Goal: Information Seeking & Learning: Learn about a topic

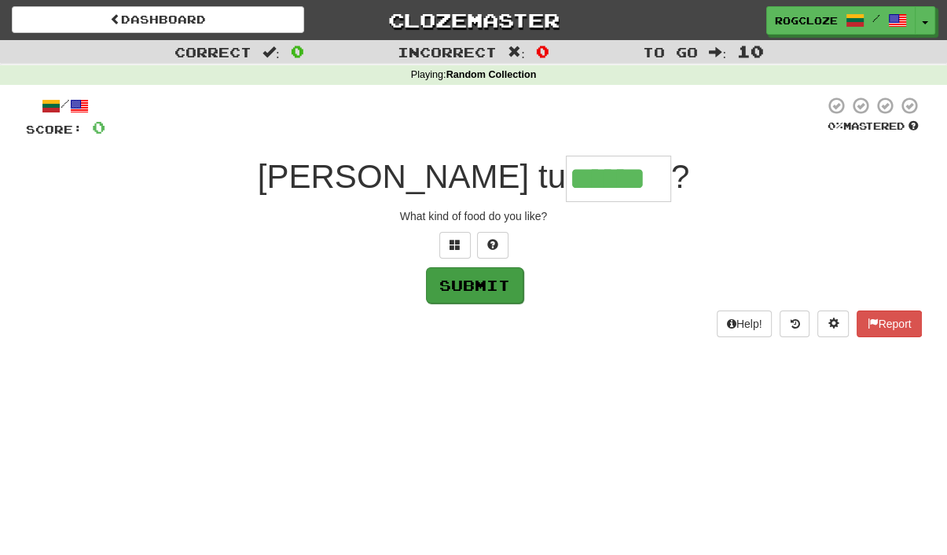
type input "******"
click at [461, 278] on button "Submit" at bounding box center [474, 285] width 97 height 36
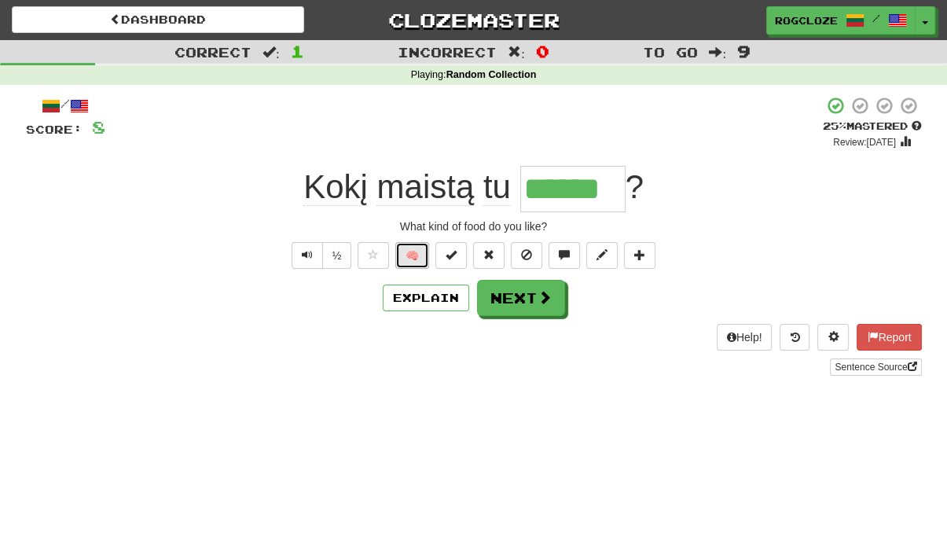
click at [412, 249] on button "🧠" at bounding box center [412, 255] width 34 height 27
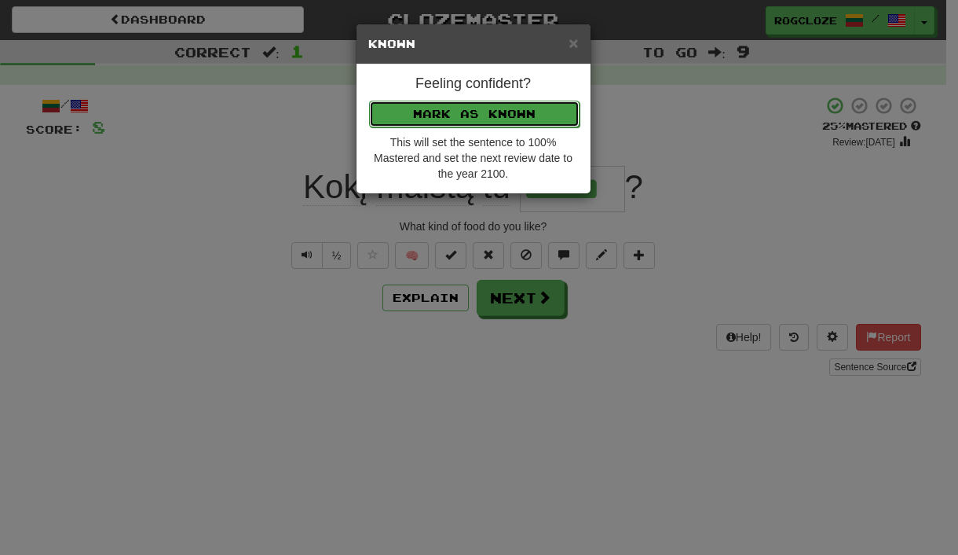
click at [437, 116] on button "Mark as Known" at bounding box center [474, 114] width 211 height 27
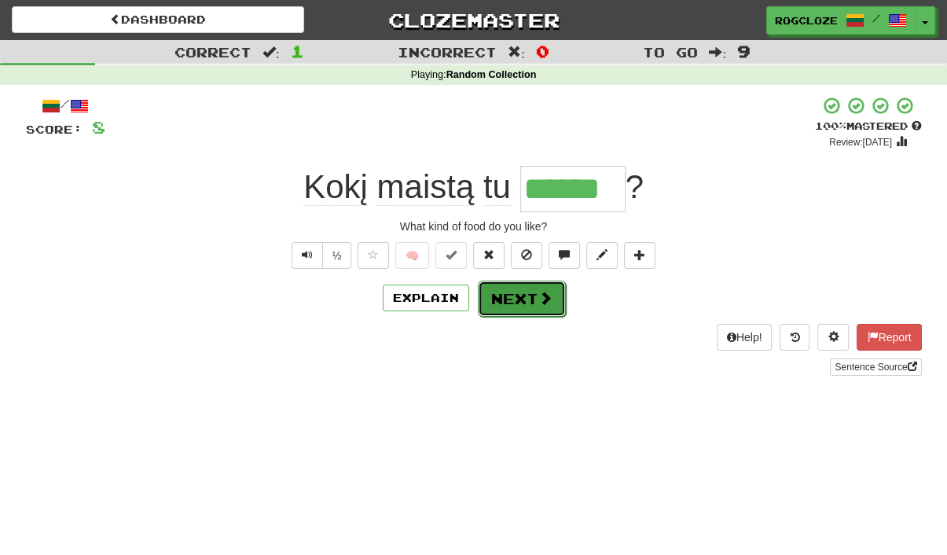
click at [493, 294] on button "Next" at bounding box center [522, 298] width 88 height 36
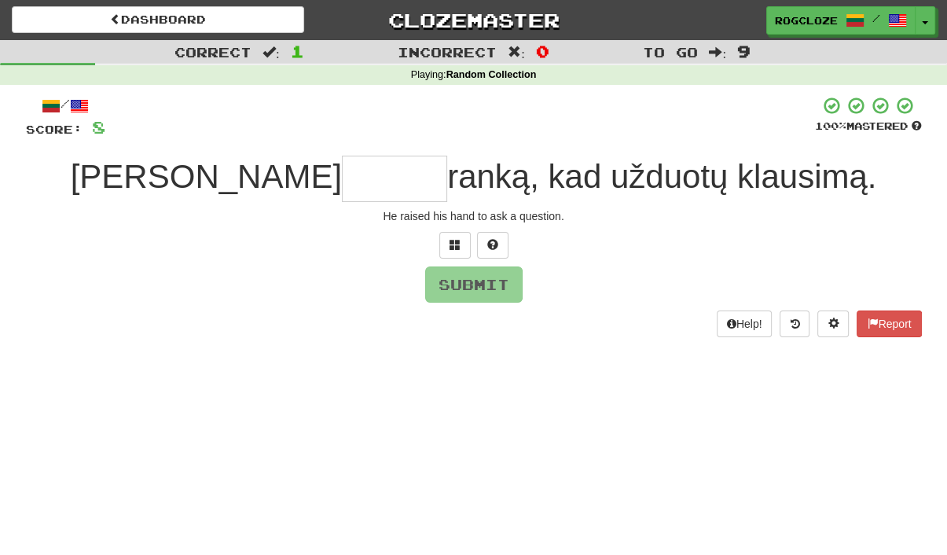
type input "*"
click at [501, 250] on button at bounding box center [492, 245] width 31 height 27
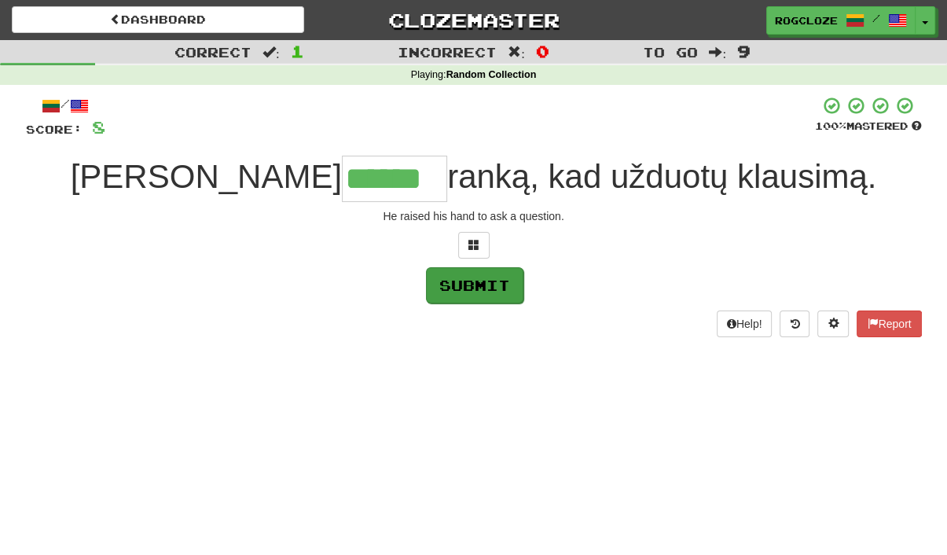
type input "******"
click at [459, 286] on button "Submit" at bounding box center [474, 285] width 97 height 36
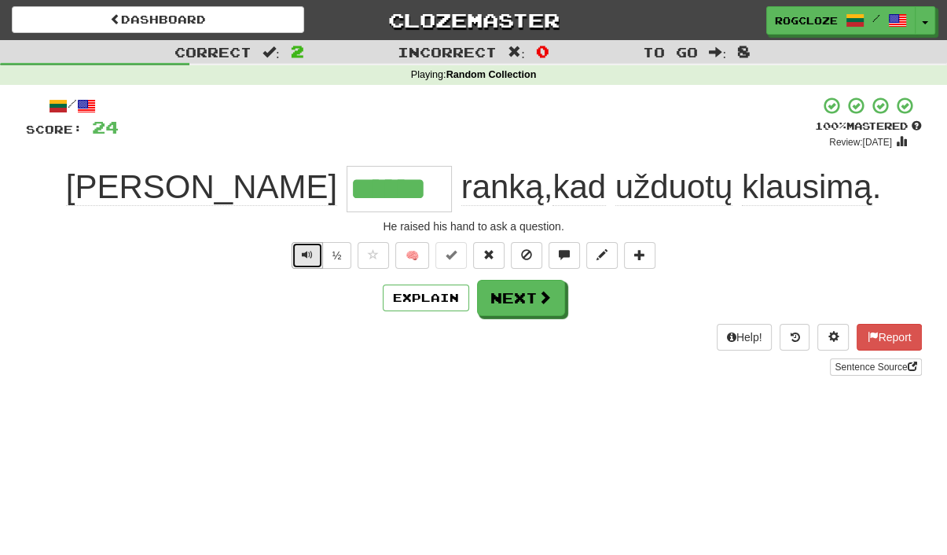
click at [307, 250] on span "Text-to-speech controls" at bounding box center [307, 254] width 11 height 11
click at [419, 258] on button "🧠" at bounding box center [412, 255] width 34 height 27
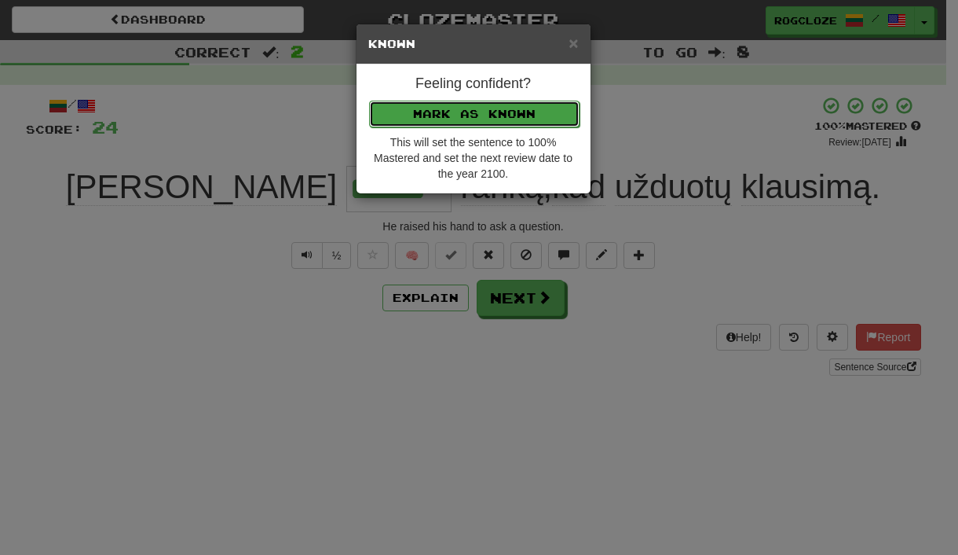
click at [440, 110] on button "Mark as Known" at bounding box center [474, 114] width 211 height 27
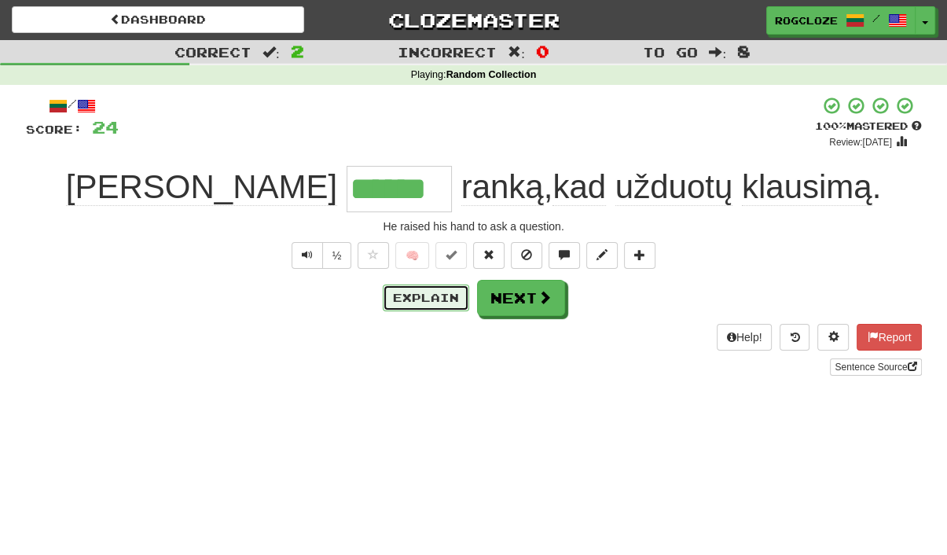
click at [443, 302] on button "Explain" at bounding box center [426, 297] width 86 height 27
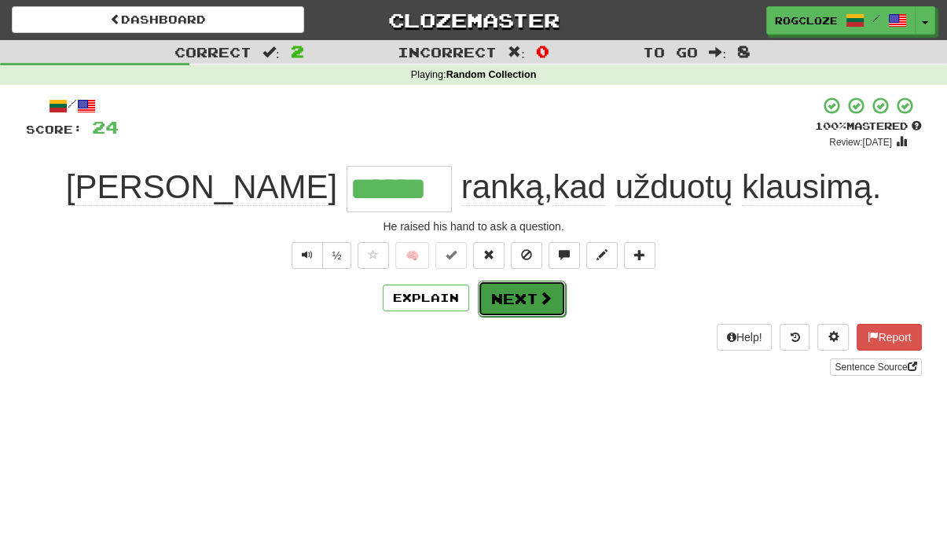
click at [511, 298] on button "Next" at bounding box center [522, 298] width 88 height 36
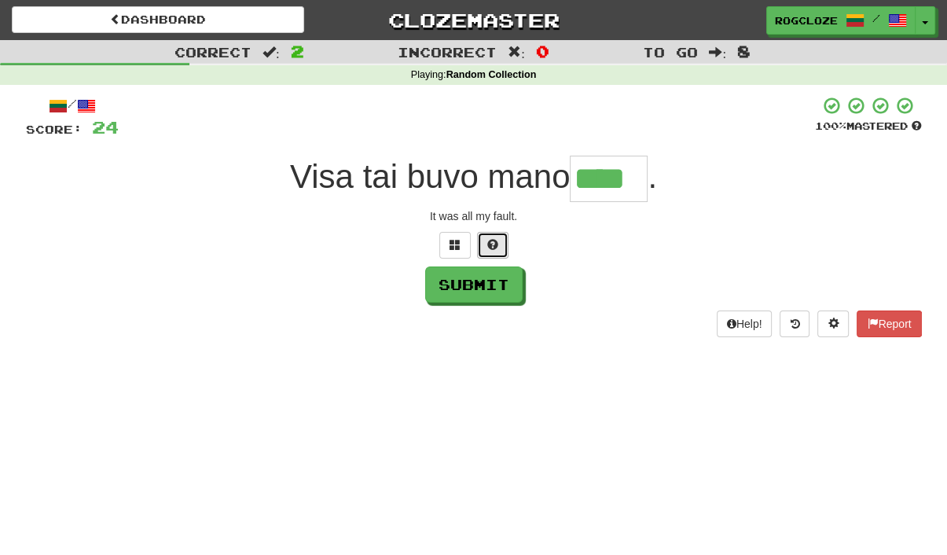
click at [487, 247] on span at bounding box center [492, 244] width 11 height 11
type input "*****"
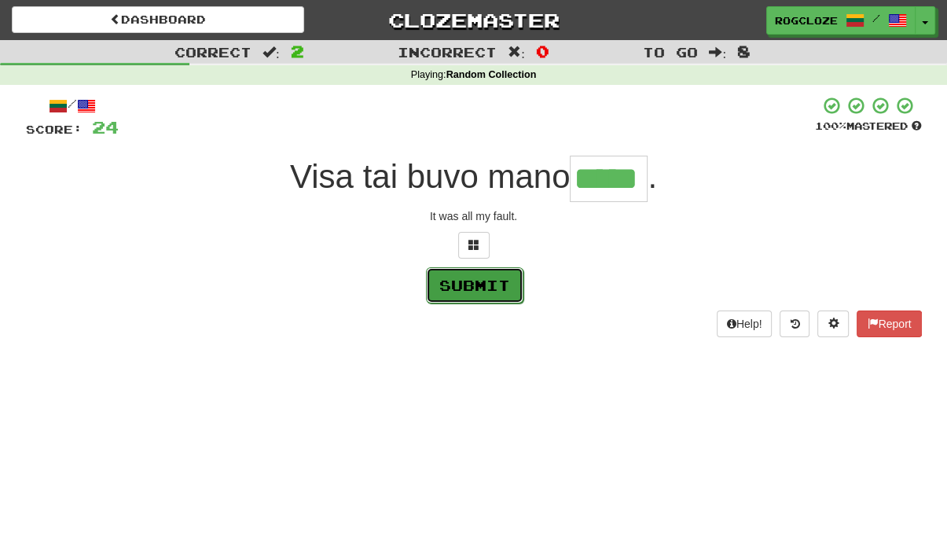
click at [472, 278] on button "Submit" at bounding box center [474, 285] width 97 height 36
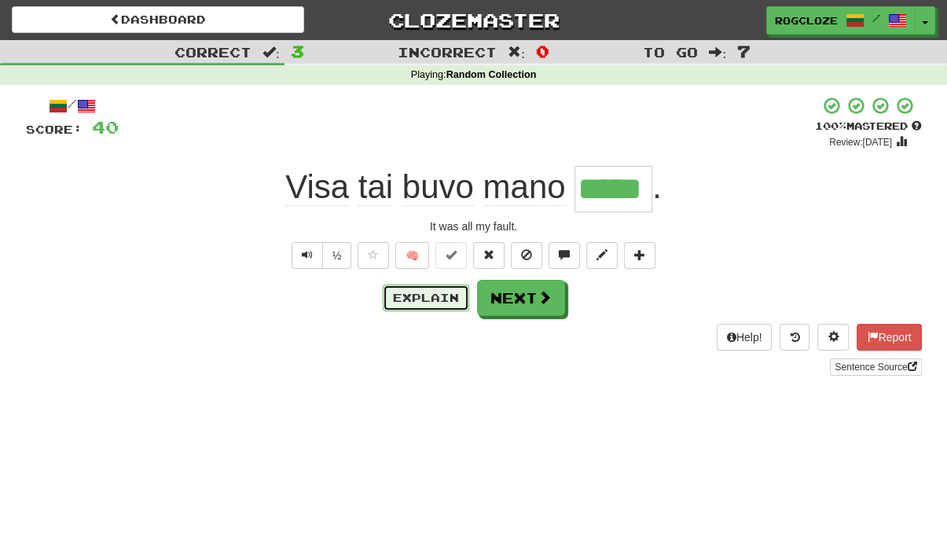
click at [420, 296] on button "Explain" at bounding box center [426, 297] width 86 height 27
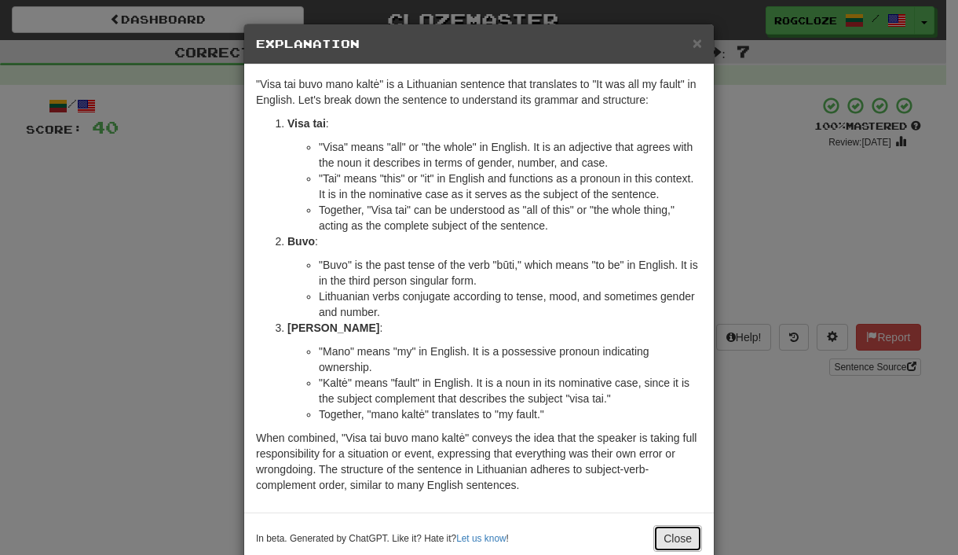
click at [682, 540] on button "Close" at bounding box center [678, 538] width 49 height 27
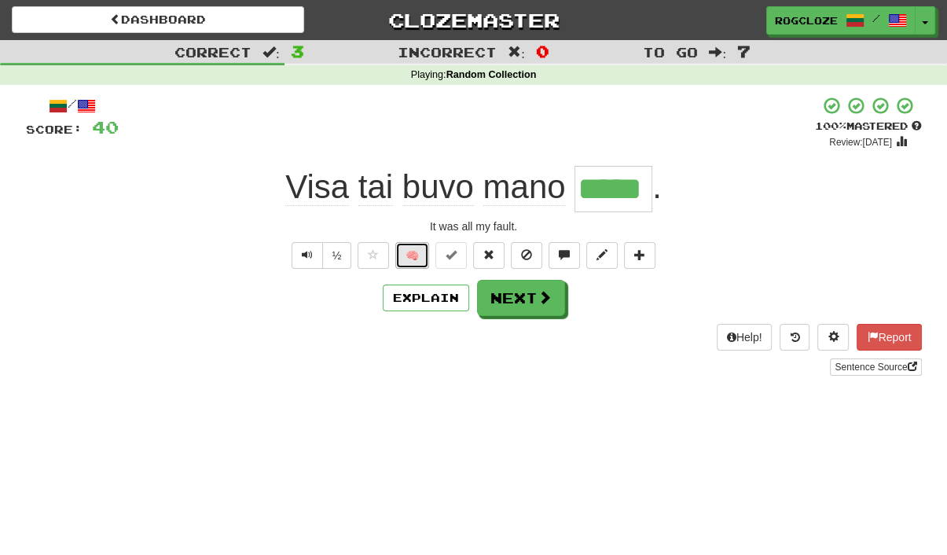
click at [402, 252] on button "🧠" at bounding box center [412, 255] width 34 height 27
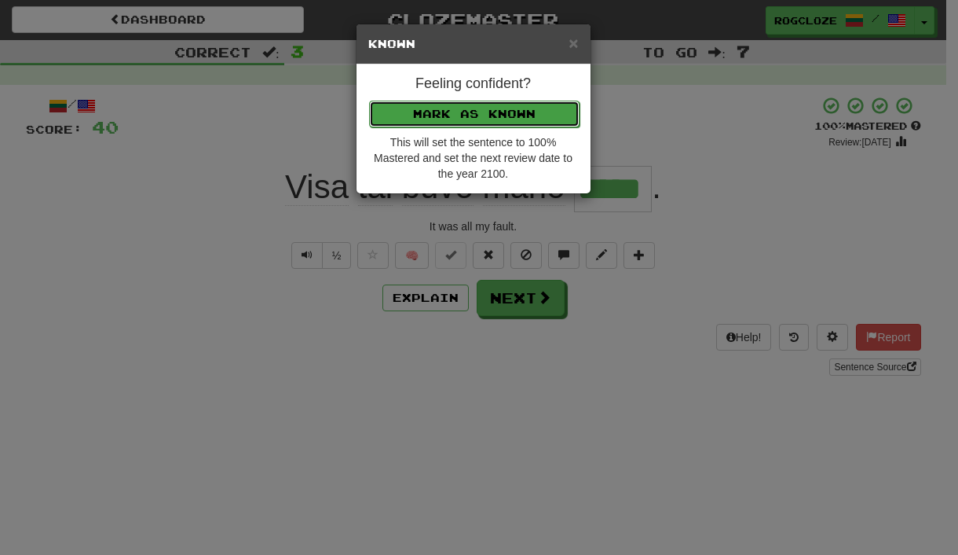
click at [411, 111] on button "Mark as Known" at bounding box center [474, 114] width 211 height 27
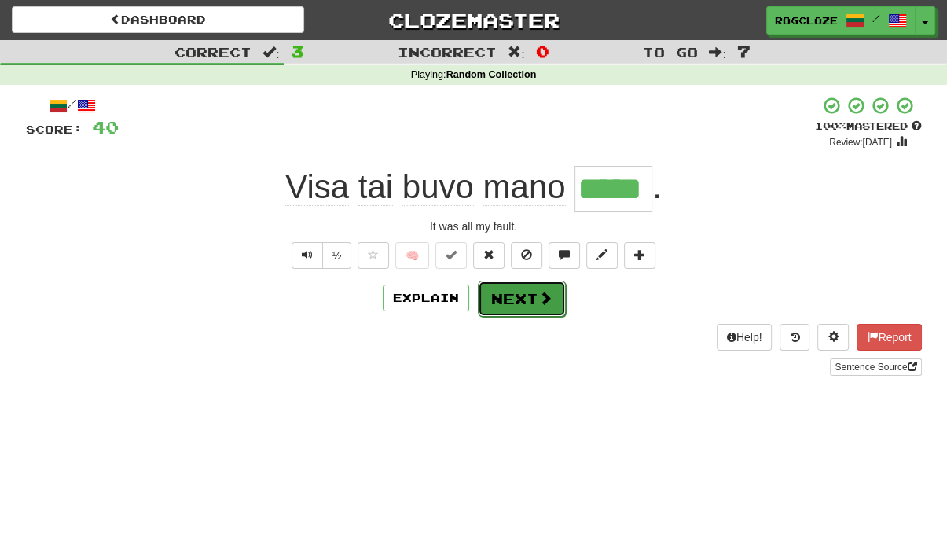
click at [503, 297] on button "Next" at bounding box center [522, 298] width 88 height 36
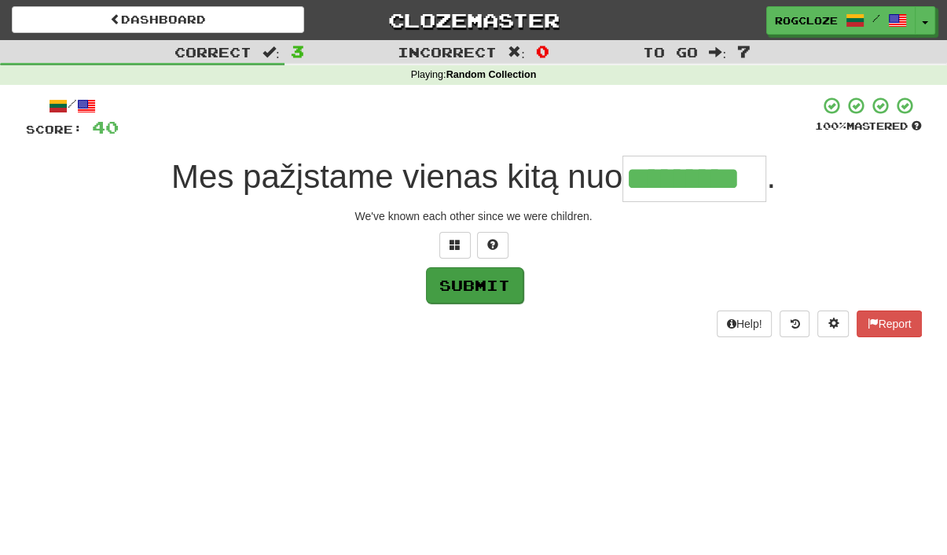
type input "*********"
click at [470, 283] on button "Submit" at bounding box center [474, 285] width 97 height 36
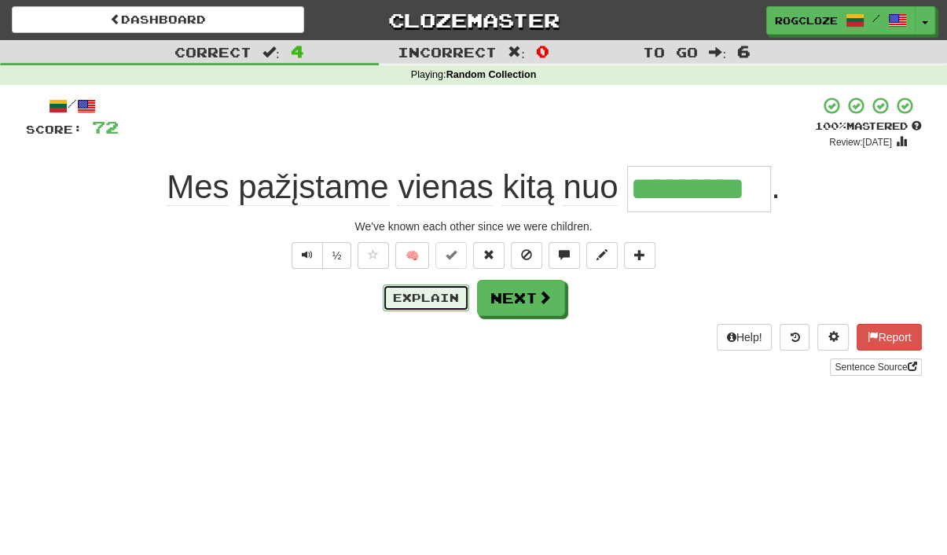
click at [423, 299] on button "Explain" at bounding box center [426, 297] width 86 height 27
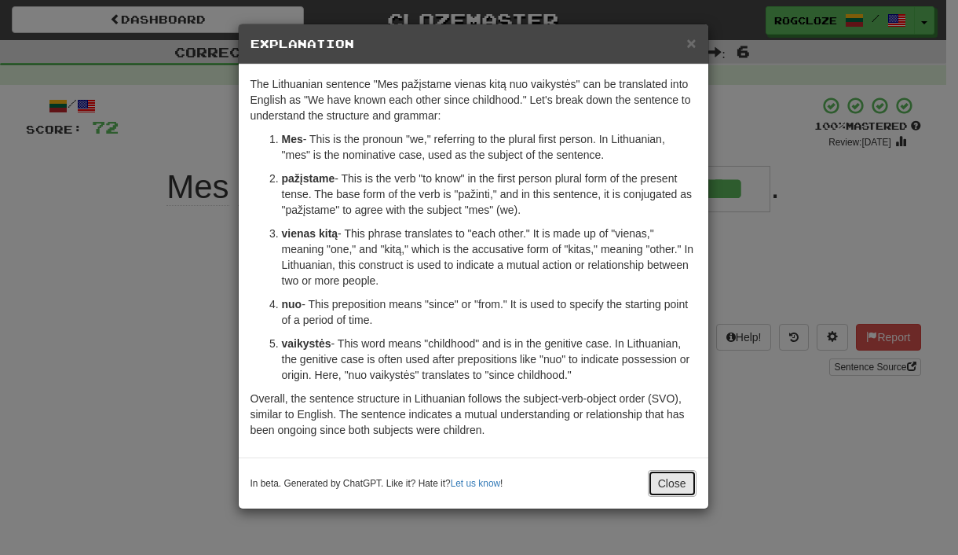
click at [669, 483] on button "Close" at bounding box center [672, 483] width 49 height 27
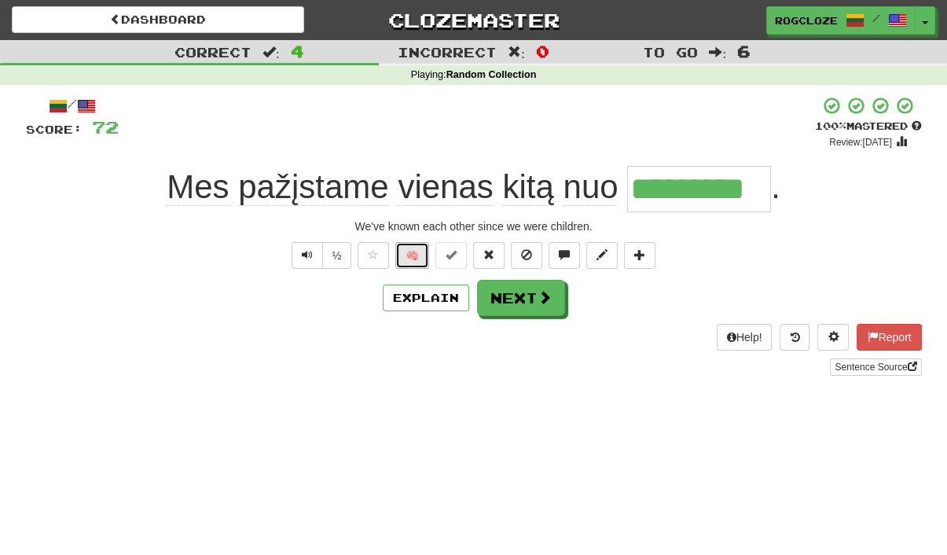
click at [402, 249] on button "🧠" at bounding box center [412, 255] width 34 height 27
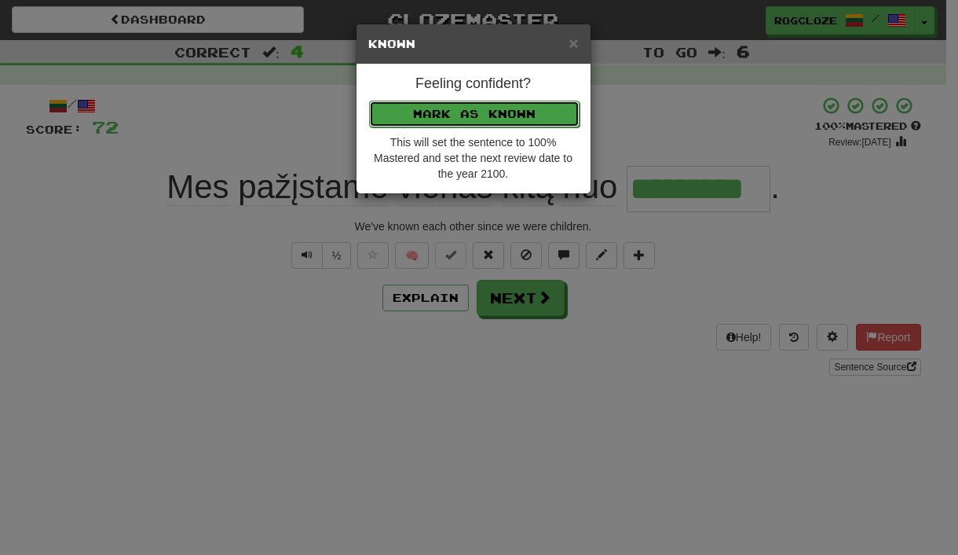
click at [417, 114] on button "Mark as Known" at bounding box center [474, 114] width 211 height 27
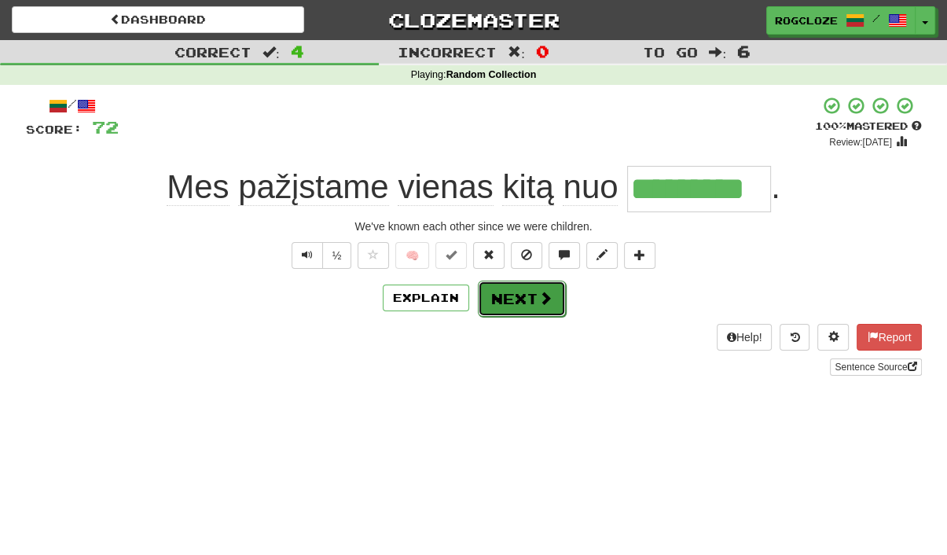
click at [550, 302] on span at bounding box center [545, 298] width 14 height 14
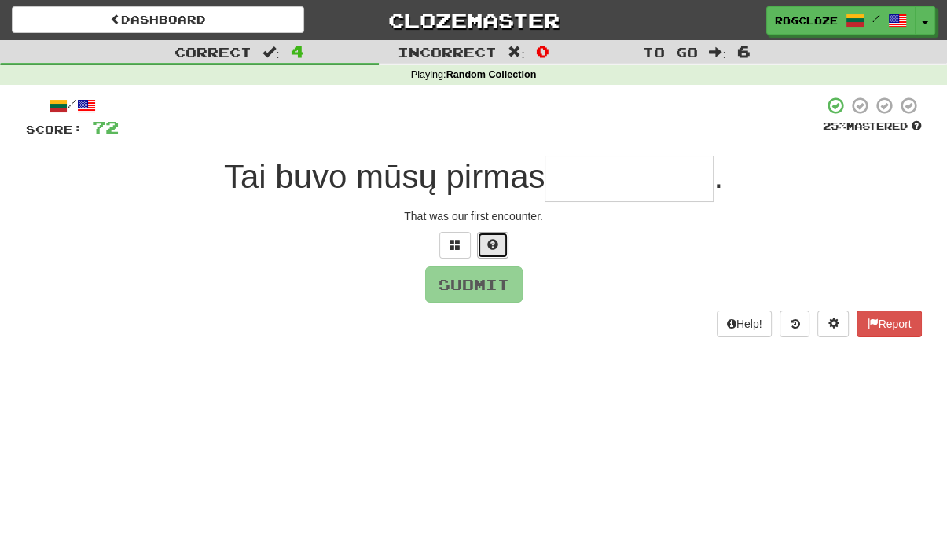
click at [493, 244] on span at bounding box center [492, 244] width 11 height 11
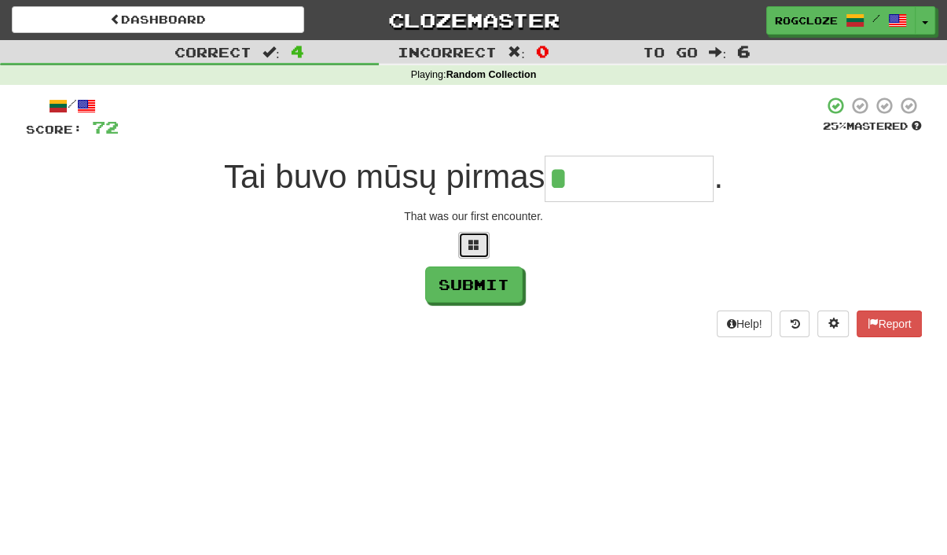
click at [467, 244] on button at bounding box center [473, 245] width 31 height 27
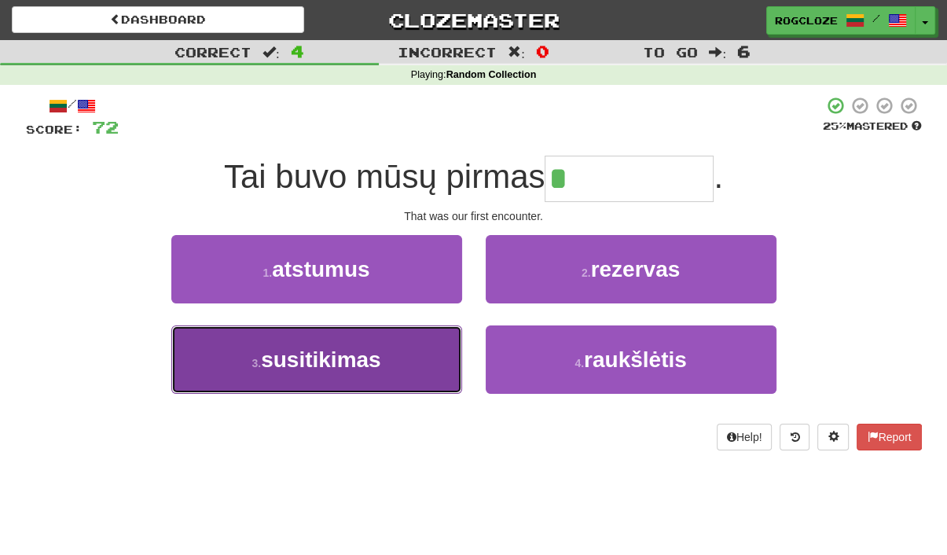
click at [349, 364] on span "susitikimas" at bounding box center [321, 359] width 120 height 24
type input "**********"
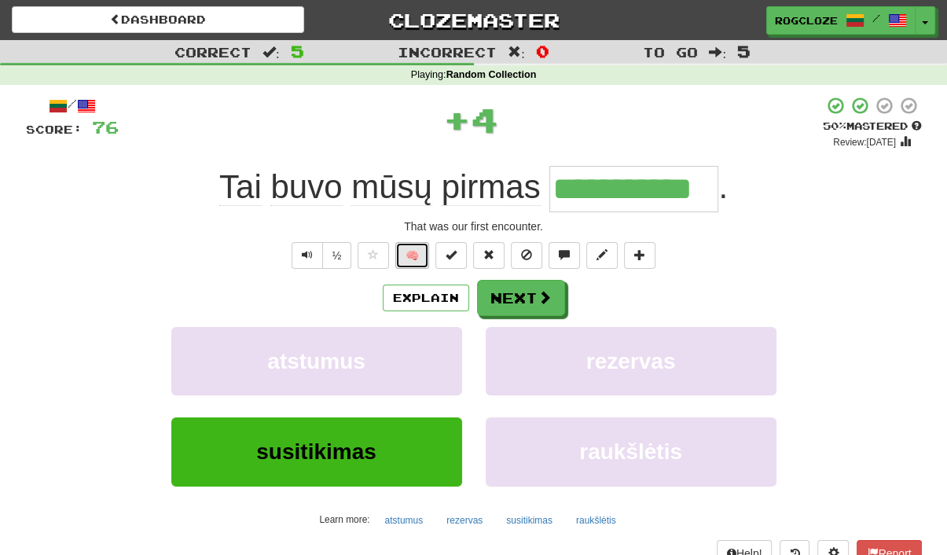
click at [414, 249] on button "🧠" at bounding box center [412, 255] width 34 height 27
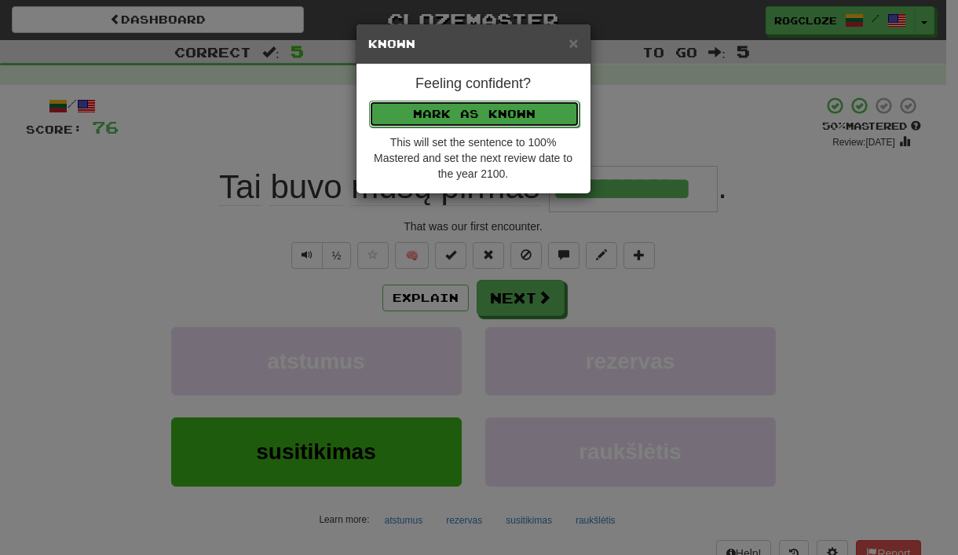
click at [446, 115] on button "Mark as Known" at bounding box center [474, 114] width 211 height 27
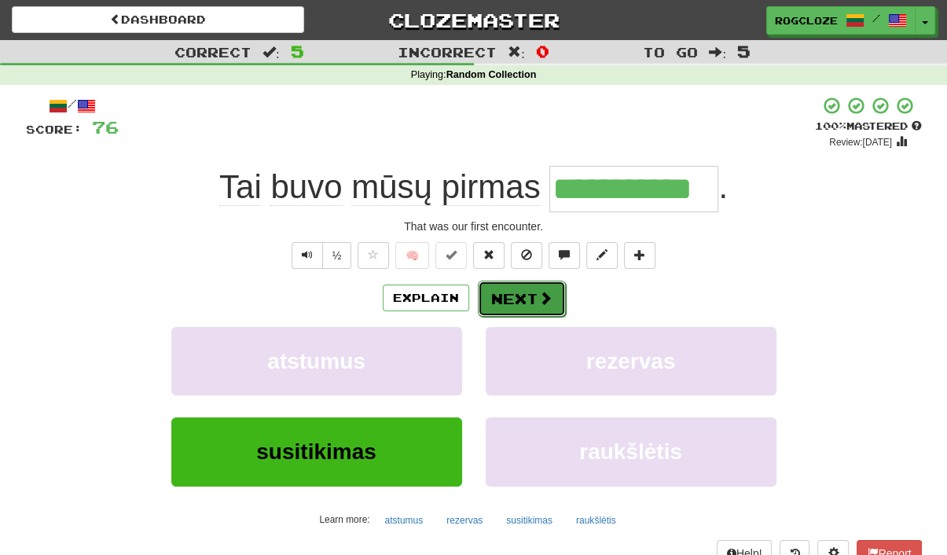
click at [496, 298] on button "Next" at bounding box center [522, 298] width 88 height 36
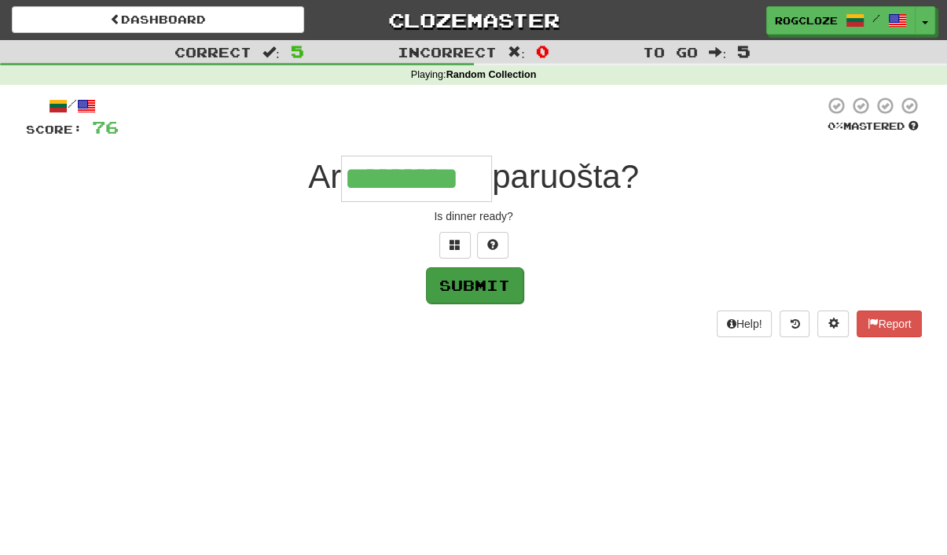
type input "*********"
click at [478, 289] on button "Submit" at bounding box center [474, 285] width 97 height 36
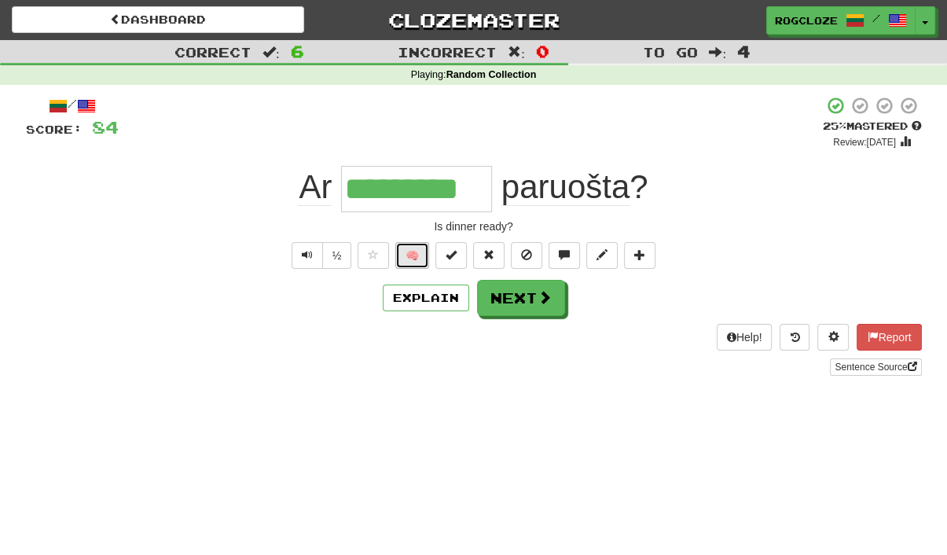
click at [410, 244] on button "🧠" at bounding box center [412, 255] width 34 height 27
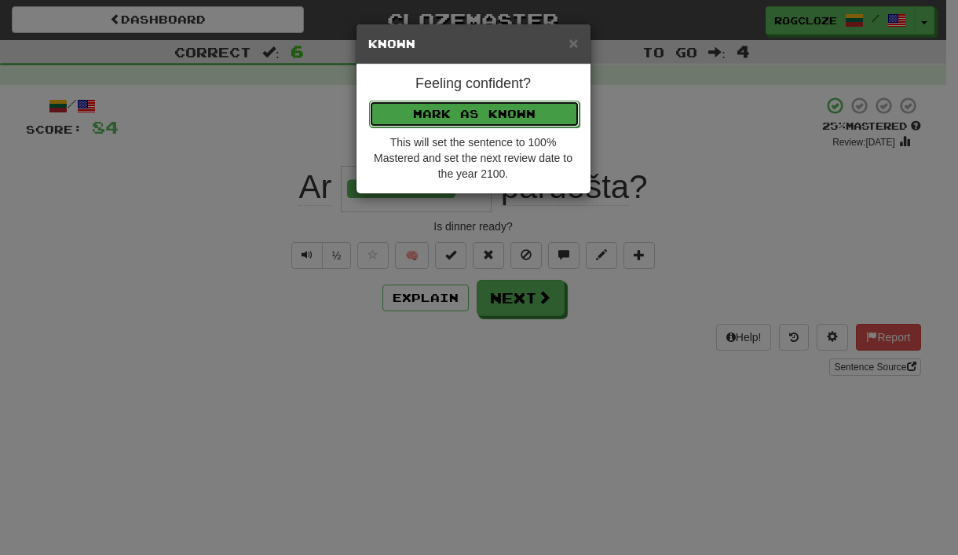
click at [421, 112] on button "Mark as Known" at bounding box center [474, 114] width 211 height 27
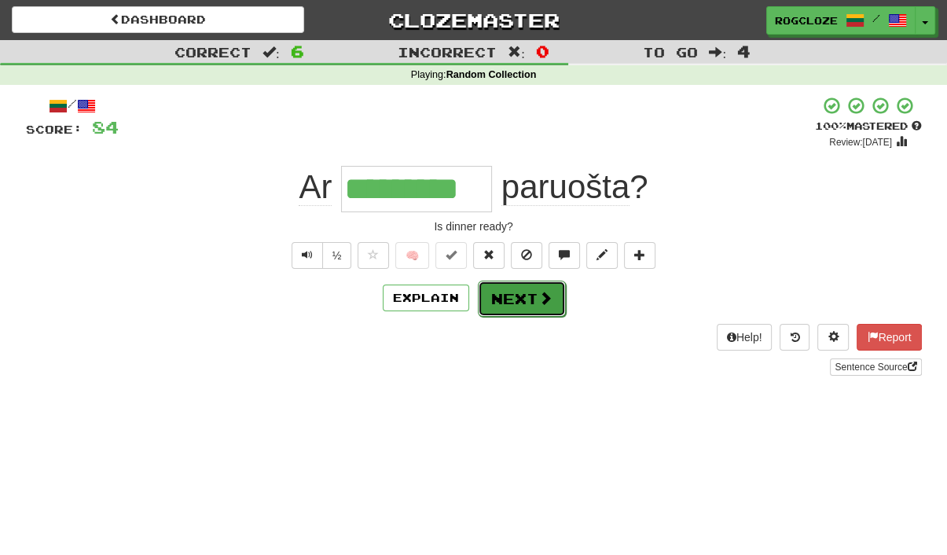
click at [511, 293] on button "Next" at bounding box center [522, 298] width 88 height 36
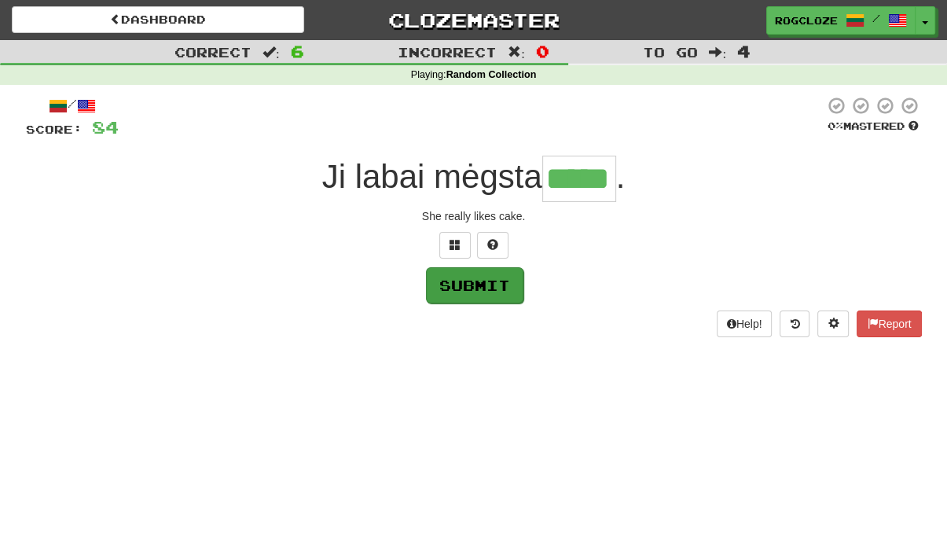
type input "*****"
click at [474, 280] on button "Submit" at bounding box center [474, 285] width 97 height 36
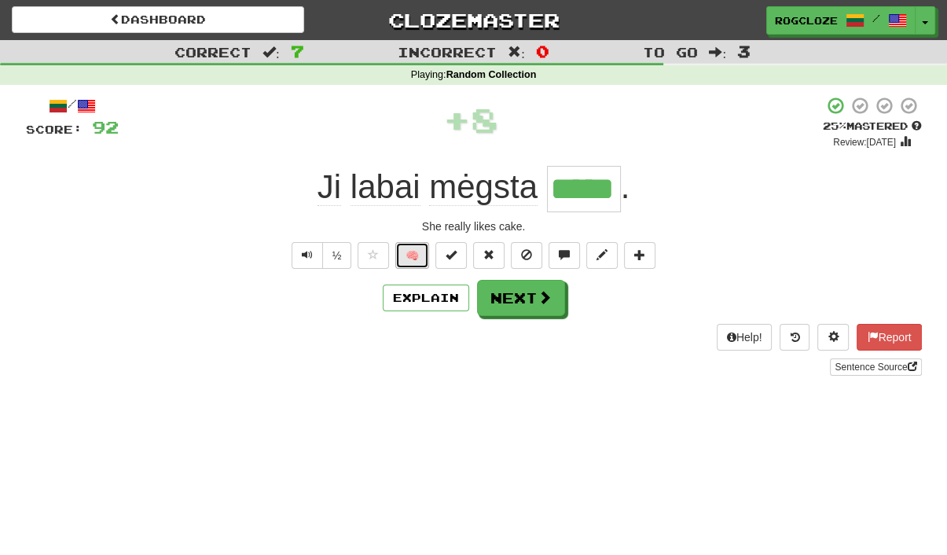
click at [410, 251] on button "🧠" at bounding box center [412, 255] width 34 height 27
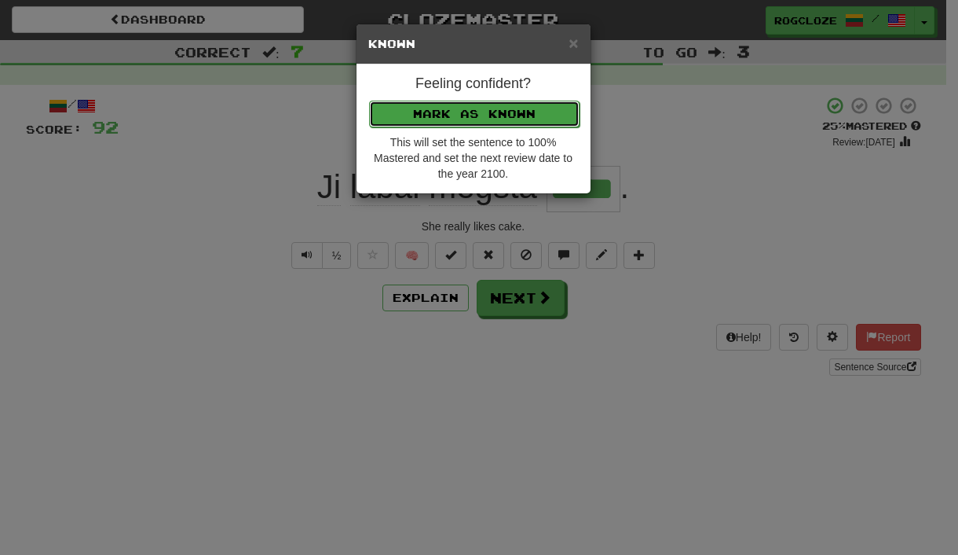
click at [426, 114] on button "Mark as Known" at bounding box center [474, 114] width 211 height 27
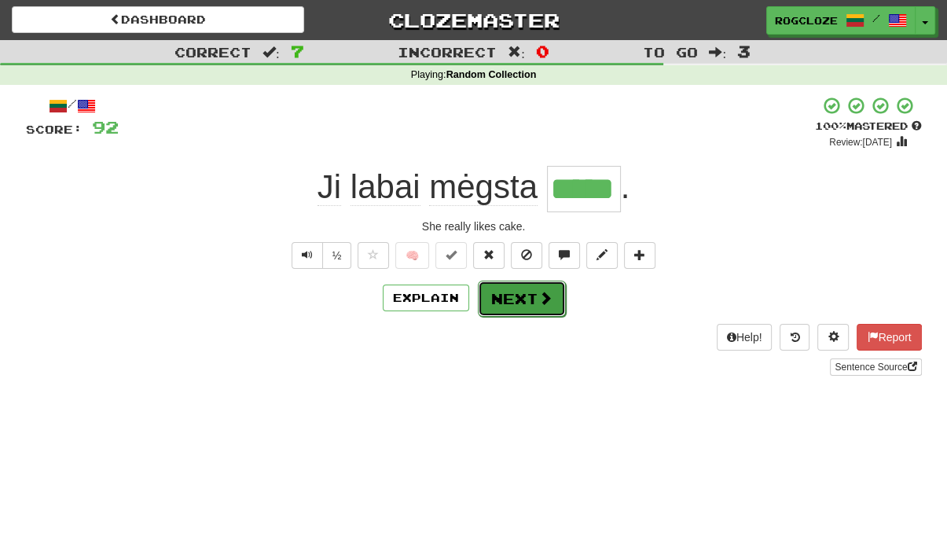
click at [538, 292] on span at bounding box center [545, 298] width 14 height 14
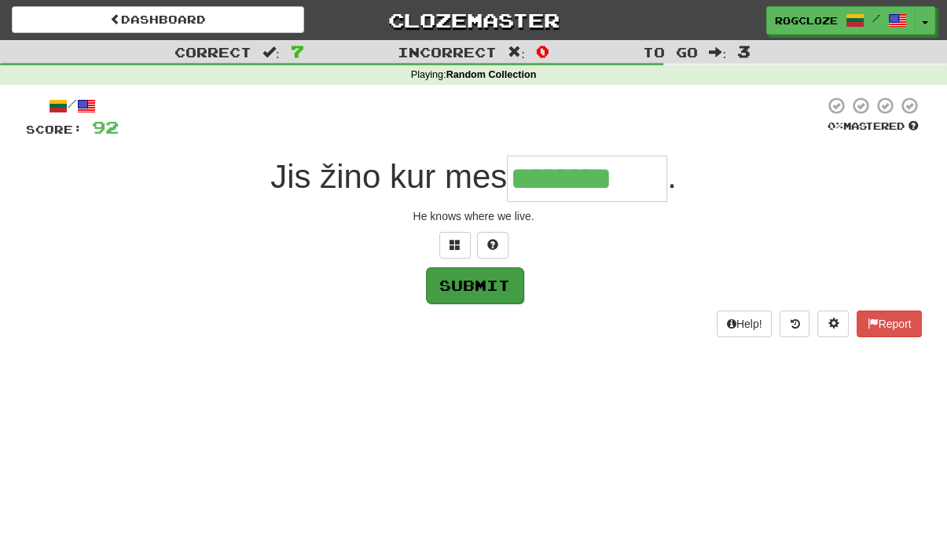
type input "********"
click at [486, 284] on button "Submit" at bounding box center [474, 285] width 97 height 36
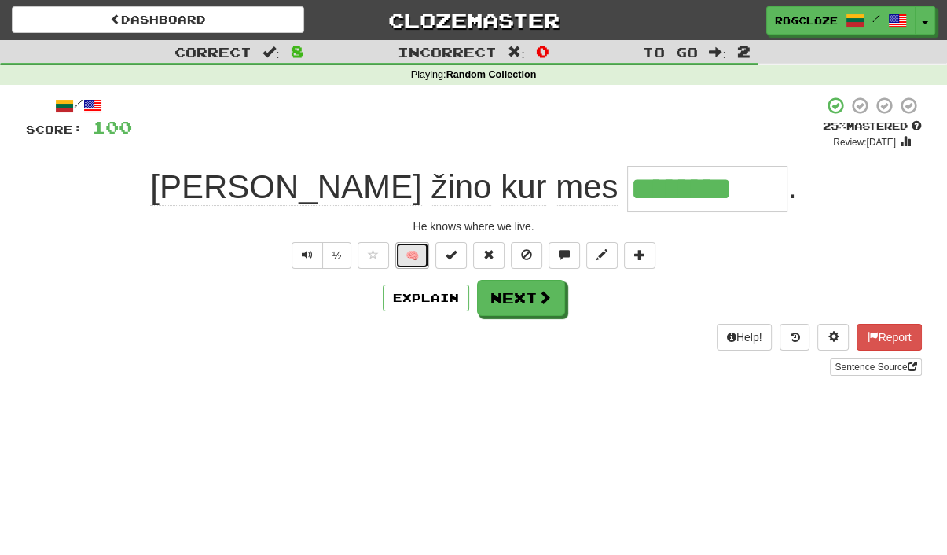
click at [407, 255] on button "🧠" at bounding box center [412, 255] width 34 height 27
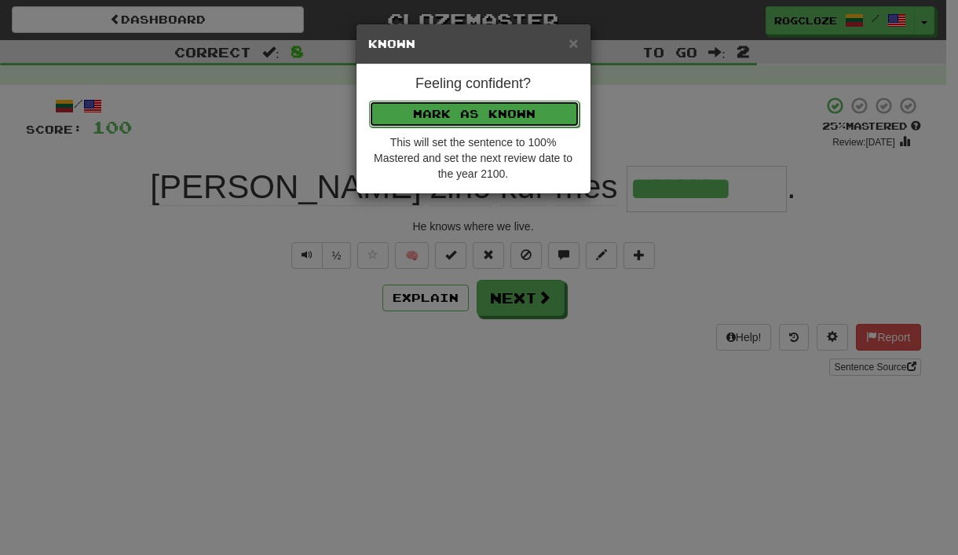
click at [438, 114] on button "Mark as Known" at bounding box center [474, 114] width 211 height 27
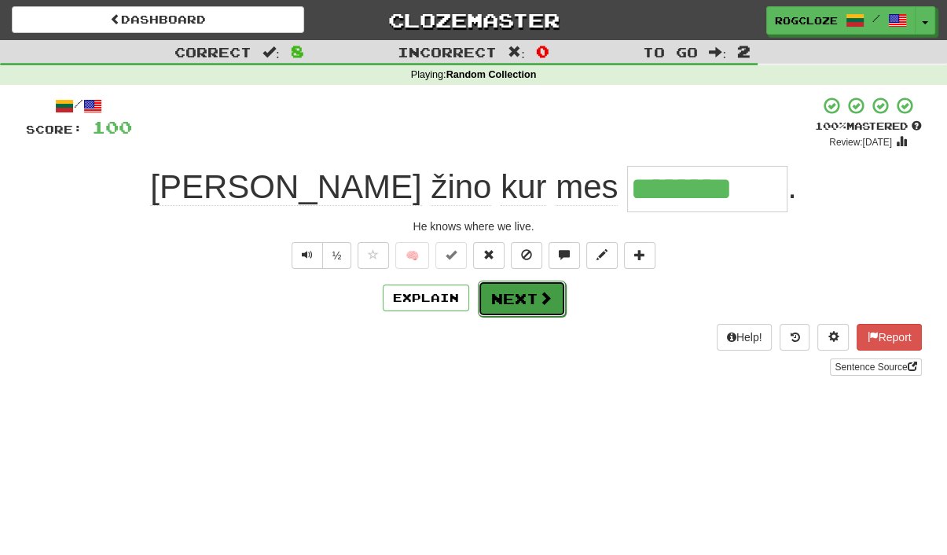
click at [516, 299] on button "Next" at bounding box center [522, 298] width 88 height 36
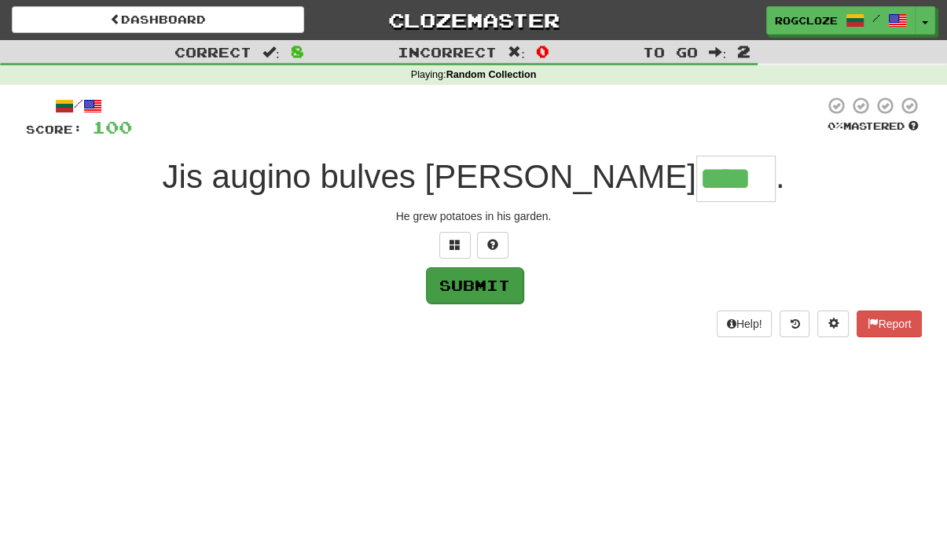
type input "****"
click at [465, 290] on button "Submit" at bounding box center [474, 285] width 97 height 36
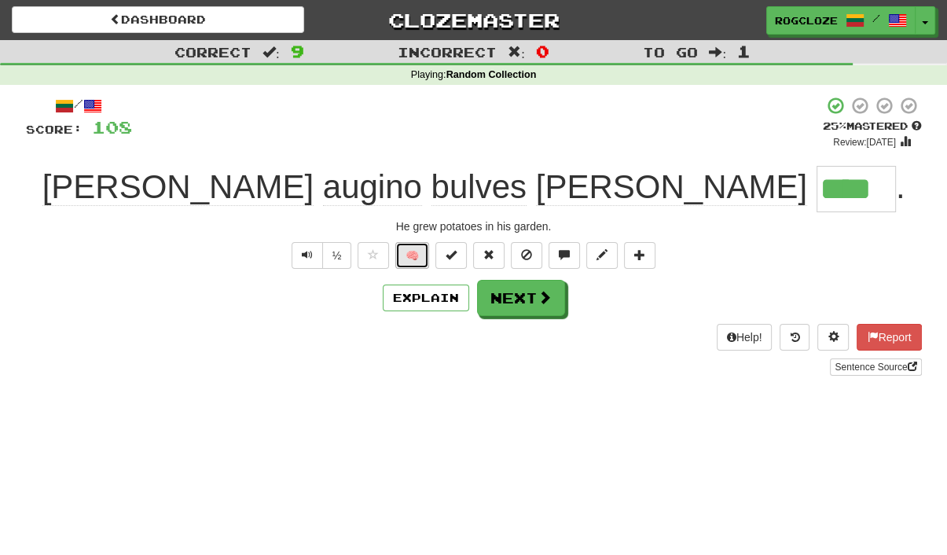
click at [409, 249] on button "🧠" at bounding box center [412, 255] width 34 height 27
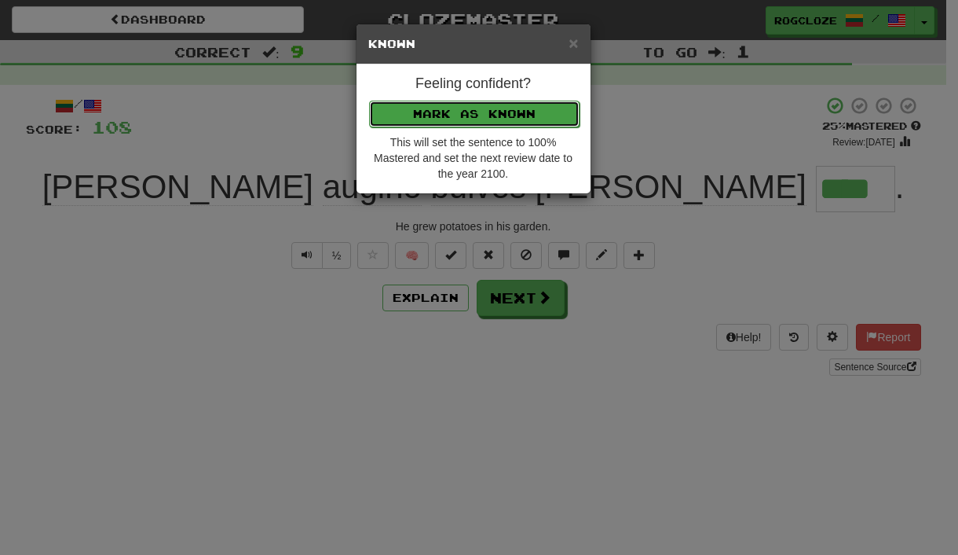
click at [405, 111] on button "Mark as Known" at bounding box center [474, 114] width 211 height 27
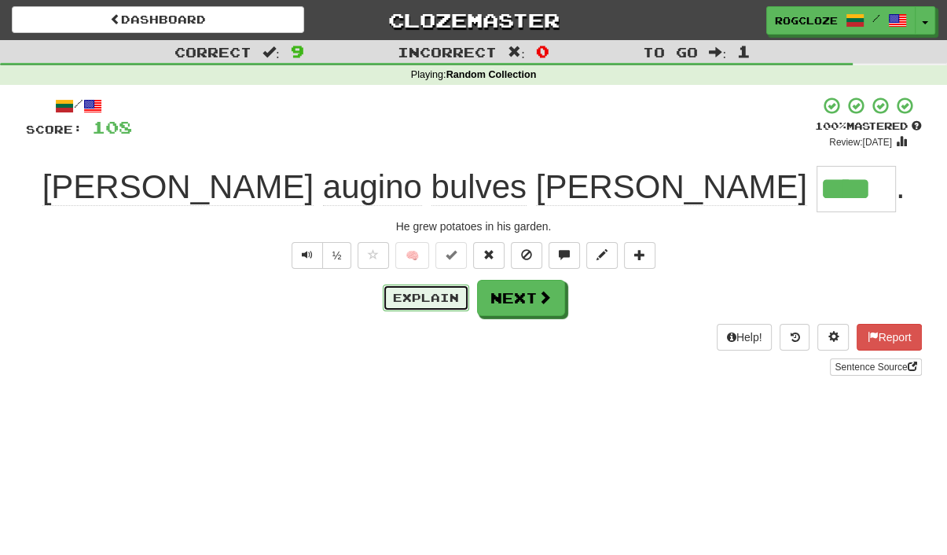
click at [445, 292] on button "Explain" at bounding box center [426, 297] width 86 height 27
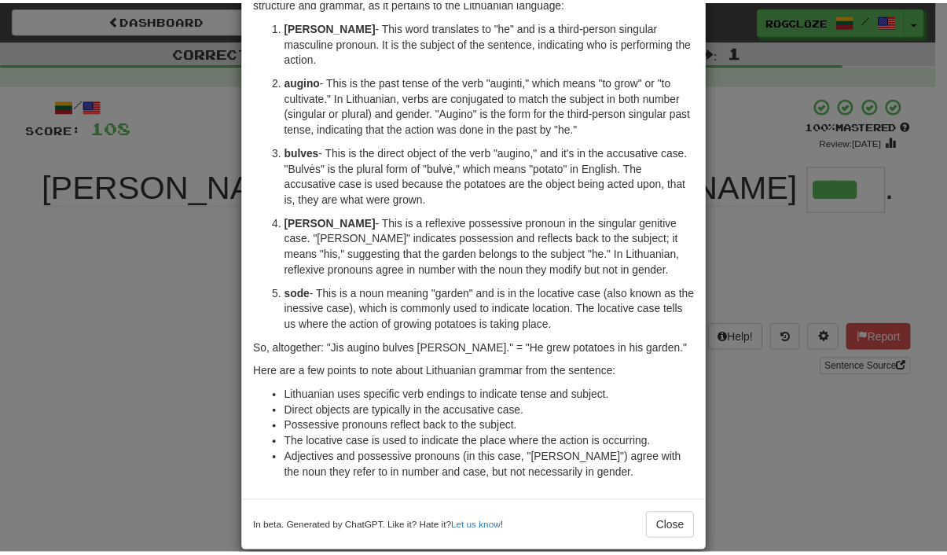
scroll to position [118, 0]
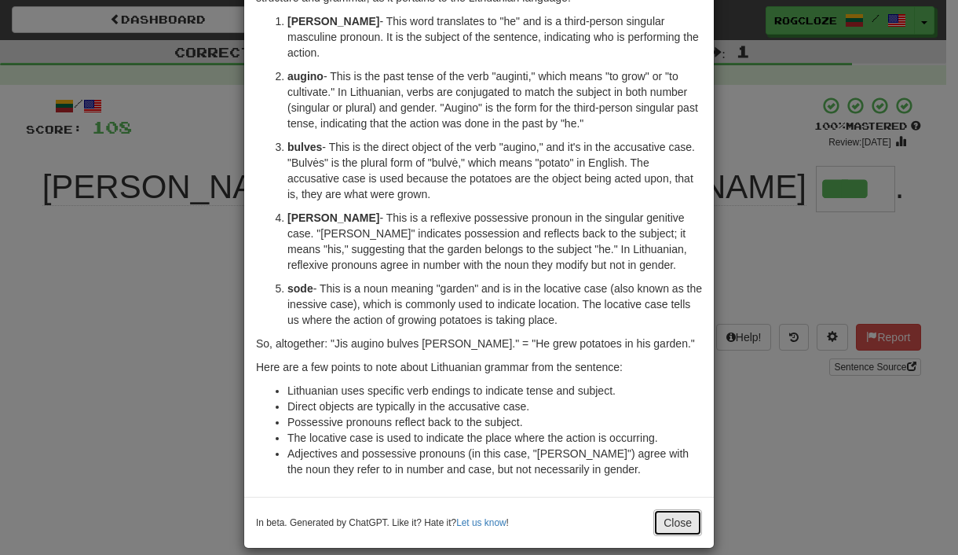
click at [676, 509] on button "Close" at bounding box center [678, 522] width 49 height 27
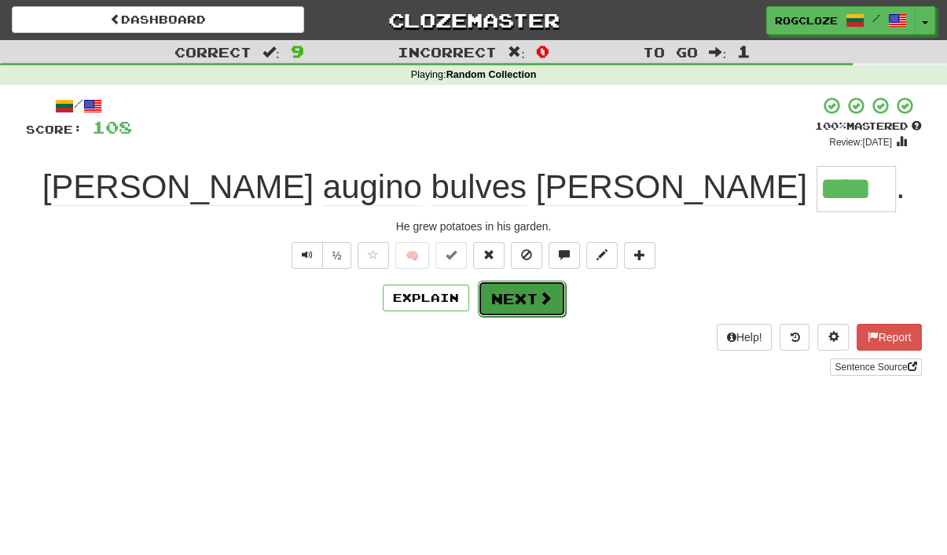
click at [518, 291] on button "Next" at bounding box center [522, 298] width 88 height 36
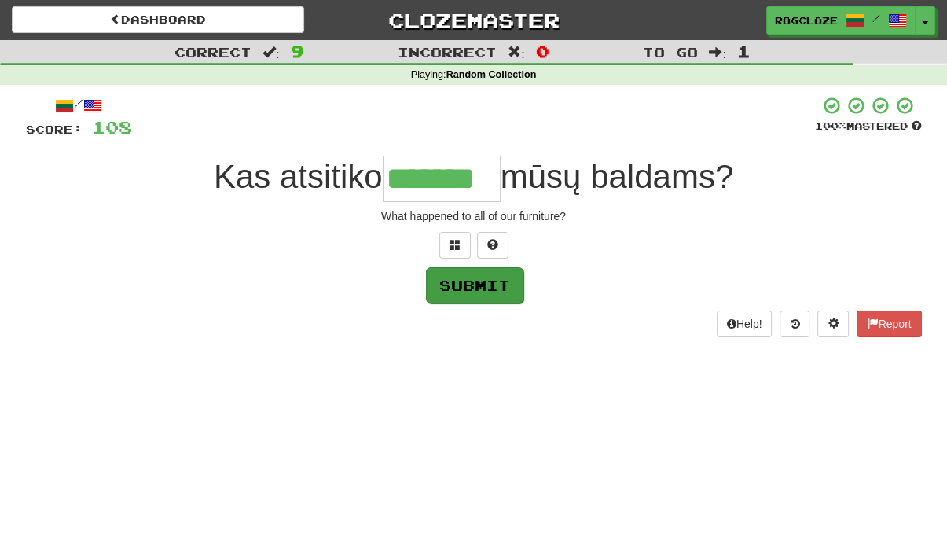
type input "*******"
click at [456, 286] on button "Submit" at bounding box center [474, 285] width 97 height 36
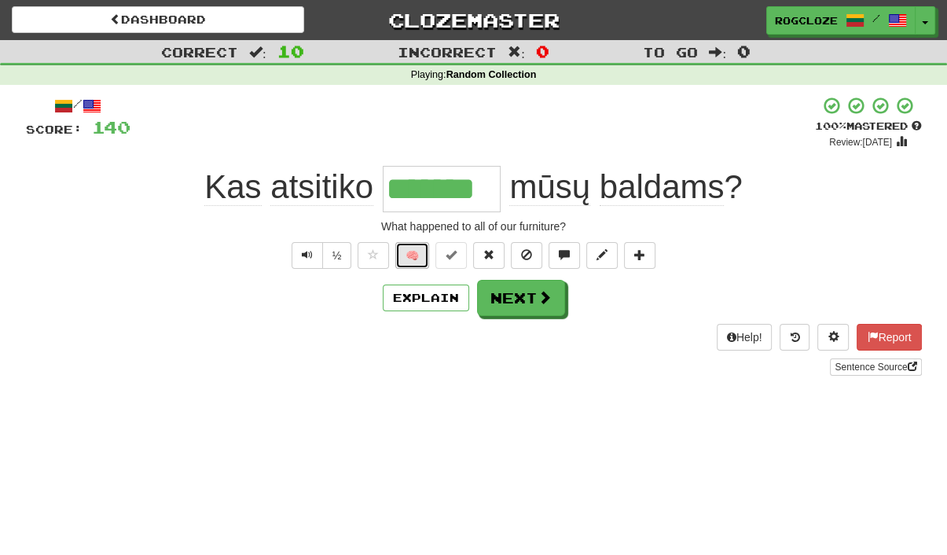
click at [412, 251] on button "🧠" at bounding box center [412, 255] width 34 height 27
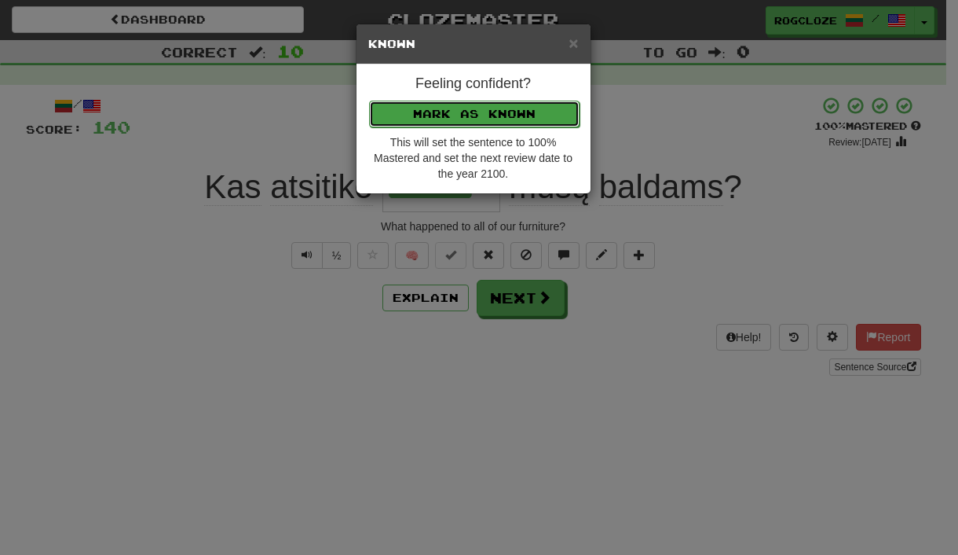
click at [436, 115] on button "Mark as Known" at bounding box center [474, 114] width 211 height 27
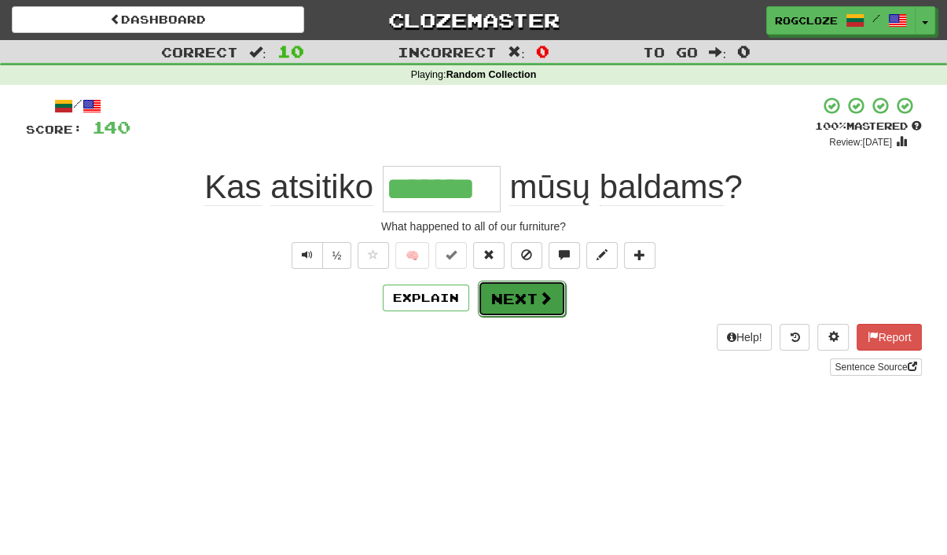
click at [487, 288] on button "Next" at bounding box center [522, 298] width 88 height 36
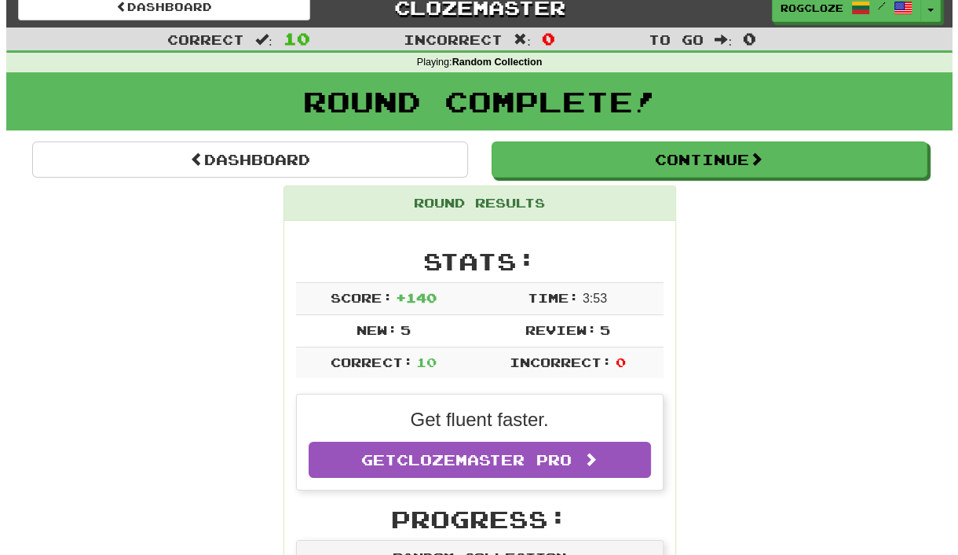
scroll to position [0, 0]
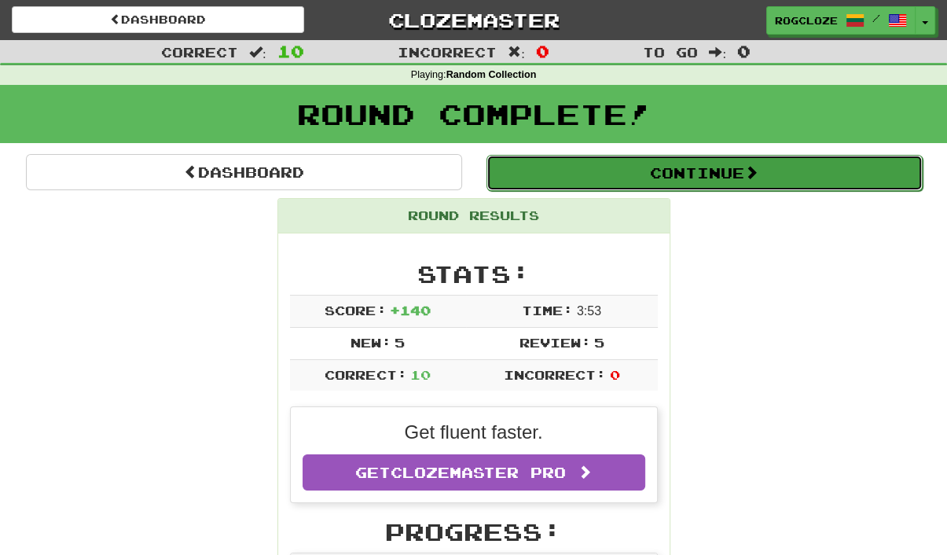
click at [581, 170] on button "Continue" at bounding box center [704, 173] width 436 height 36
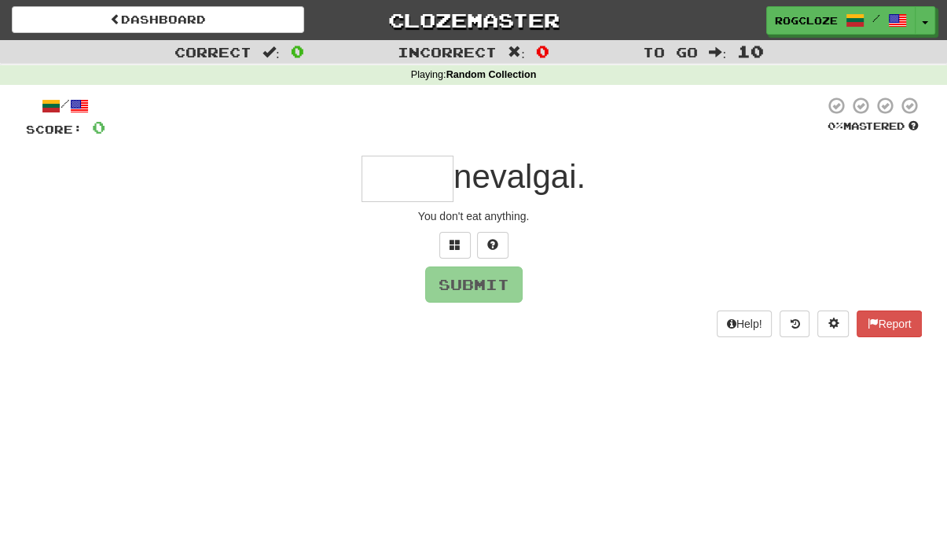
type input "*"
click at [504, 279] on button "Submit" at bounding box center [474, 285] width 97 height 36
type input "*****"
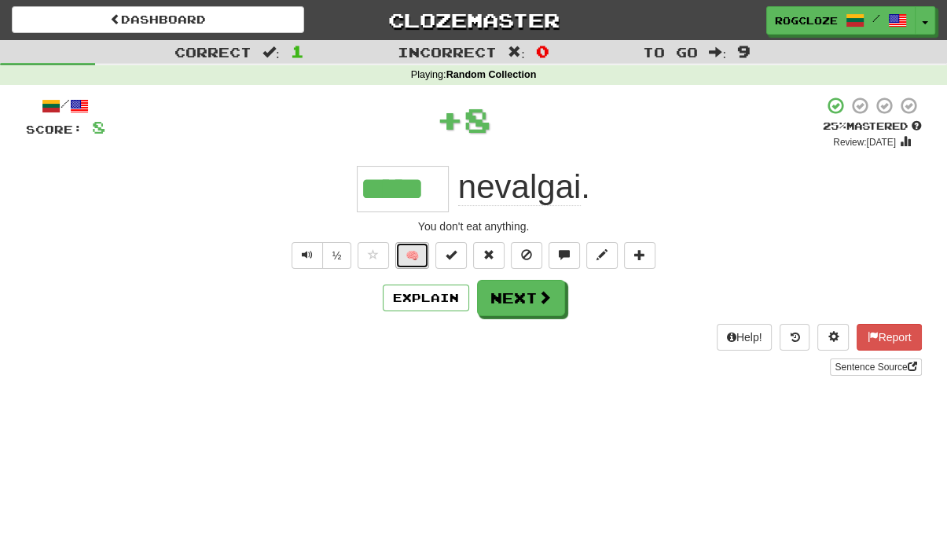
click at [410, 251] on button "🧠" at bounding box center [412, 255] width 34 height 27
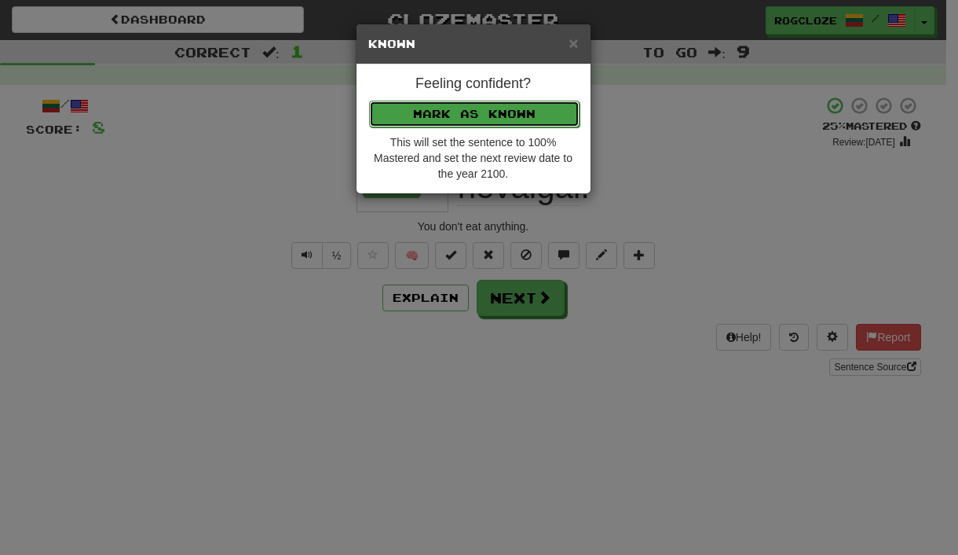
click at [428, 104] on button "Mark as Known" at bounding box center [474, 114] width 211 height 27
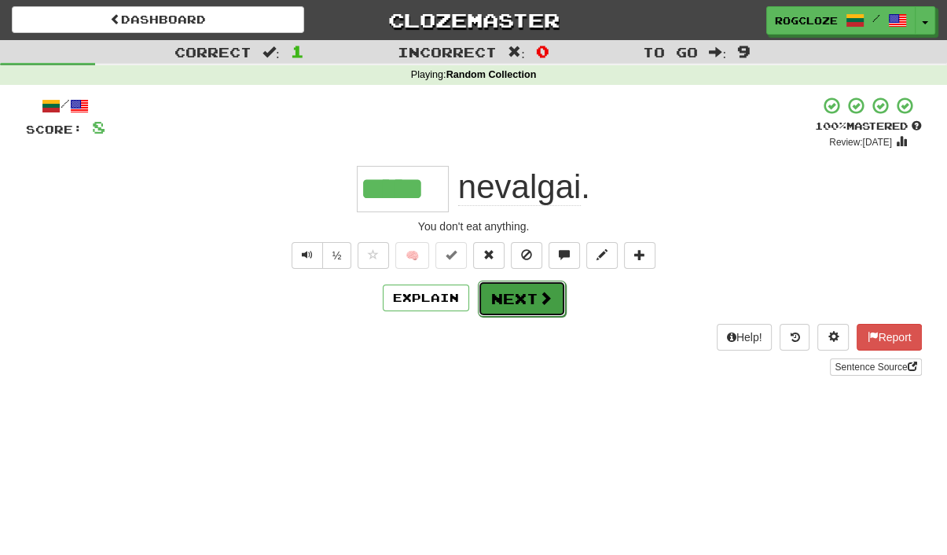
click at [520, 299] on button "Next" at bounding box center [522, 298] width 88 height 36
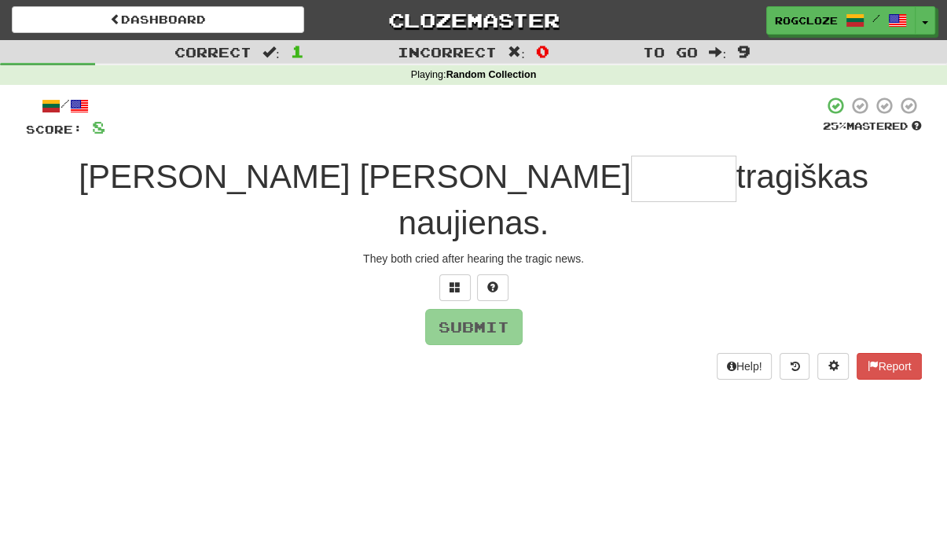
type input "*"
click at [486, 274] on button at bounding box center [492, 287] width 31 height 27
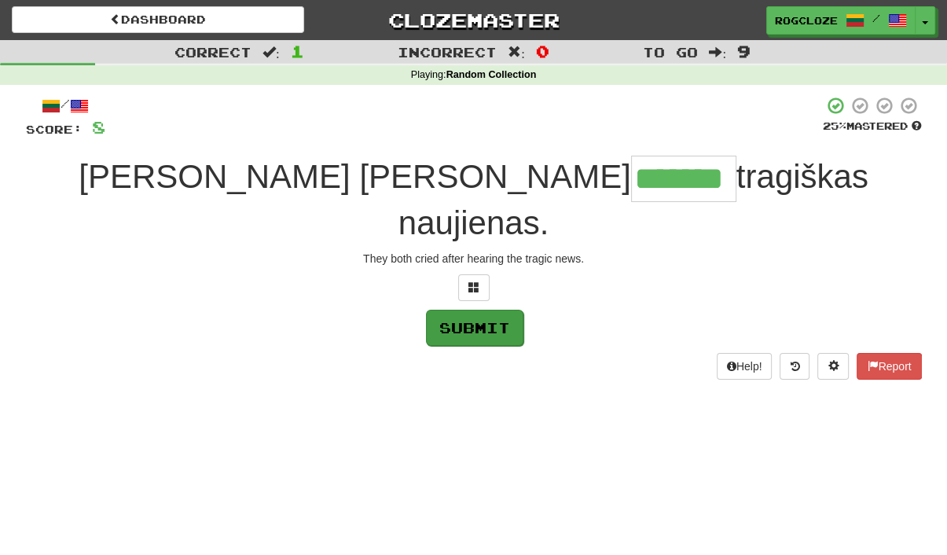
type input "*******"
click at [488, 310] on button "Submit" at bounding box center [474, 328] width 97 height 36
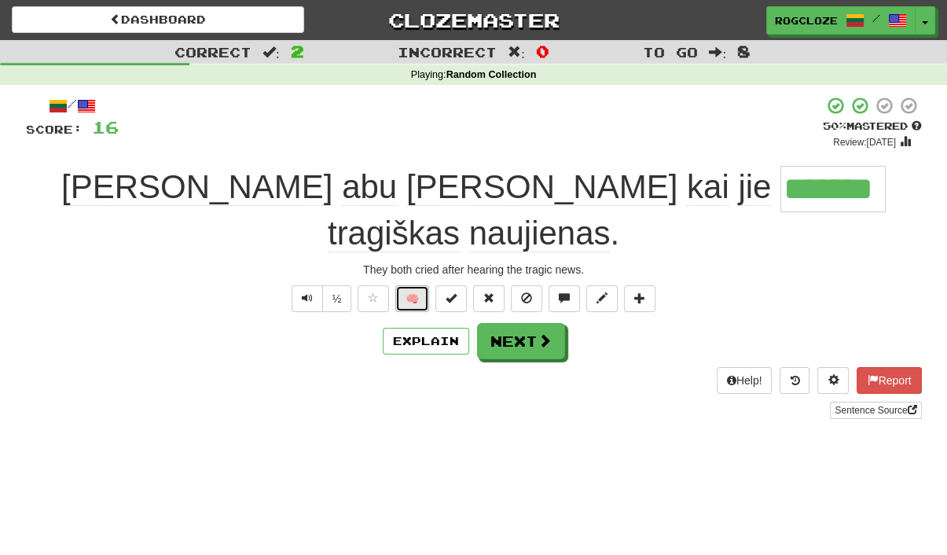
click at [407, 285] on button "🧠" at bounding box center [412, 298] width 34 height 27
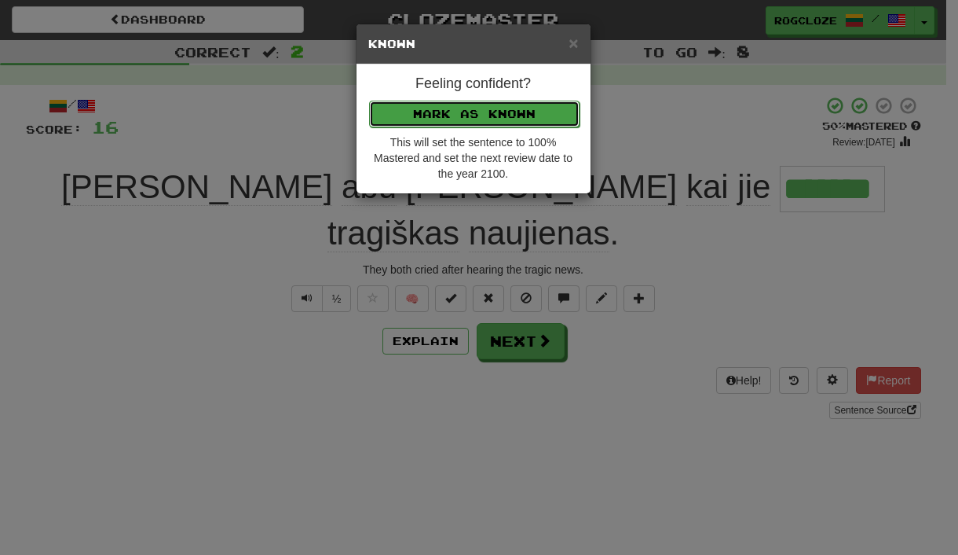
click at [443, 114] on button "Mark as Known" at bounding box center [474, 114] width 211 height 27
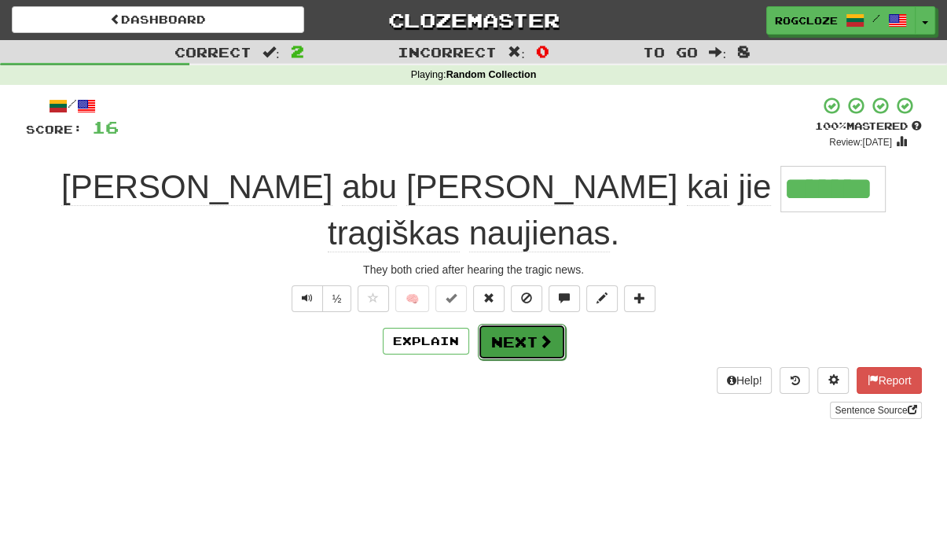
click at [508, 324] on button "Next" at bounding box center [522, 342] width 88 height 36
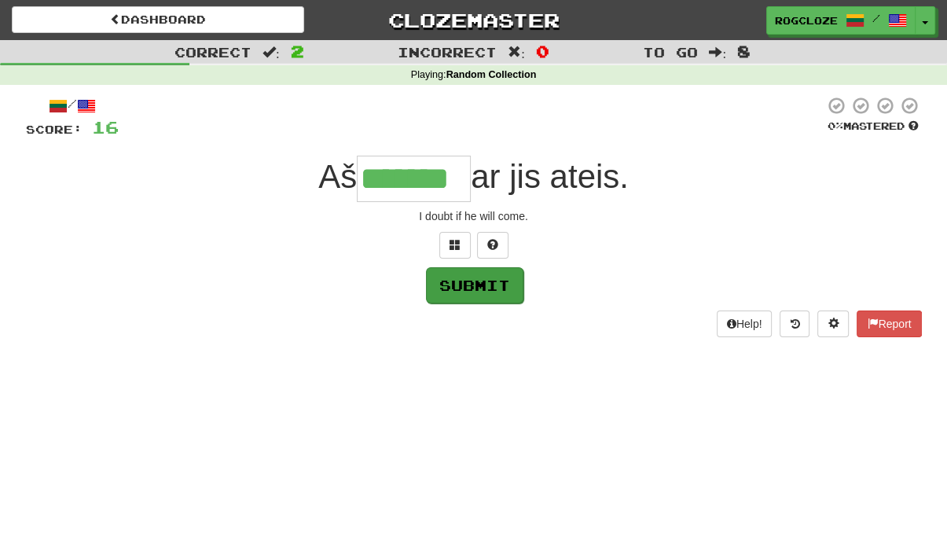
type input "*******"
click at [462, 290] on button "Submit" at bounding box center [474, 285] width 97 height 36
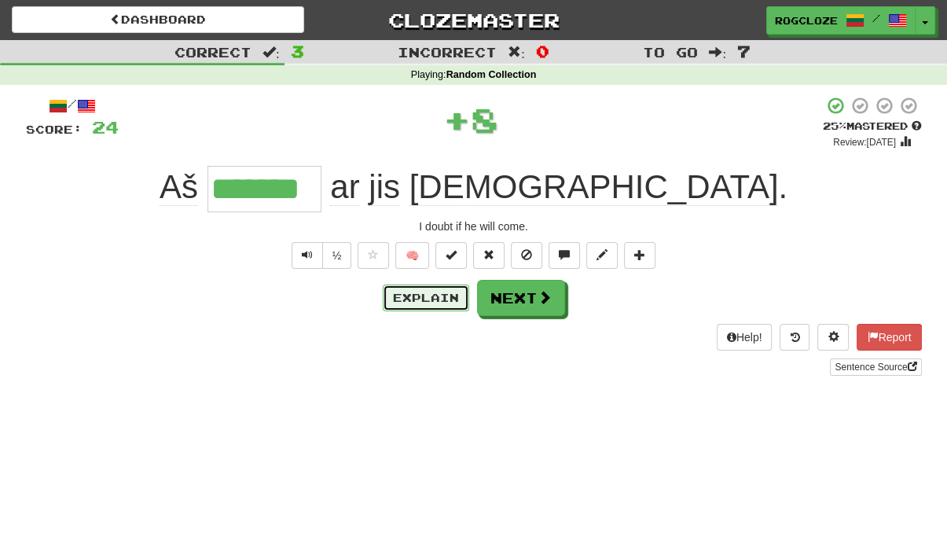
click at [437, 298] on button "Explain" at bounding box center [426, 297] width 86 height 27
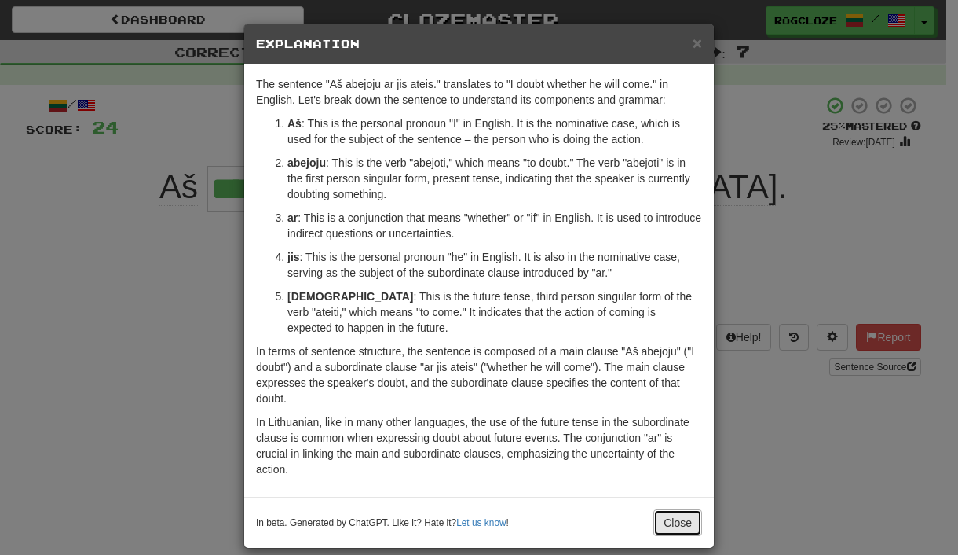
click at [668, 522] on button "Close" at bounding box center [678, 522] width 49 height 27
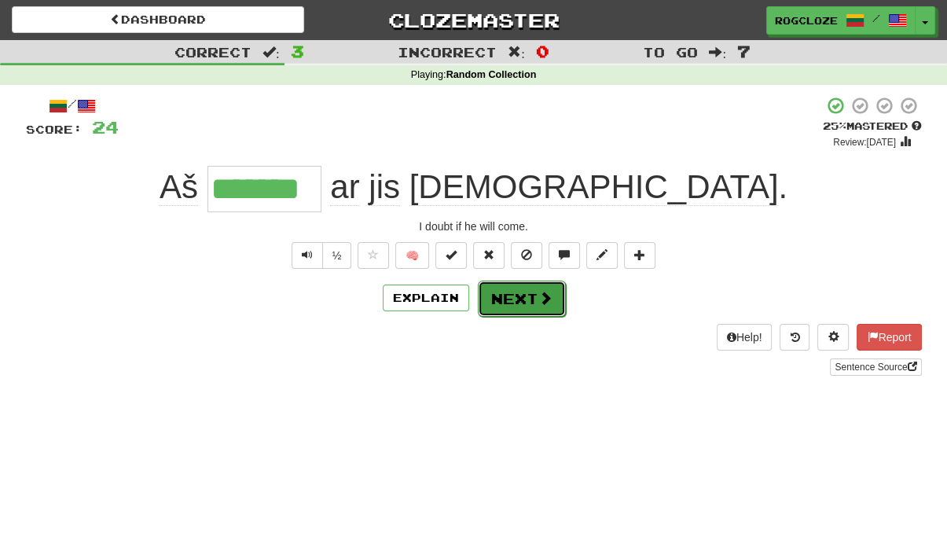
click at [521, 303] on button "Next" at bounding box center [522, 298] width 88 height 36
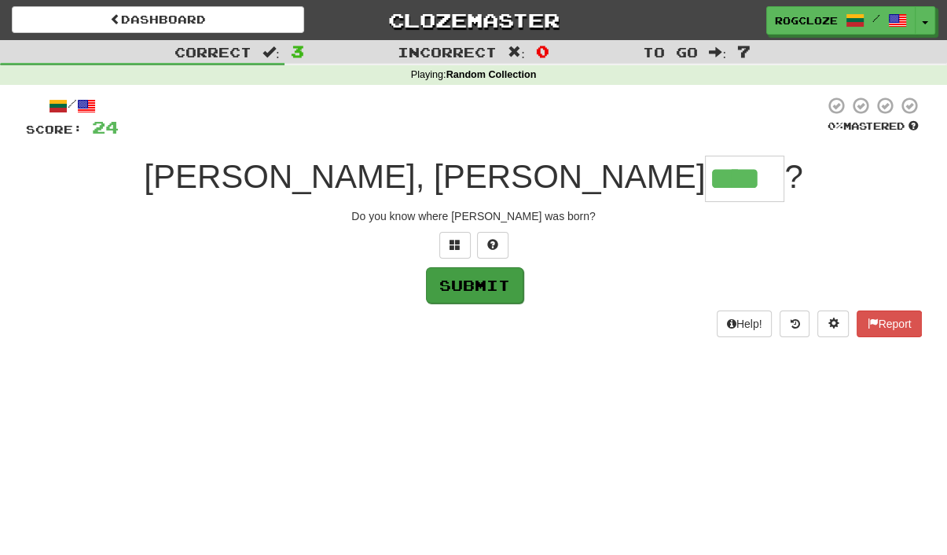
type input "****"
click at [449, 284] on button "Submit" at bounding box center [474, 285] width 97 height 36
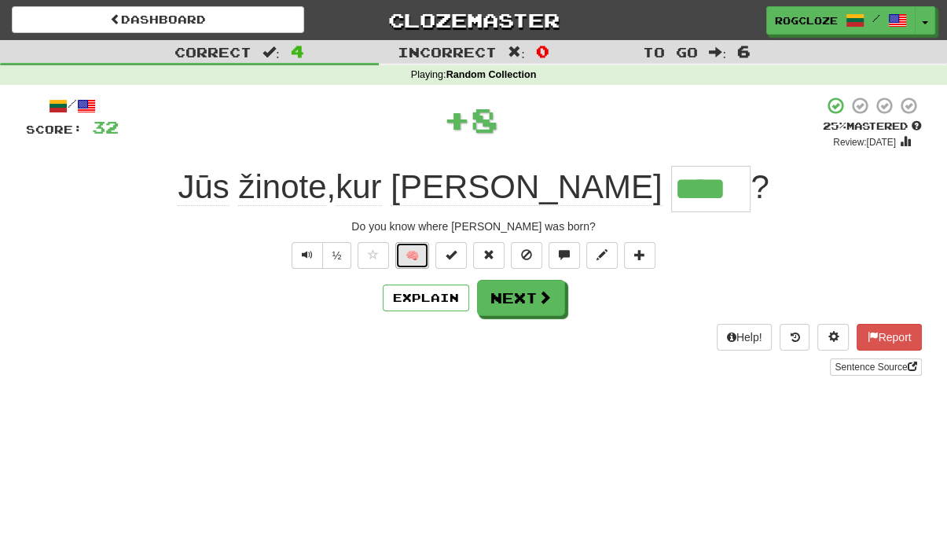
click at [412, 249] on button "🧠" at bounding box center [412, 255] width 34 height 27
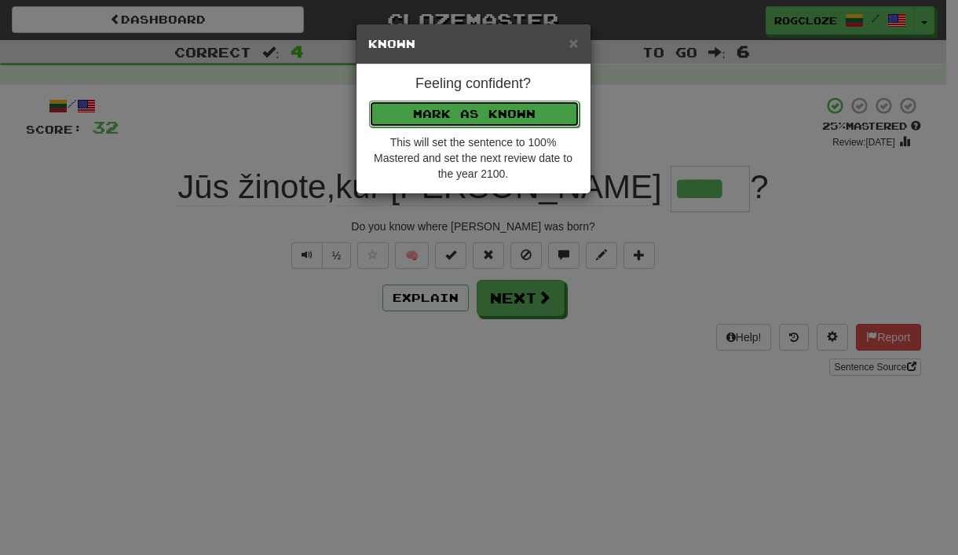
click at [528, 107] on button "Mark as Known" at bounding box center [474, 114] width 211 height 27
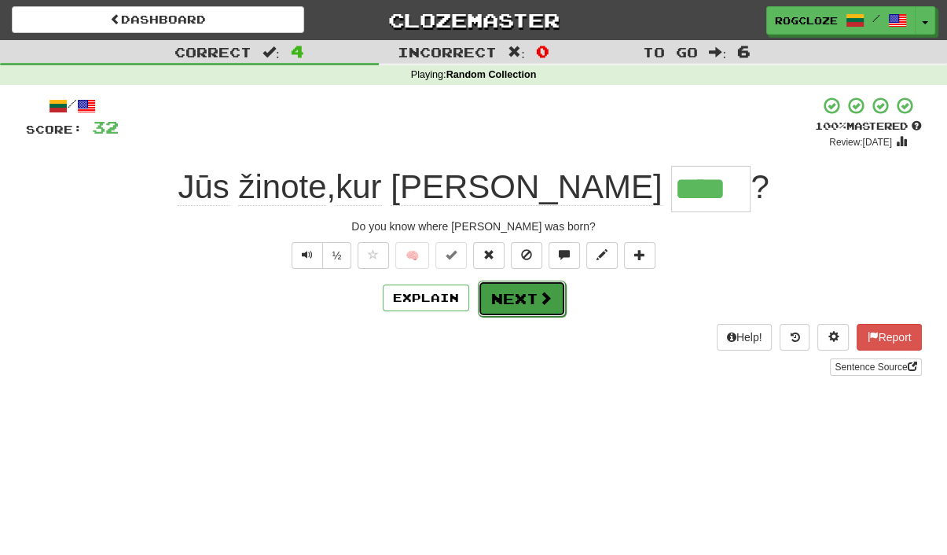
click at [540, 299] on span at bounding box center [545, 298] width 14 height 14
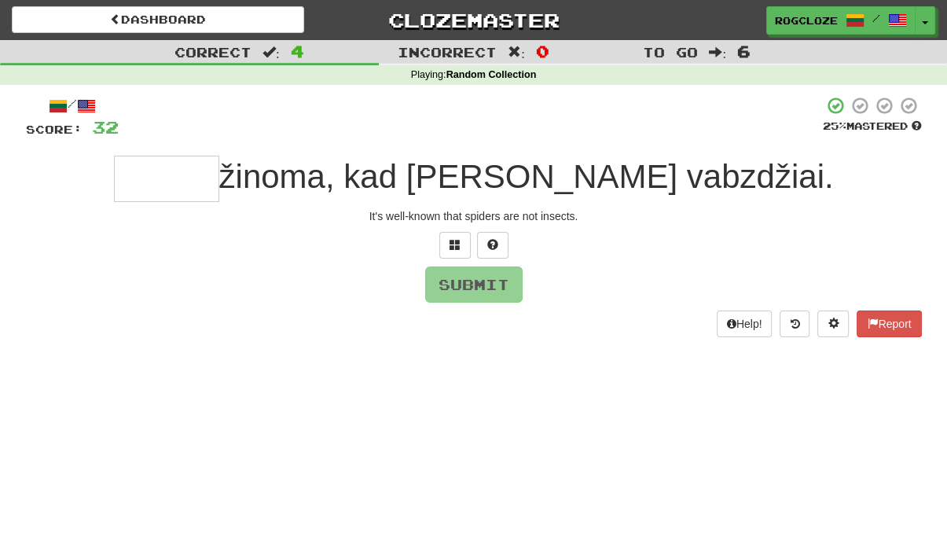
type input "*"
click at [489, 241] on span at bounding box center [492, 244] width 11 height 11
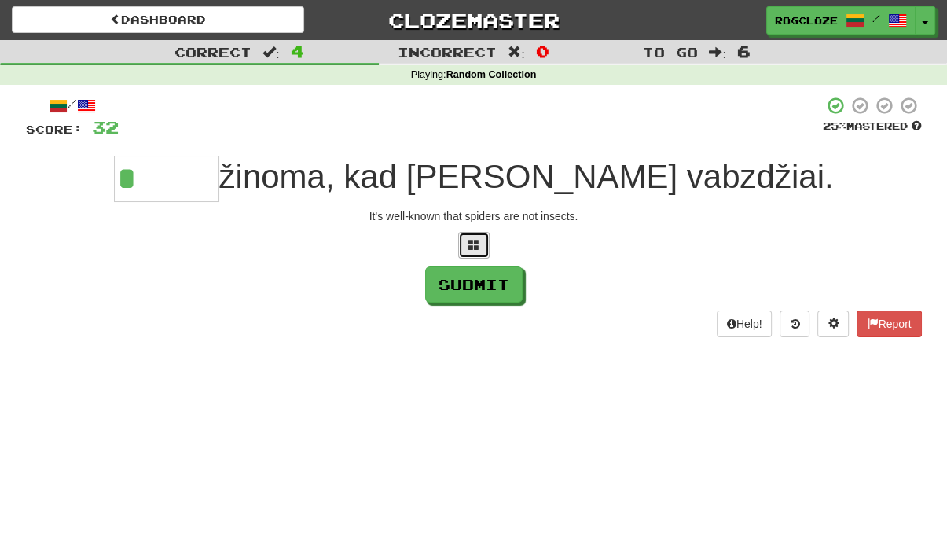
click at [466, 248] on button at bounding box center [473, 245] width 31 height 27
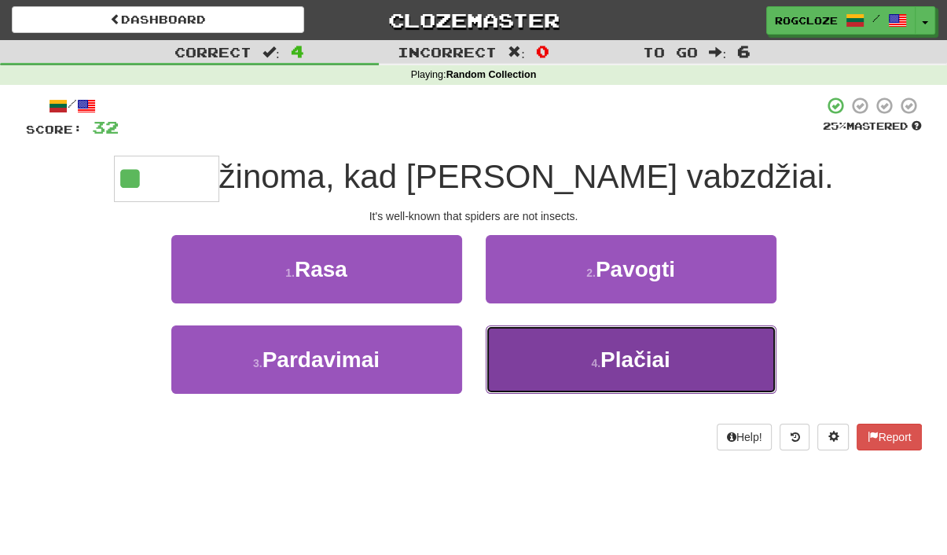
click at [594, 365] on small "4 ." at bounding box center [595, 363] width 9 height 13
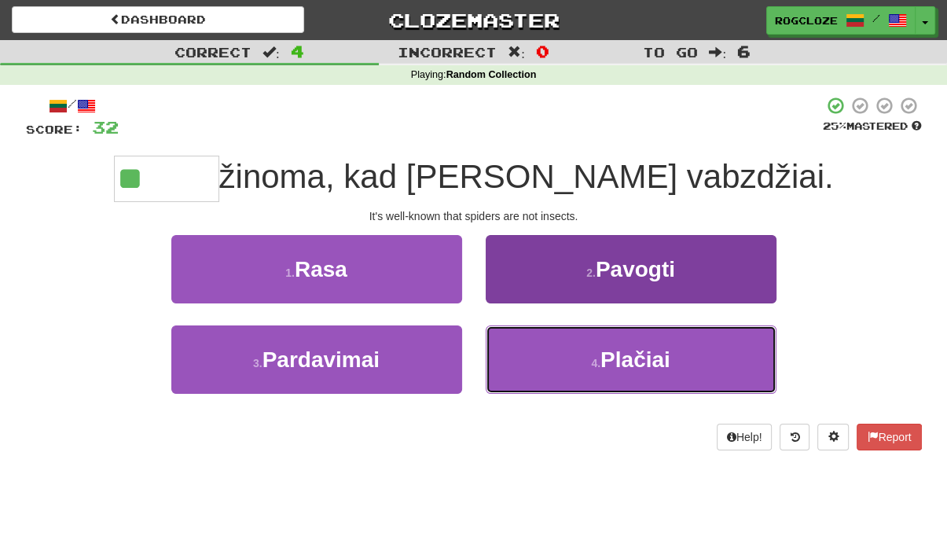
type input "*******"
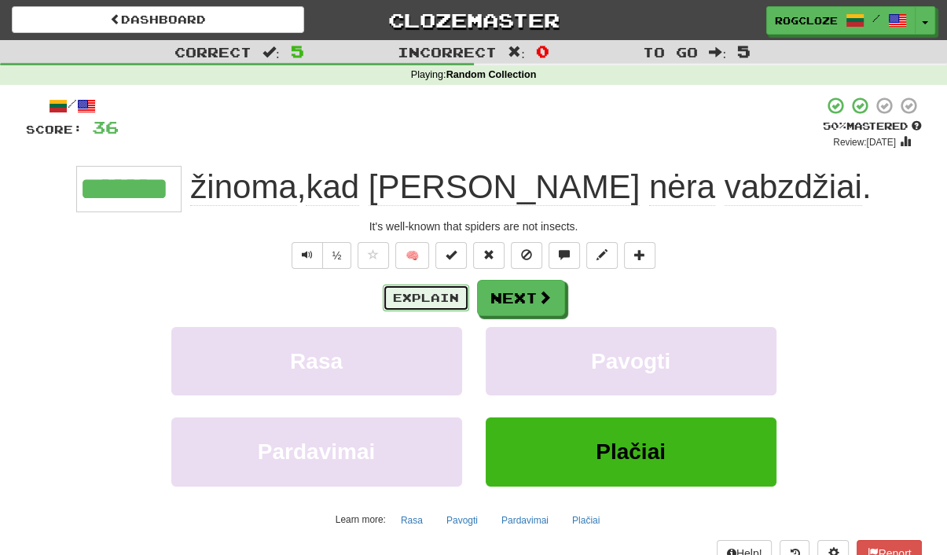
click at [424, 293] on button "Explain" at bounding box center [426, 297] width 86 height 27
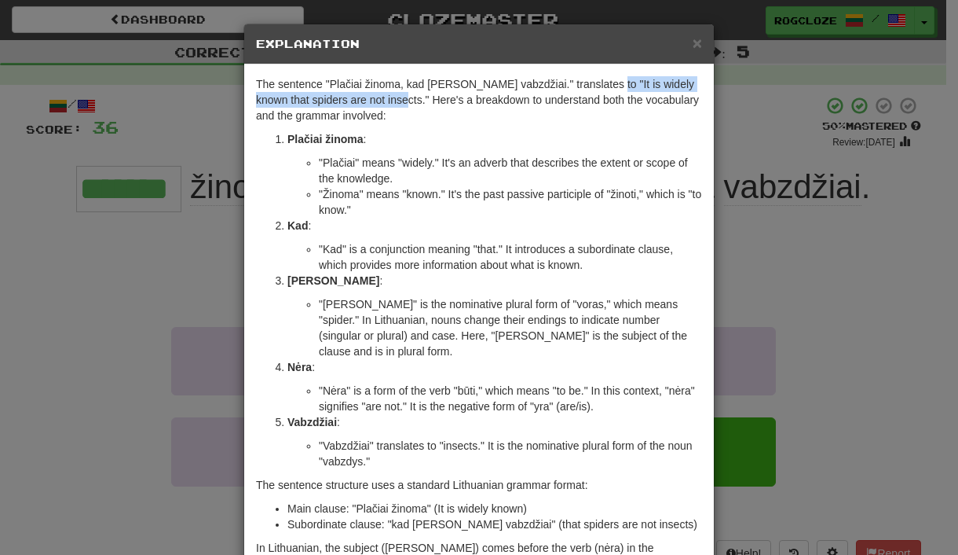
drag, startPoint x: 594, startPoint y: 82, endPoint x: 383, endPoint y: 98, distance: 211.1
click at [383, 98] on p "The sentence "Plačiai žinoma, kad [PERSON_NAME] vabzdžiai." translates to "It i…" at bounding box center [479, 99] width 446 height 47
copy p "It is widely known that spiders are not insects."
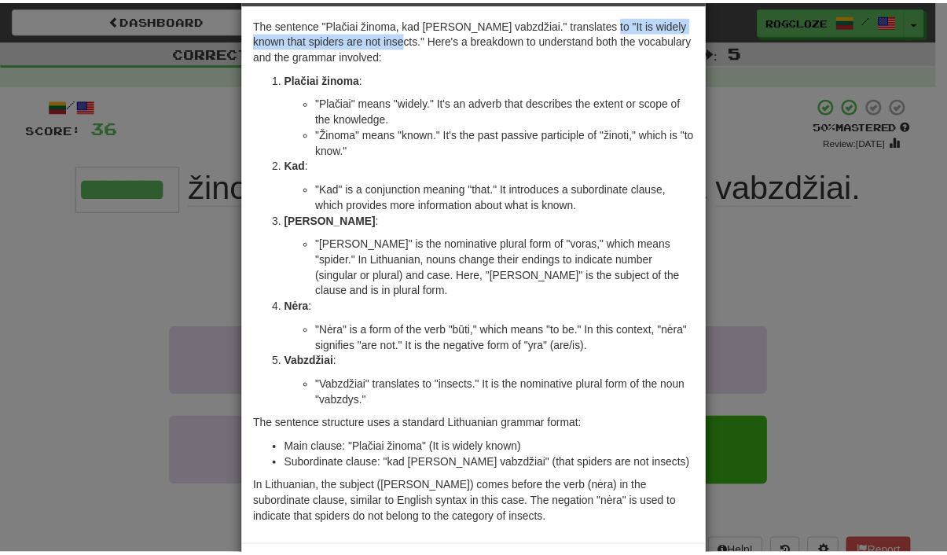
scroll to position [97, 0]
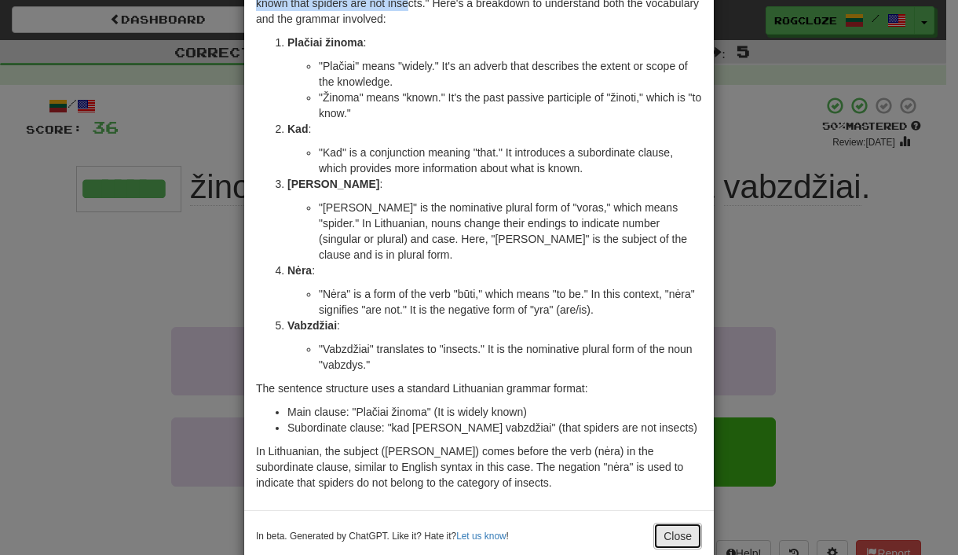
click at [685, 522] on button "Close" at bounding box center [678, 535] width 49 height 27
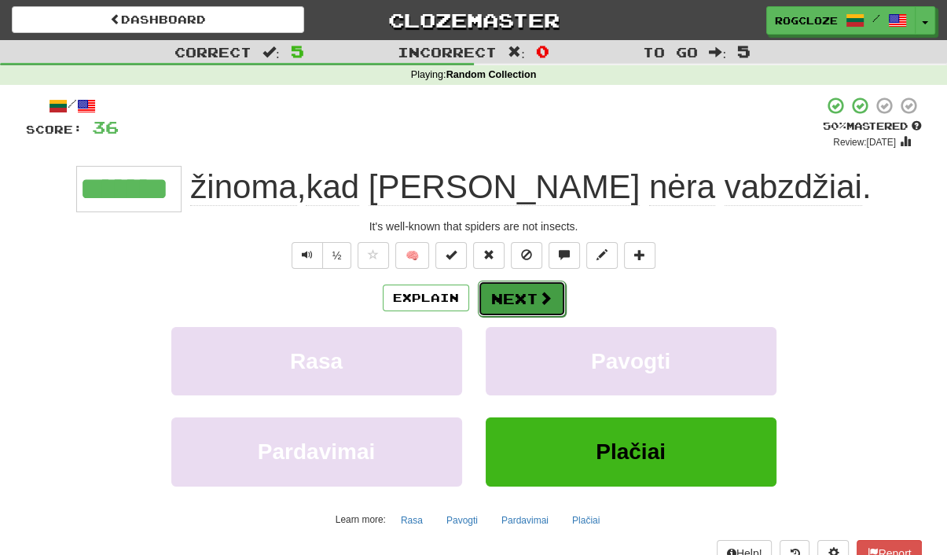
click at [512, 298] on button "Next" at bounding box center [522, 298] width 88 height 36
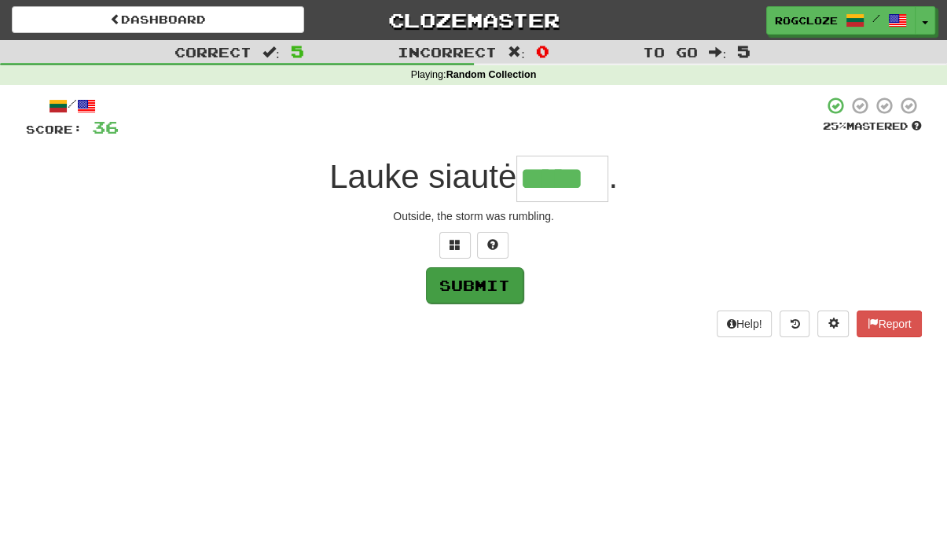
type input "*****"
click at [484, 284] on button "Submit" at bounding box center [474, 285] width 97 height 36
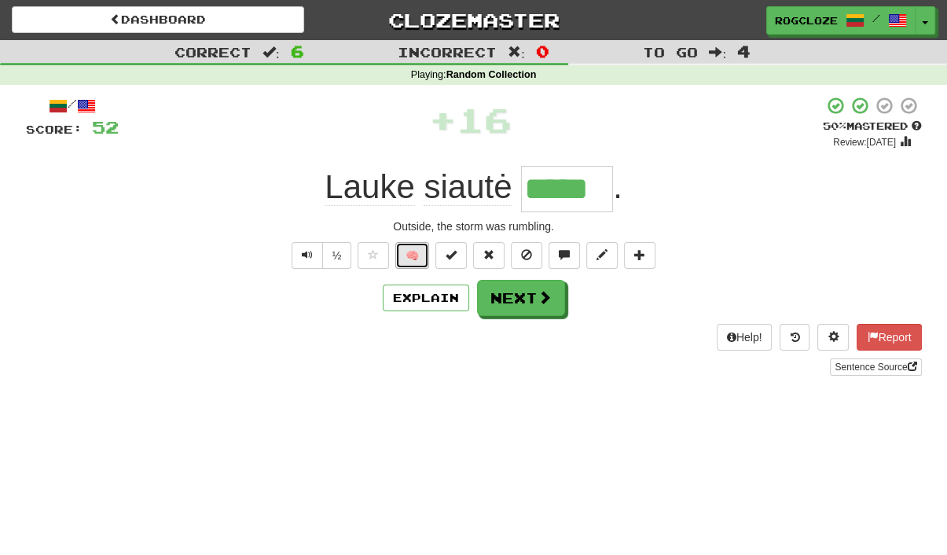
click at [418, 258] on button "🧠" at bounding box center [412, 255] width 34 height 27
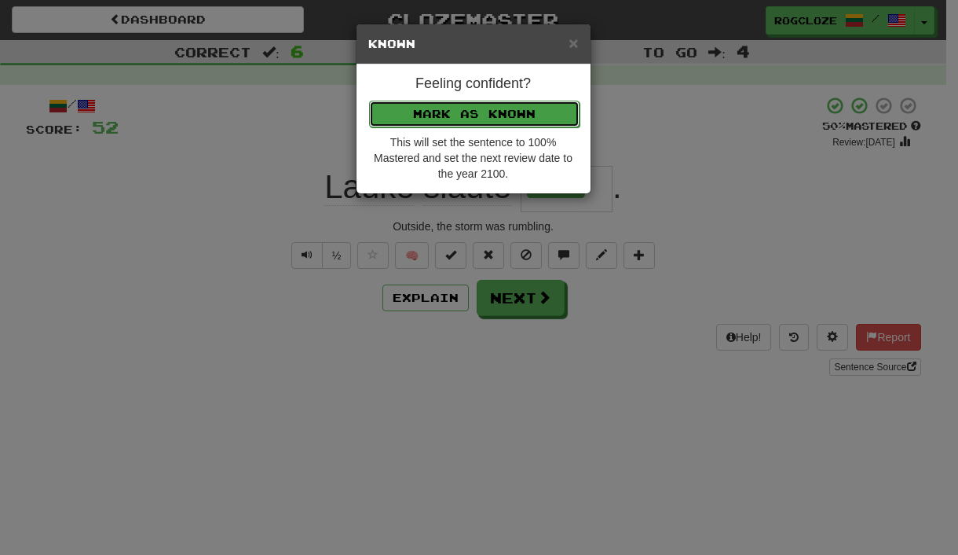
click at [437, 111] on button "Mark as Known" at bounding box center [474, 114] width 211 height 27
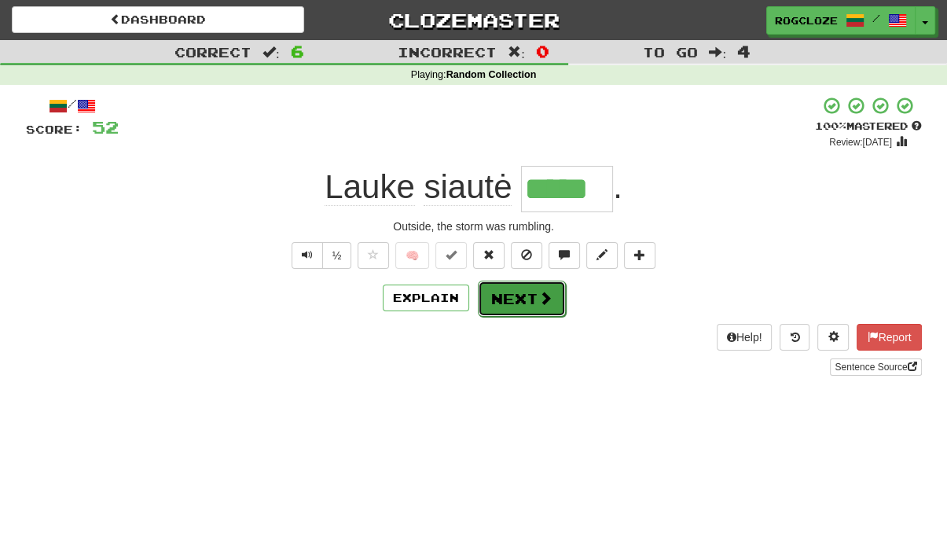
click at [519, 288] on button "Next" at bounding box center [522, 298] width 88 height 36
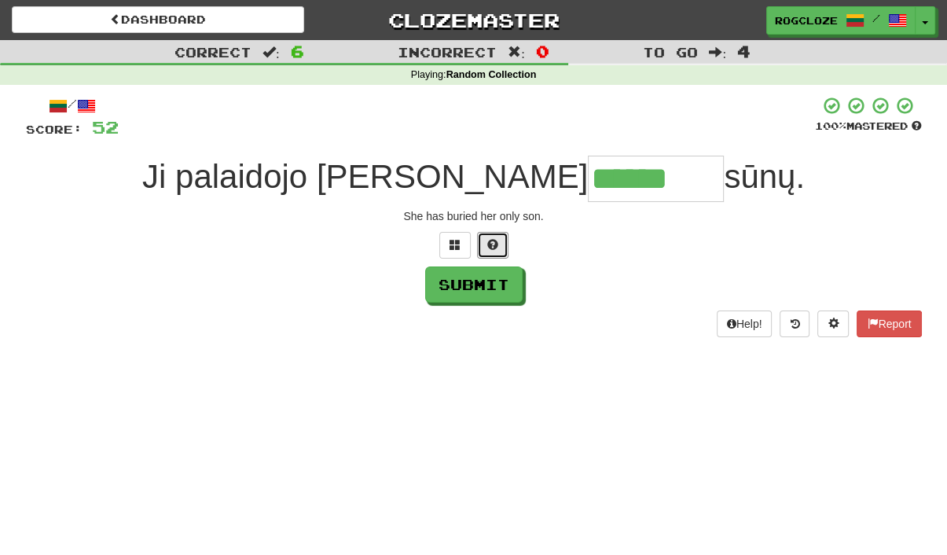
click at [488, 252] on button at bounding box center [492, 245] width 31 height 27
click at [464, 246] on button at bounding box center [473, 245] width 31 height 27
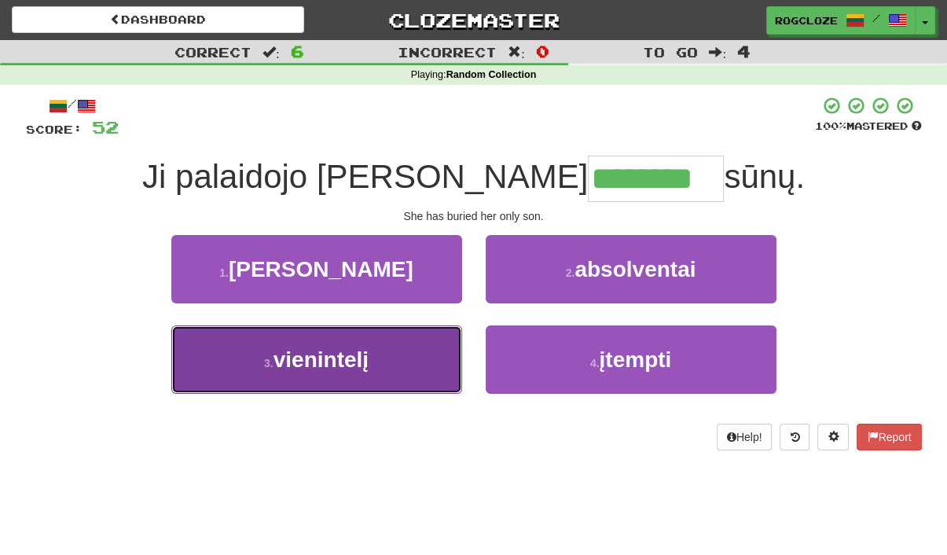
click at [395, 358] on button "3 . vienintelį" at bounding box center [316, 359] width 291 height 68
type input "**********"
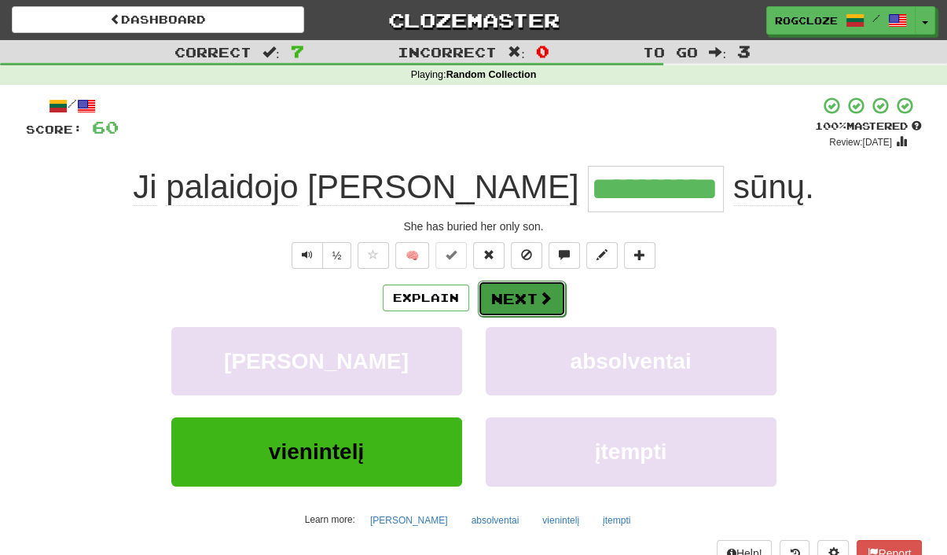
click at [504, 296] on button "Next" at bounding box center [522, 298] width 88 height 36
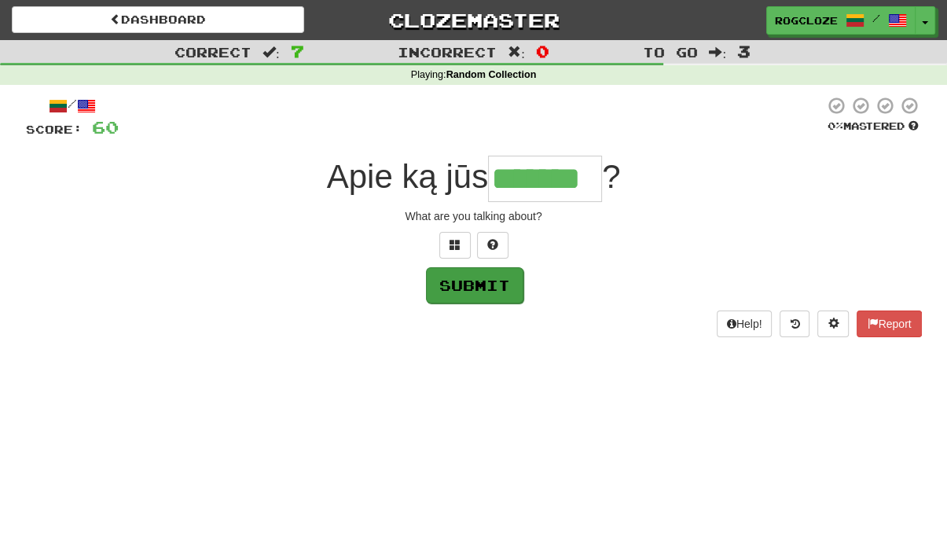
type input "*******"
drag, startPoint x: 473, startPoint y: 298, endPoint x: 478, endPoint y: 310, distance: 12.7
click at [475, 304] on div "/ Score: 60 0 % Mastered Apie ką jūs ******* ? What are you talking about? Subm…" at bounding box center [474, 216] width 896 height 240
click at [476, 284] on button "Submit" at bounding box center [474, 285] width 97 height 36
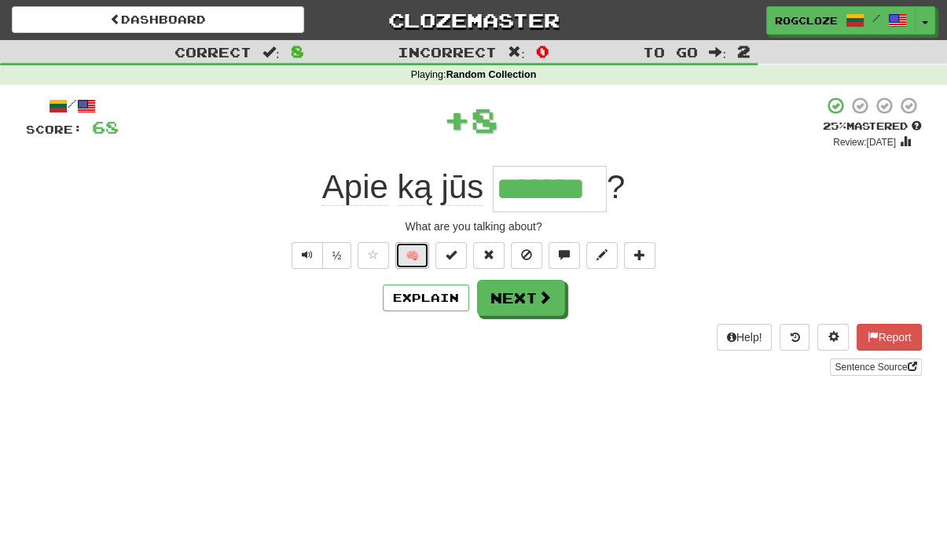
click at [406, 250] on button "🧠" at bounding box center [412, 255] width 34 height 27
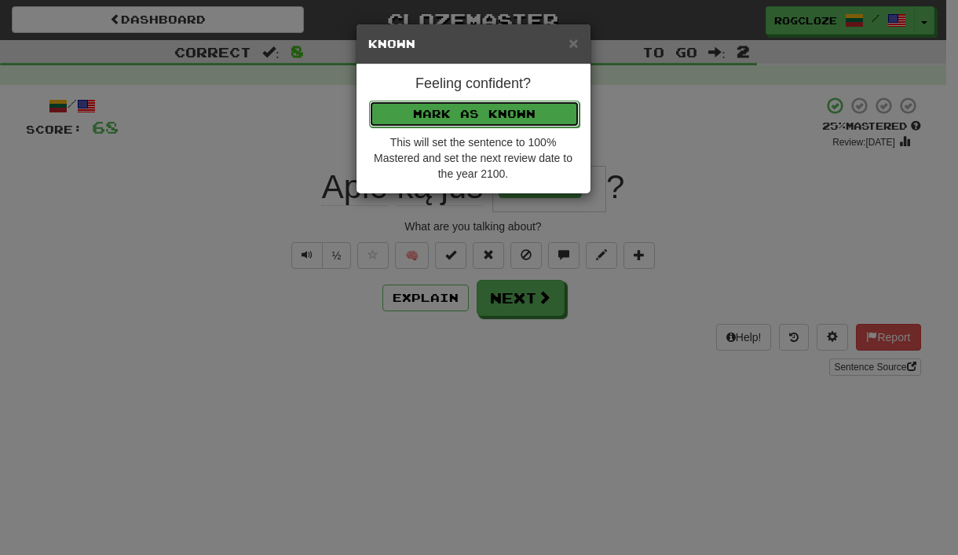
click at [418, 109] on button "Mark as Known" at bounding box center [474, 114] width 211 height 27
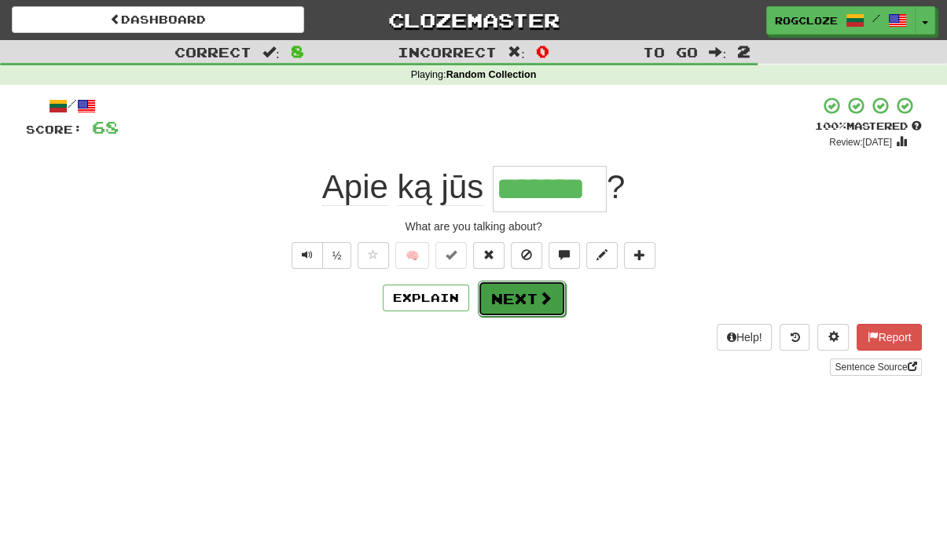
click at [488, 300] on button "Next" at bounding box center [522, 298] width 88 height 36
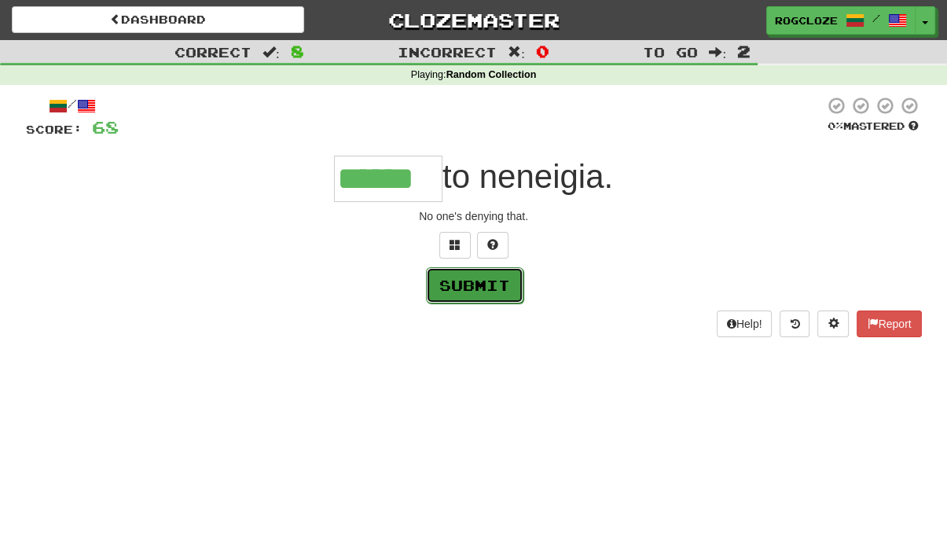
click at [486, 279] on button "Submit" at bounding box center [474, 285] width 97 height 36
type input "******"
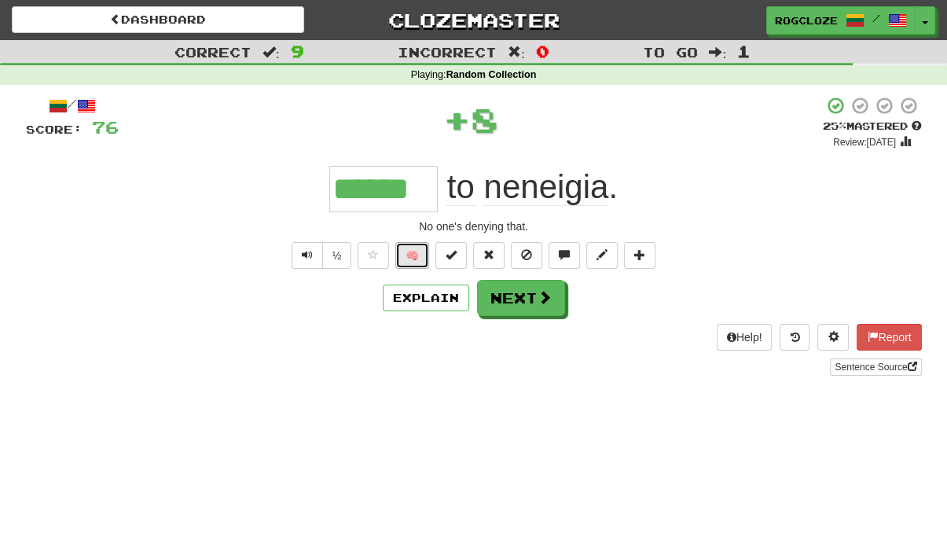
click at [414, 253] on button "🧠" at bounding box center [412, 255] width 34 height 27
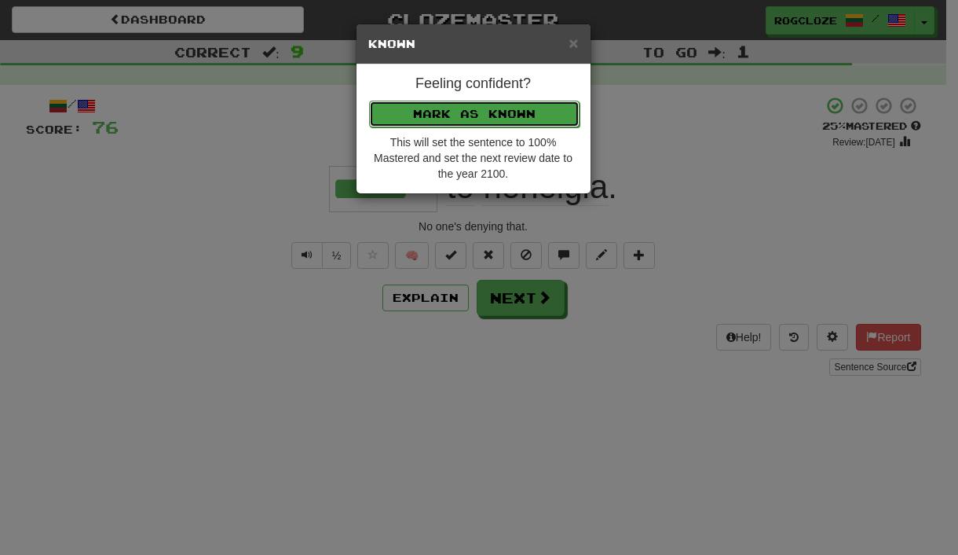
click at [431, 107] on button "Mark as Known" at bounding box center [474, 114] width 211 height 27
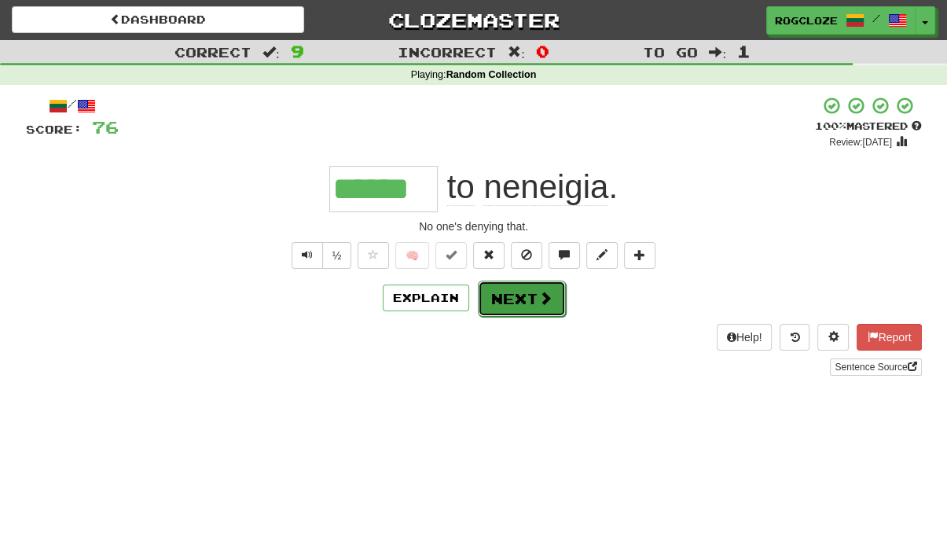
click at [518, 291] on button "Next" at bounding box center [522, 298] width 88 height 36
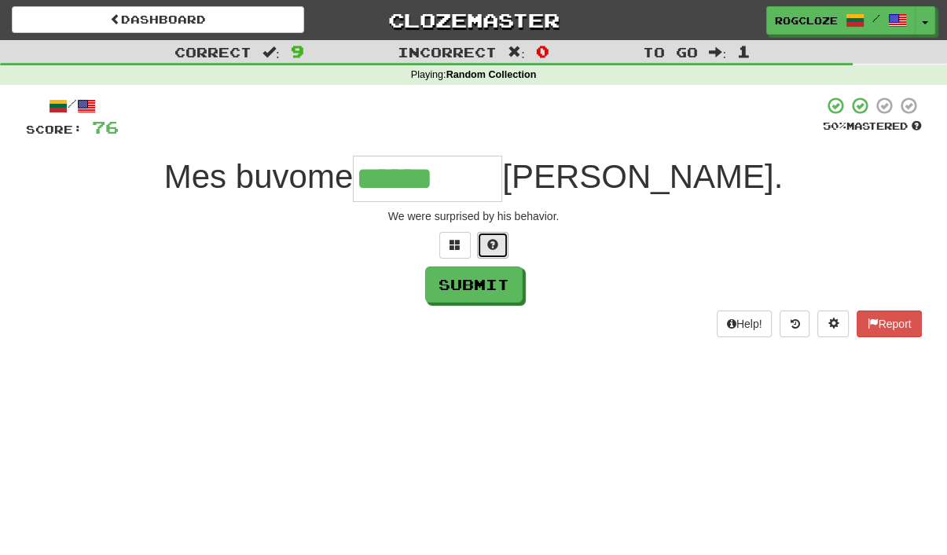
click at [495, 240] on span at bounding box center [492, 244] width 11 height 11
click at [469, 244] on span at bounding box center [473, 244] width 11 height 11
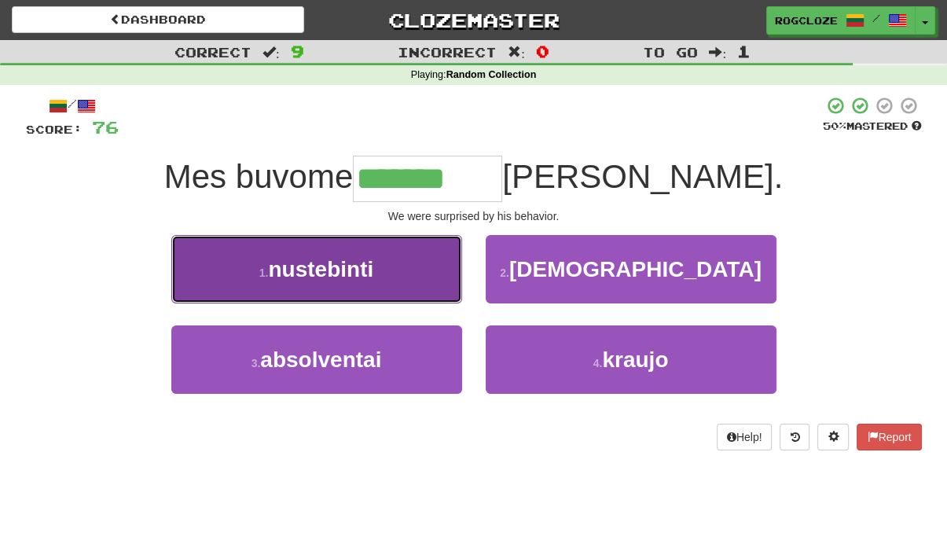
click at [392, 267] on button "1 . nustebinti" at bounding box center [316, 269] width 291 height 68
type input "**********"
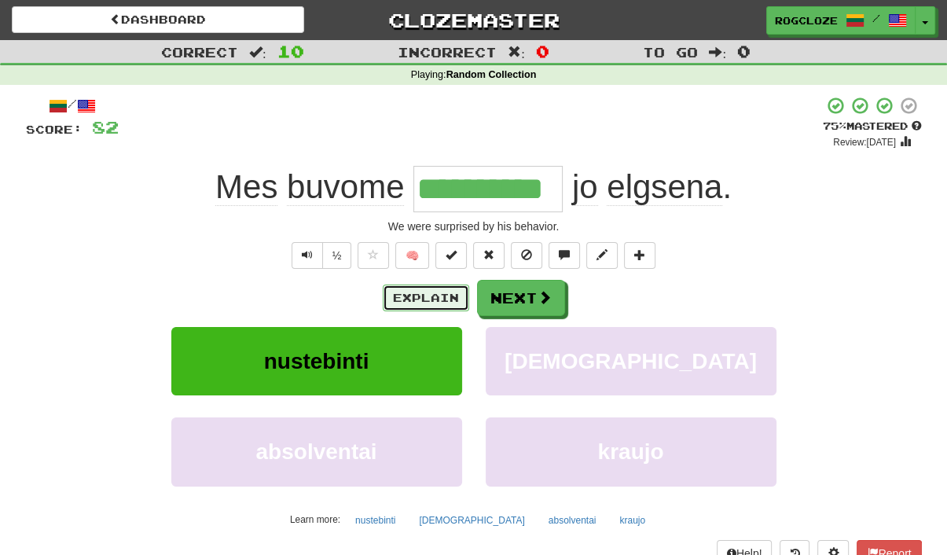
click at [452, 302] on button "Explain" at bounding box center [426, 297] width 86 height 27
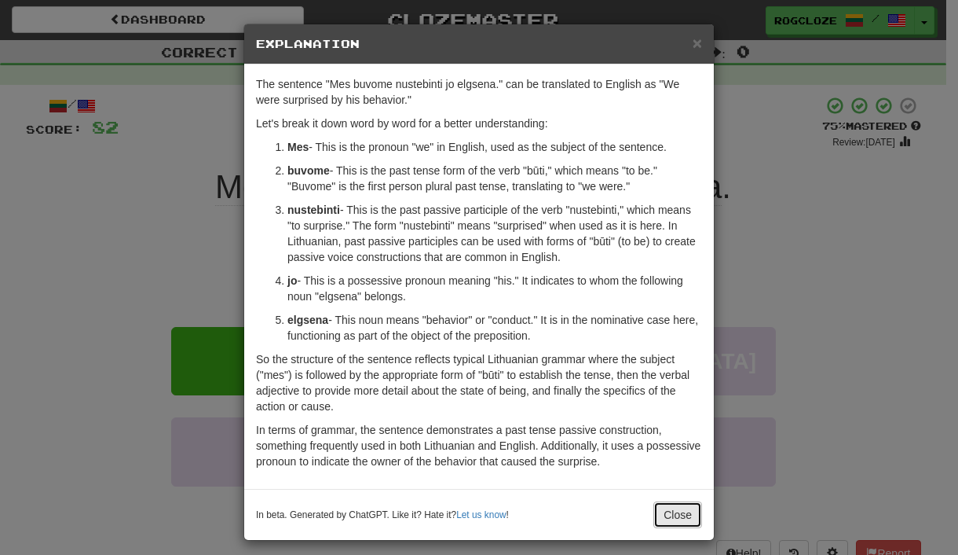
click at [680, 514] on button "Close" at bounding box center [678, 514] width 49 height 27
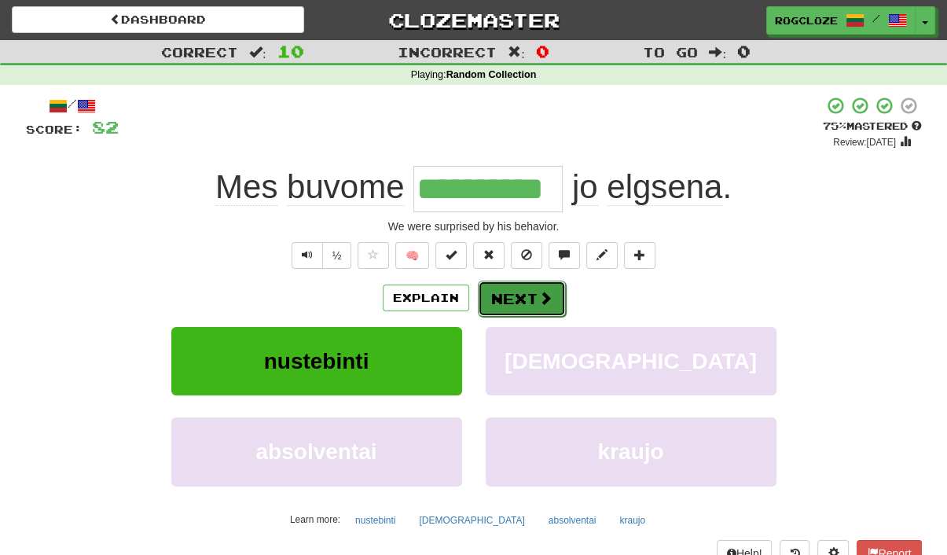
click at [536, 306] on button "Next" at bounding box center [522, 298] width 88 height 36
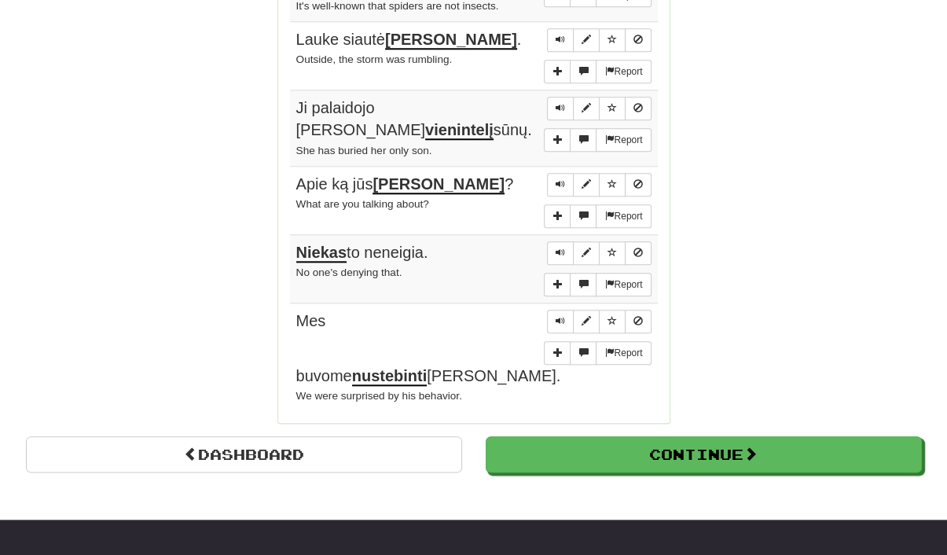
scroll to position [1347, 0]
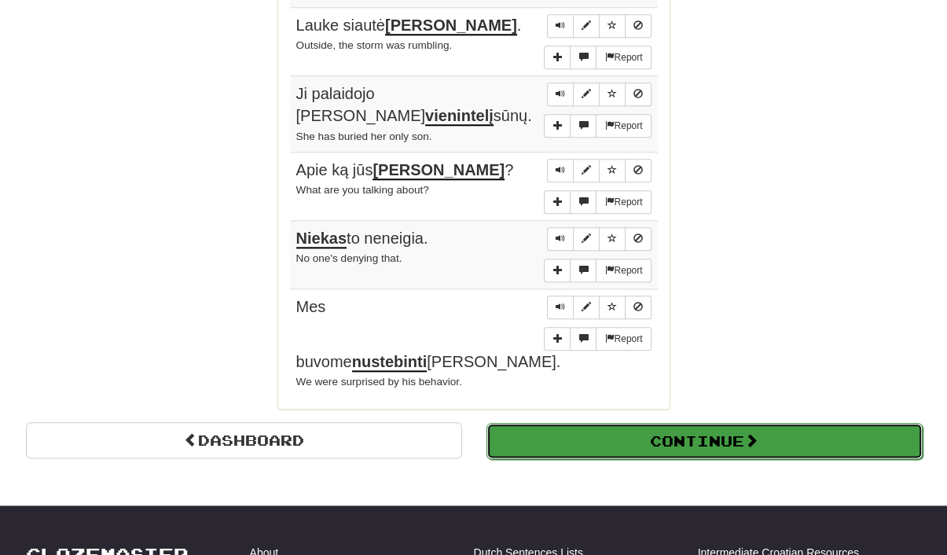
click at [852, 423] on button "Continue" at bounding box center [704, 441] width 436 height 36
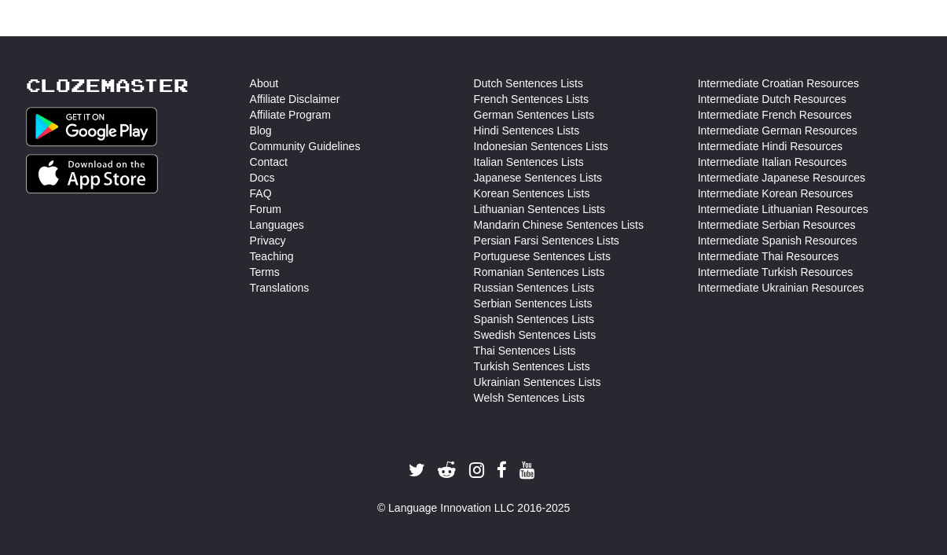
scroll to position [0, 0]
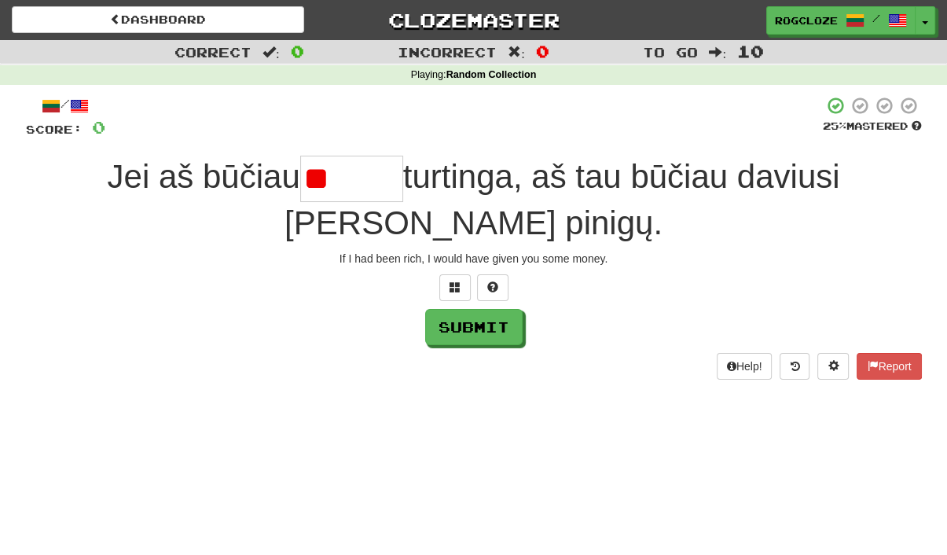
type input "*"
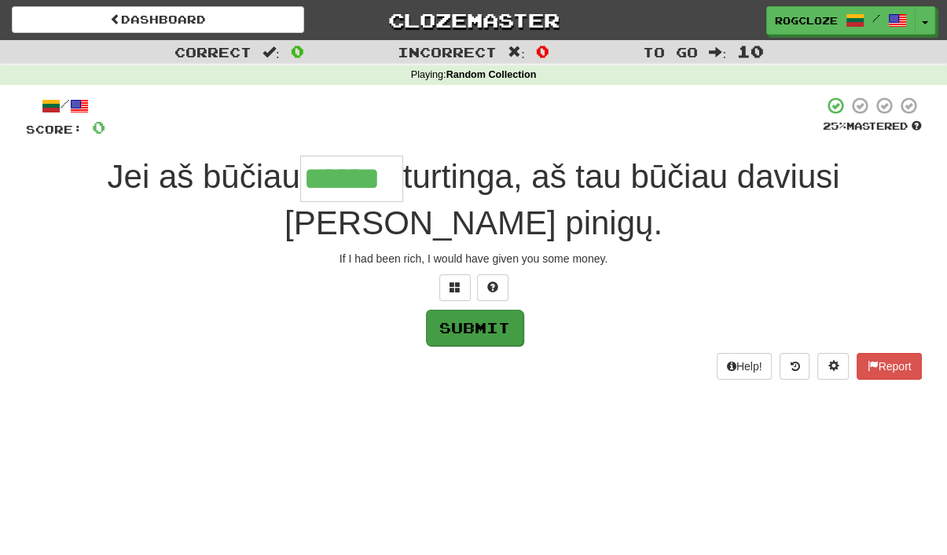
type input "******"
click at [471, 323] on button "Submit" at bounding box center [474, 328] width 97 height 36
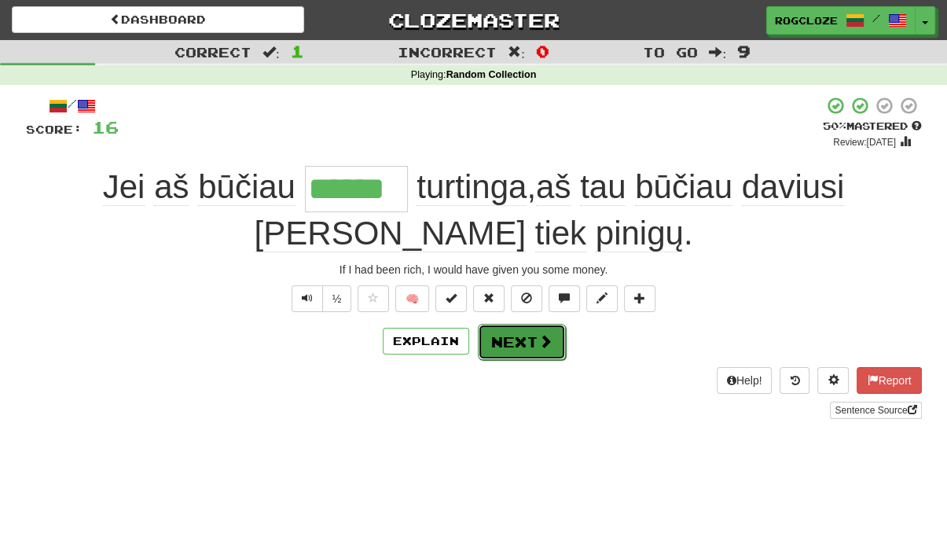
click at [513, 336] on button "Next" at bounding box center [522, 342] width 88 height 36
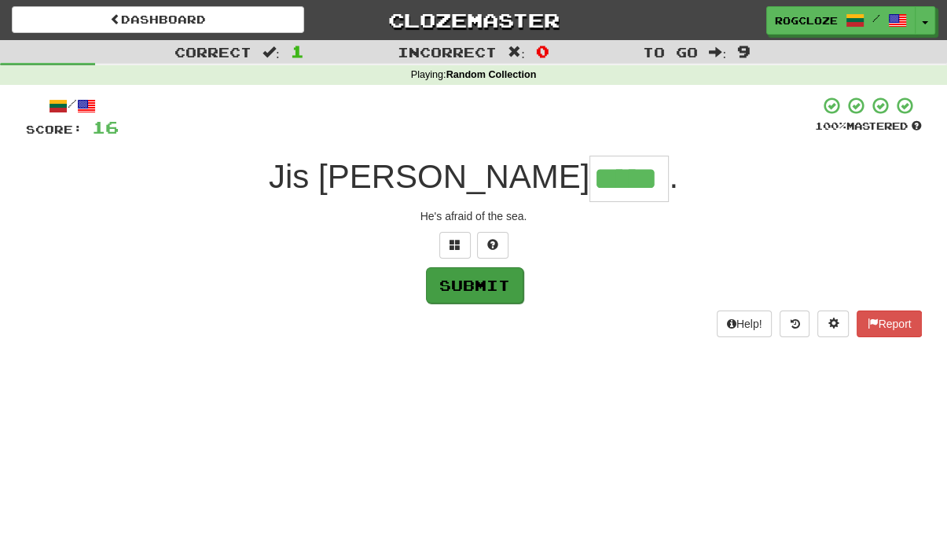
type input "*****"
click at [471, 288] on button "Submit" at bounding box center [474, 285] width 97 height 36
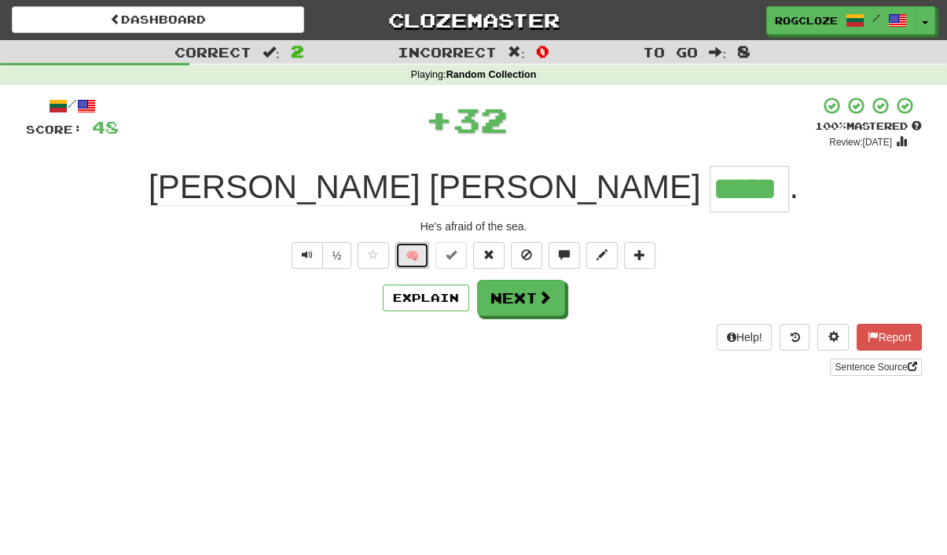
click at [416, 247] on button "🧠" at bounding box center [412, 255] width 34 height 27
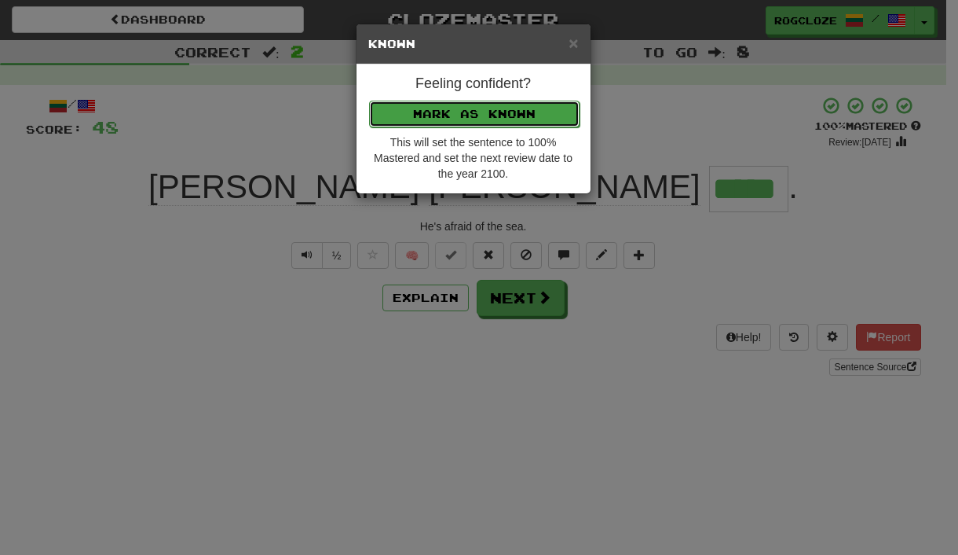
click at [444, 115] on button "Mark as Known" at bounding box center [474, 114] width 211 height 27
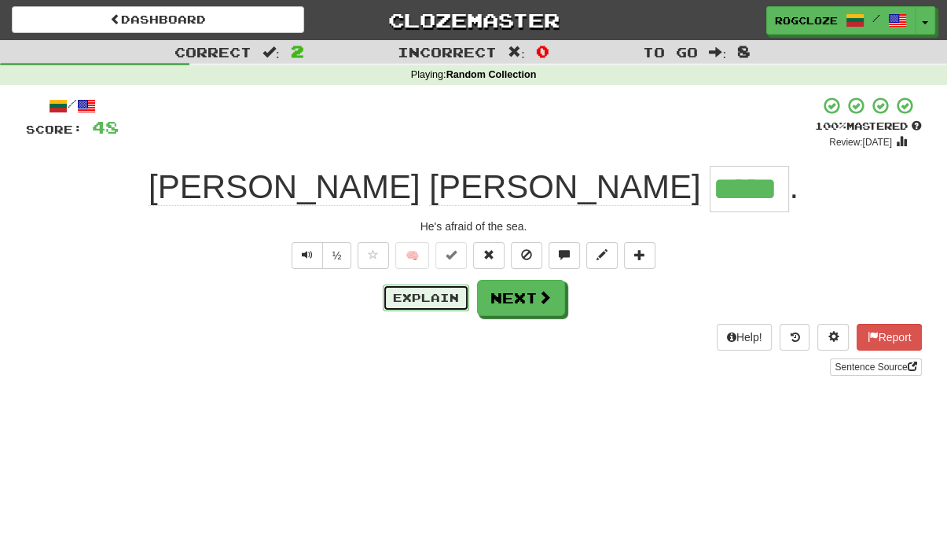
click at [440, 300] on button "Explain" at bounding box center [426, 297] width 86 height 27
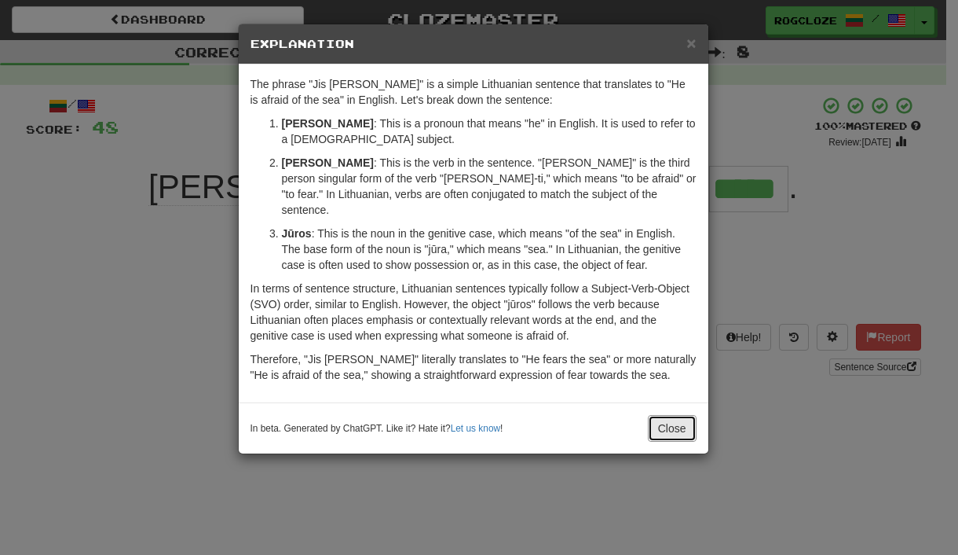
drag, startPoint x: 682, startPoint y: 401, endPoint x: 694, endPoint y: 400, distance: 12.7
click at [688, 415] on button "Close" at bounding box center [672, 428] width 49 height 27
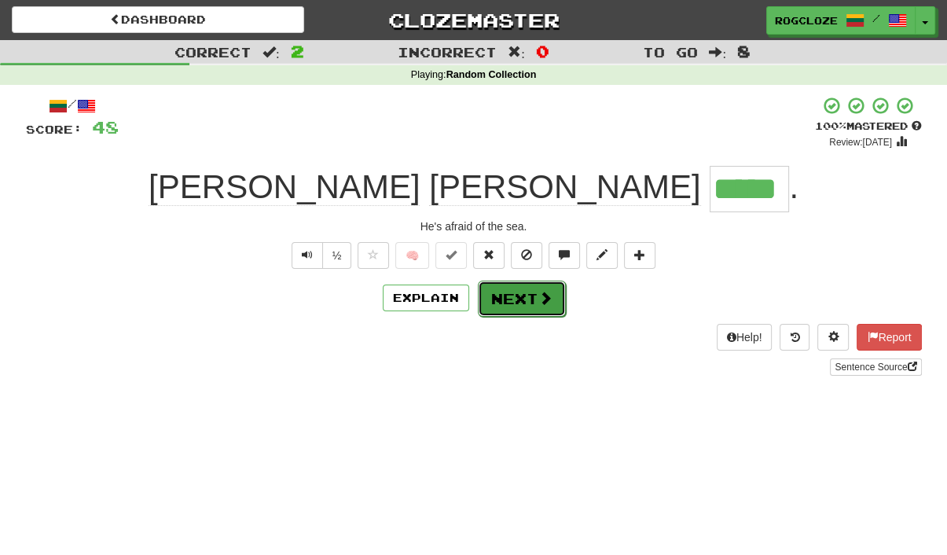
click at [534, 293] on button "Next" at bounding box center [522, 298] width 88 height 36
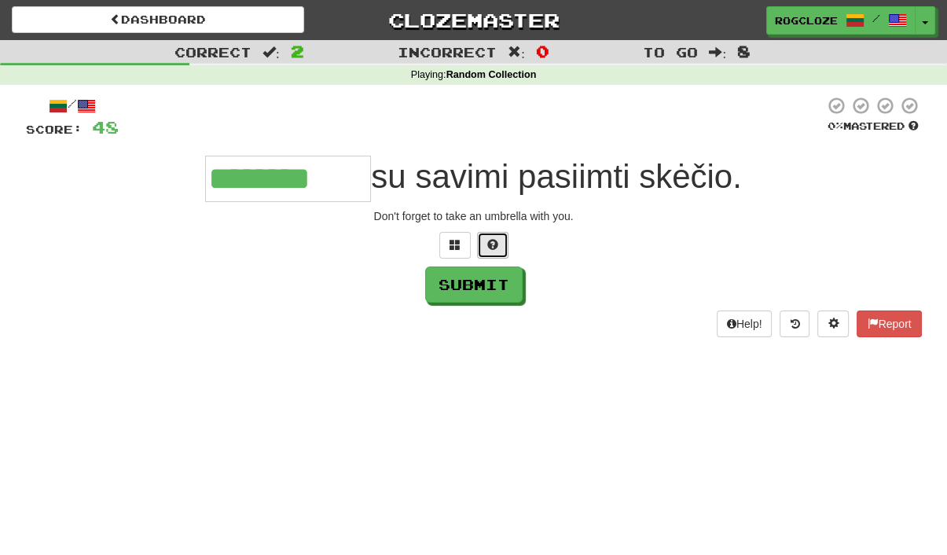
click at [495, 245] on span at bounding box center [492, 244] width 11 height 11
type input "*********"
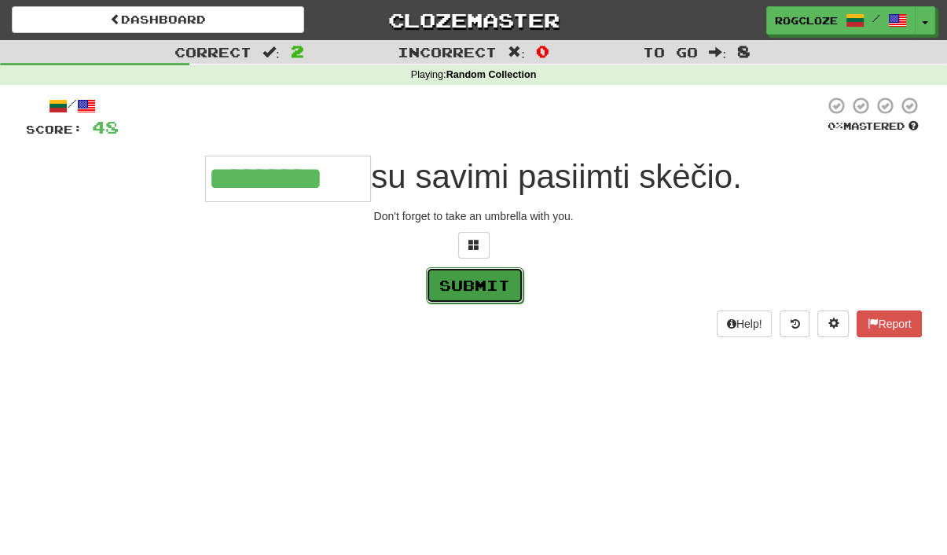
drag, startPoint x: 473, startPoint y: 283, endPoint x: 481, endPoint y: 284, distance: 7.9
click at [481, 284] on button "Submit" at bounding box center [474, 285] width 97 height 36
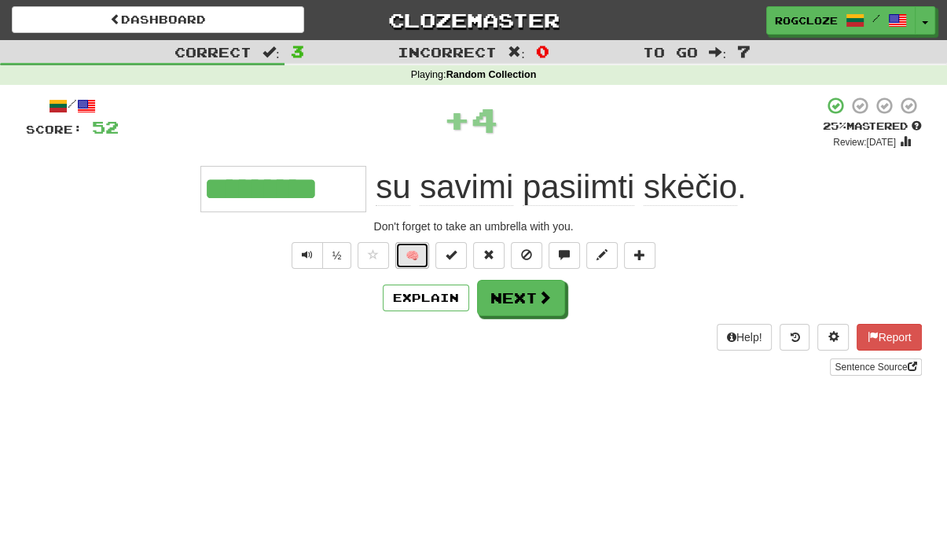
click at [410, 249] on button "🧠" at bounding box center [412, 255] width 34 height 27
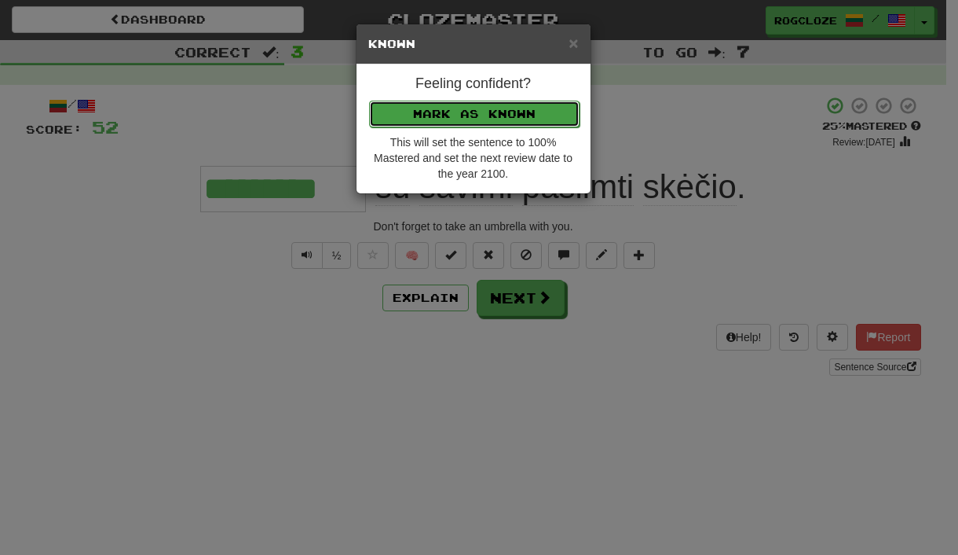
click at [412, 113] on button "Mark as Known" at bounding box center [474, 114] width 211 height 27
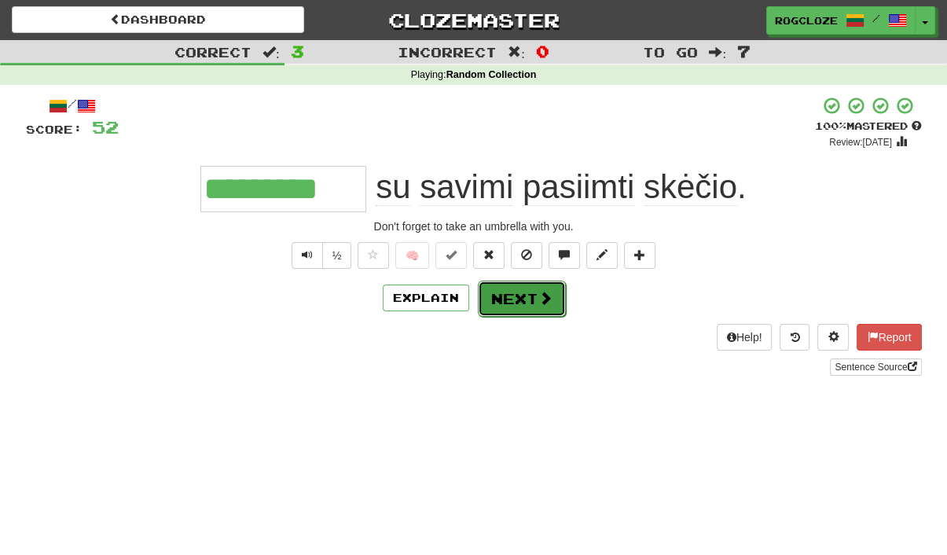
click at [511, 299] on button "Next" at bounding box center [522, 298] width 88 height 36
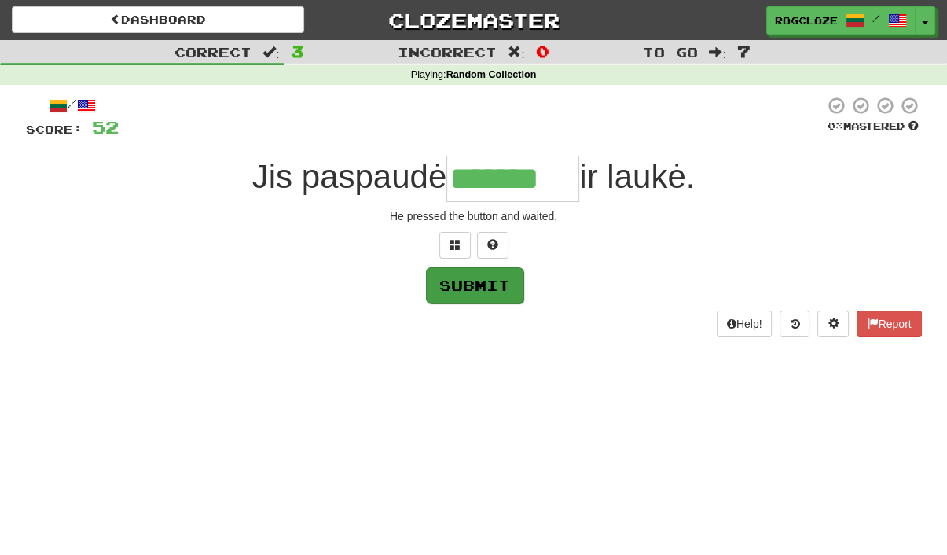
type input "*******"
click at [475, 279] on button "Submit" at bounding box center [474, 285] width 97 height 36
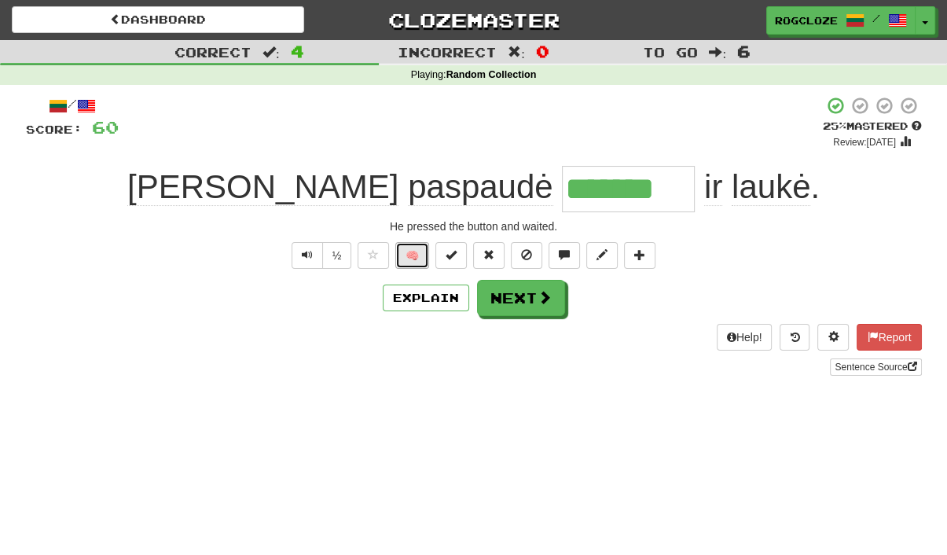
click at [424, 258] on button "🧠" at bounding box center [412, 255] width 34 height 27
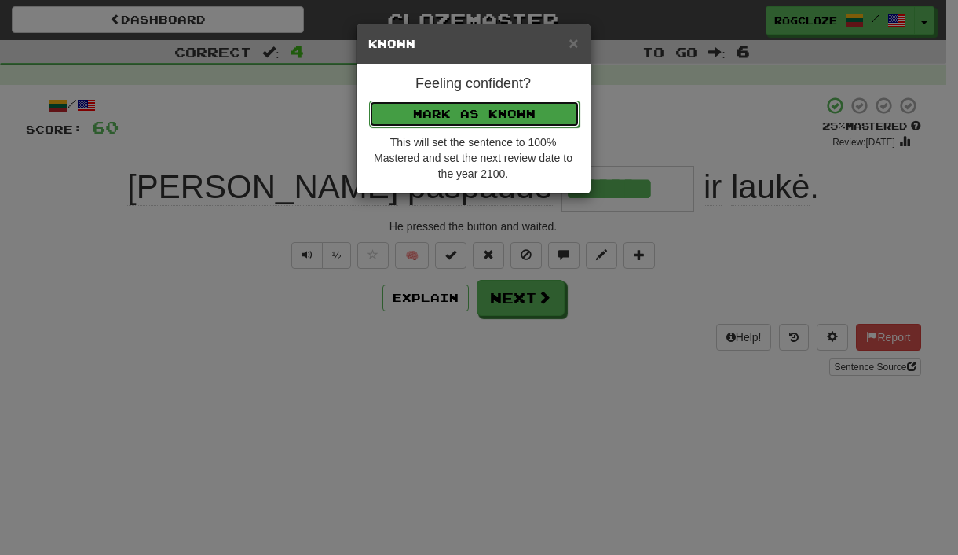
click at [434, 115] on button "Mark as Known" at bounding box center [474, 114] width 211 height 27
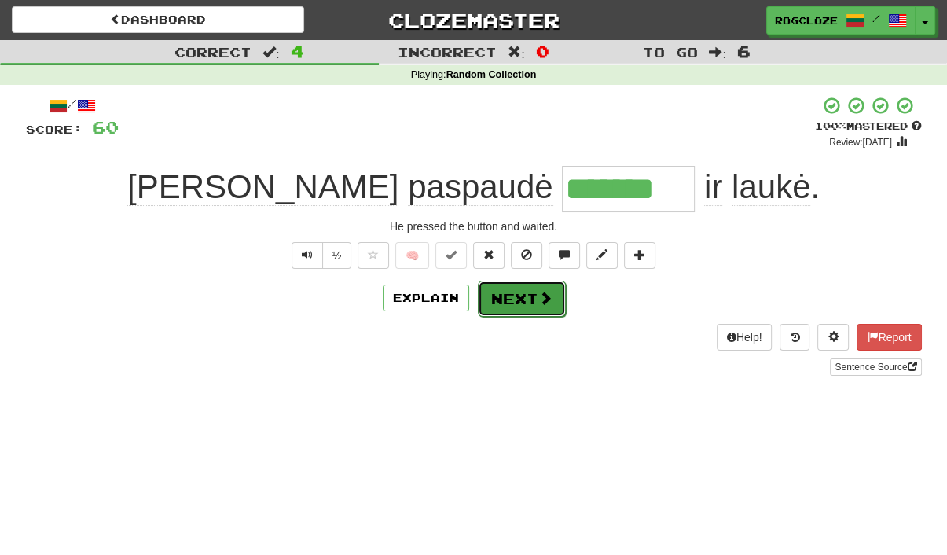
click at [511, 295] on button "Next" at bounding box center [522, 298] width 88 height 36
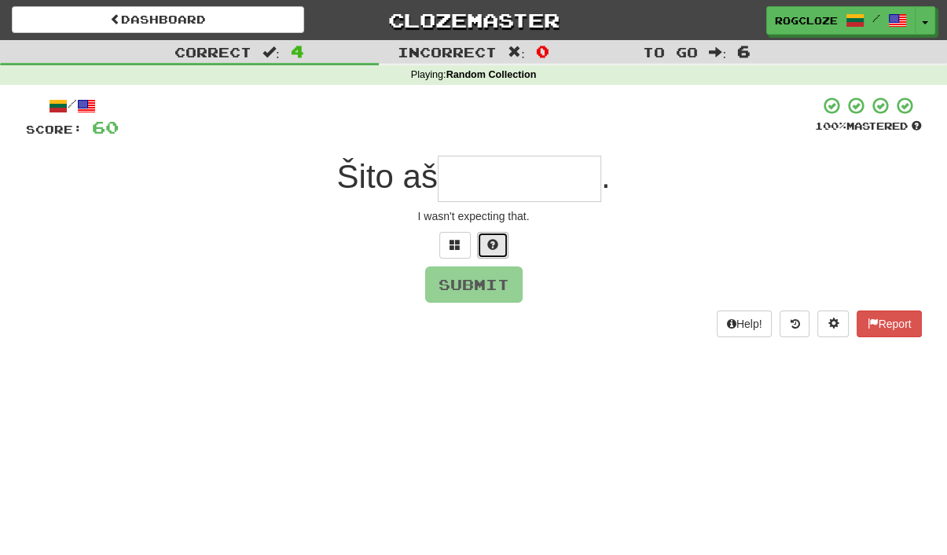
click at [496, 240] on span at bounding box center [492, 244] width 11 height 11
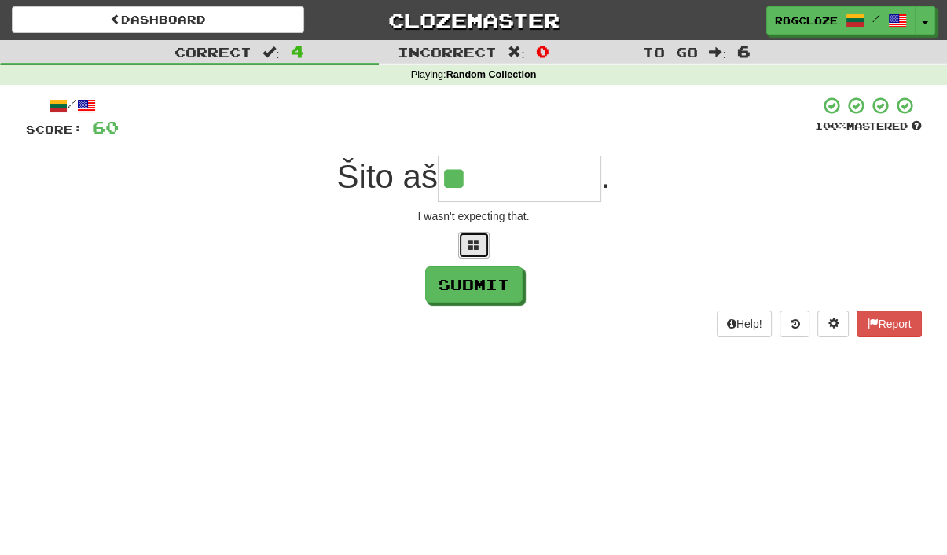
click at [475, 246] on span at bounding box center [473, 244] width 11 height 11
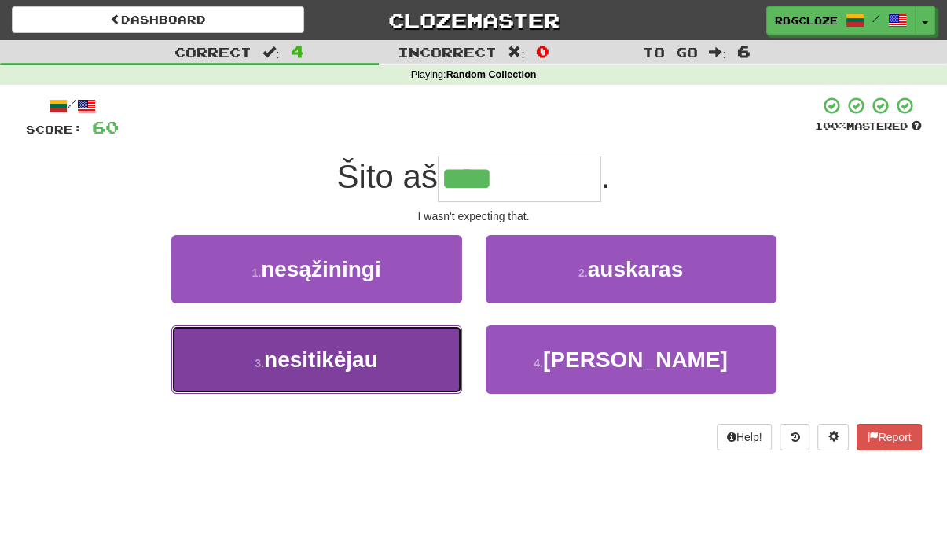
click at [376, 359] on span "nesitikėjau" at bounding box center [321, 359] width 114 height 24
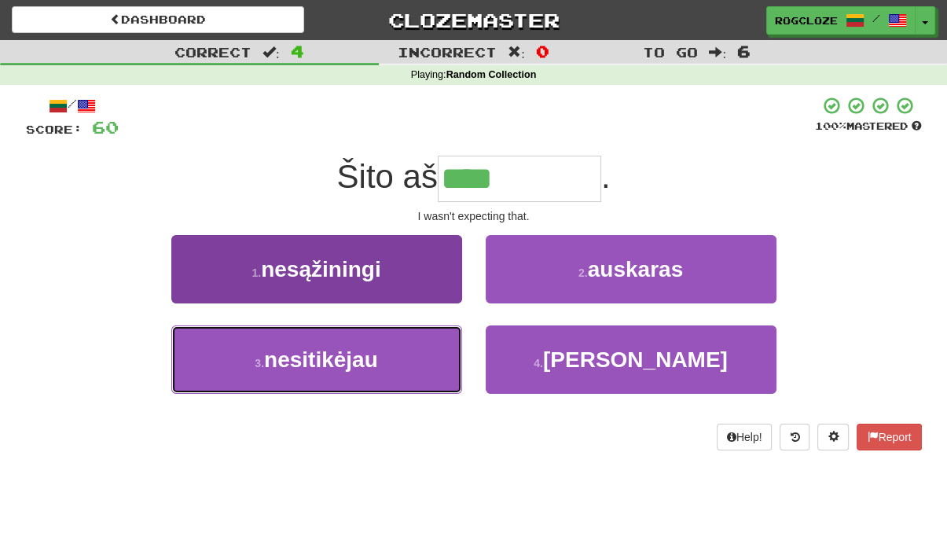
type input "**********"
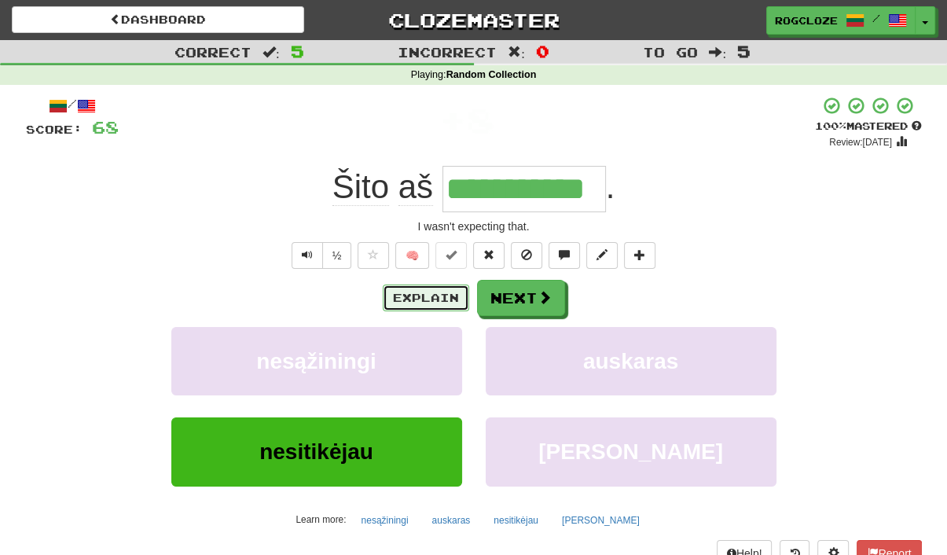
click at [449, 295] on button "Explain" at bounding box center [426, 297] width 86 height 27
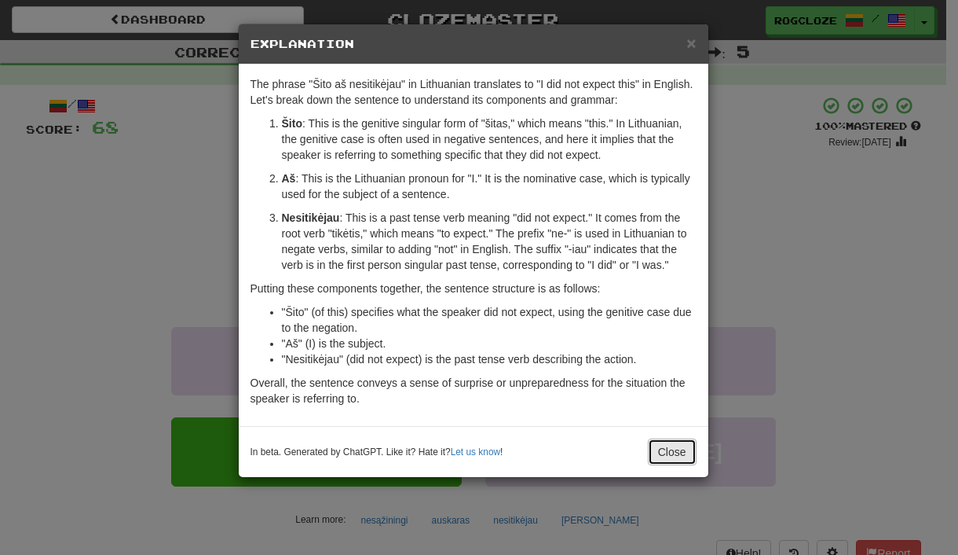
click at [672, 447] on button "Close" at bounding box center [672, 451] width 49 height 27
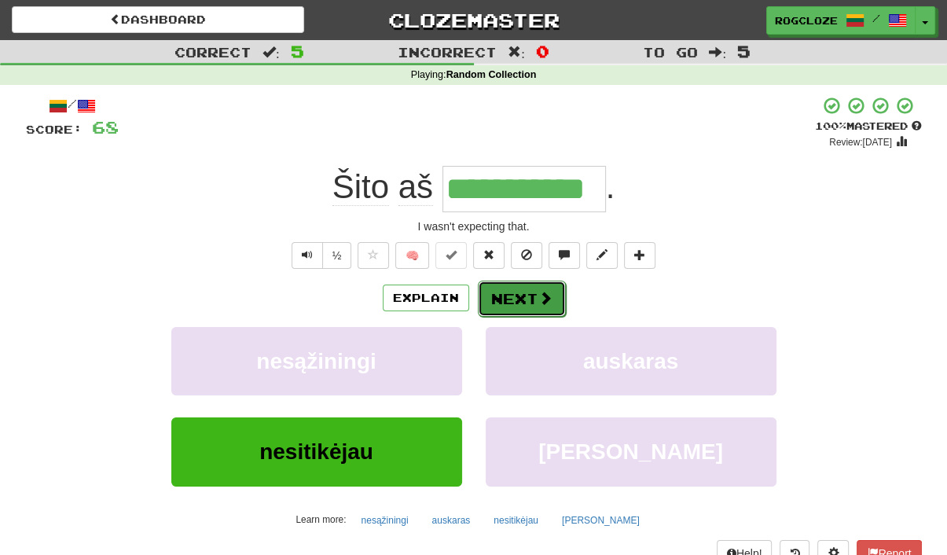
click at [534, 293] on button "Next" at bounding box center [522, 298] width 88 height 36
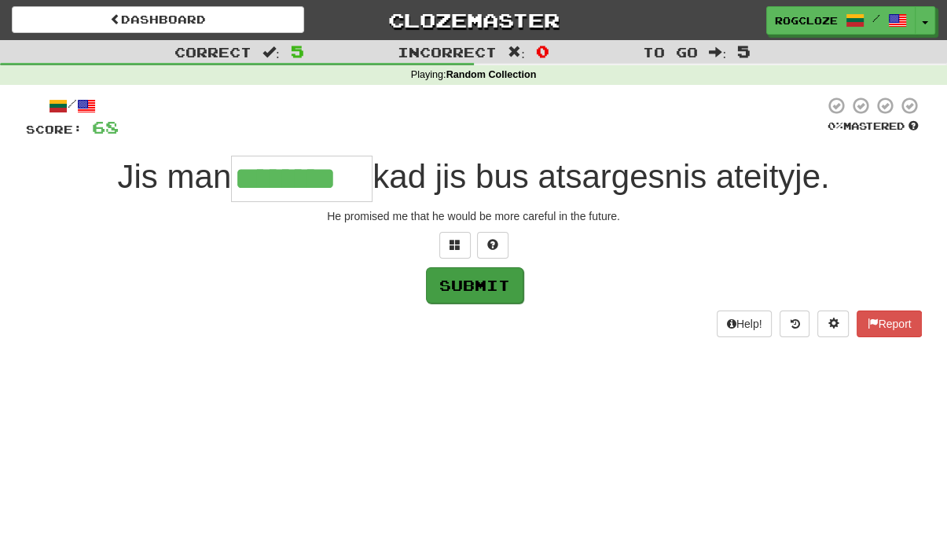
type input "********"
click at [463, 284] on button "Submit" at bounding box center [474, 285] width 97 height 36
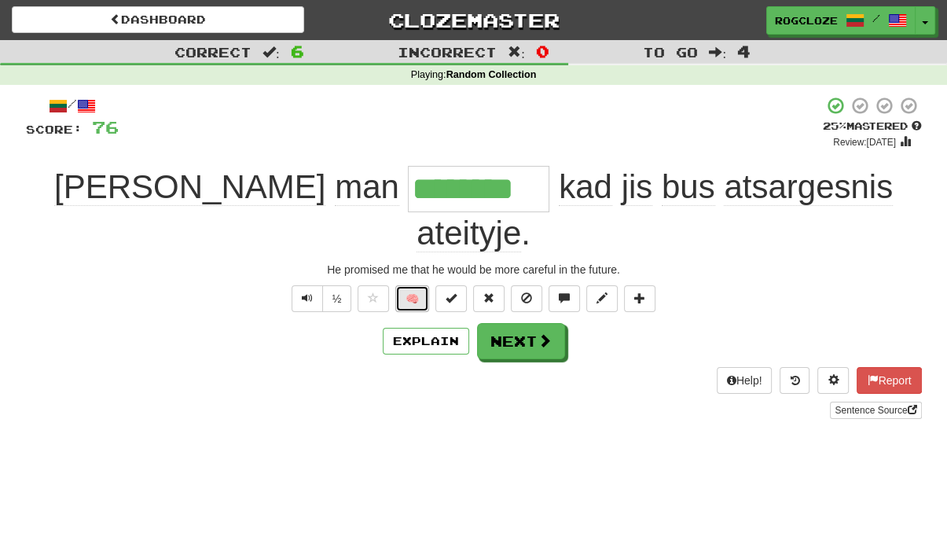
click at [416, 285] on button "🧠" at bounding box center [412, 298] width 34 height 27
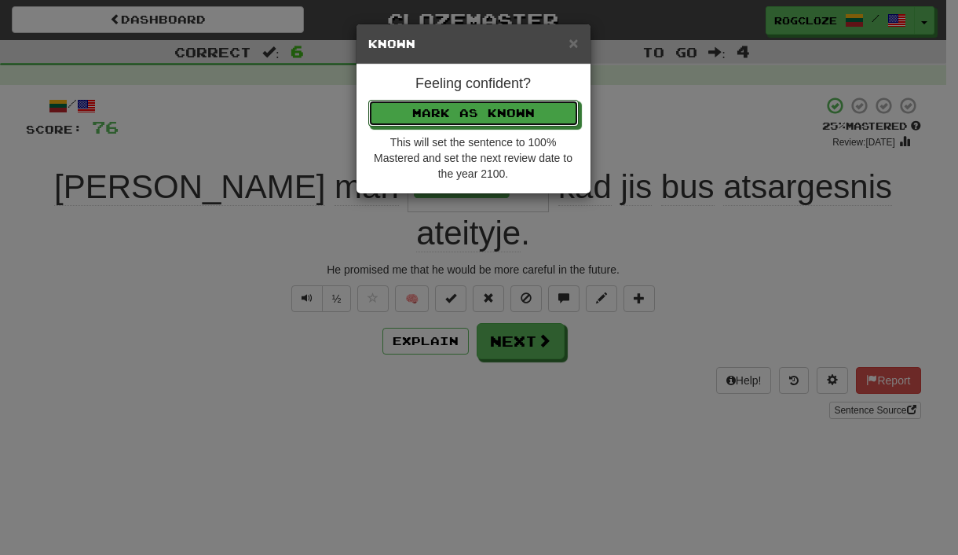
drag, startPoint x: 403, startPoint y: 115, endPoint x: 415, endPoint y: 134, distance: 22.2
click at [404, 115] on button "Mark as Known" at bounding box center [473, 113] width 211 height 27
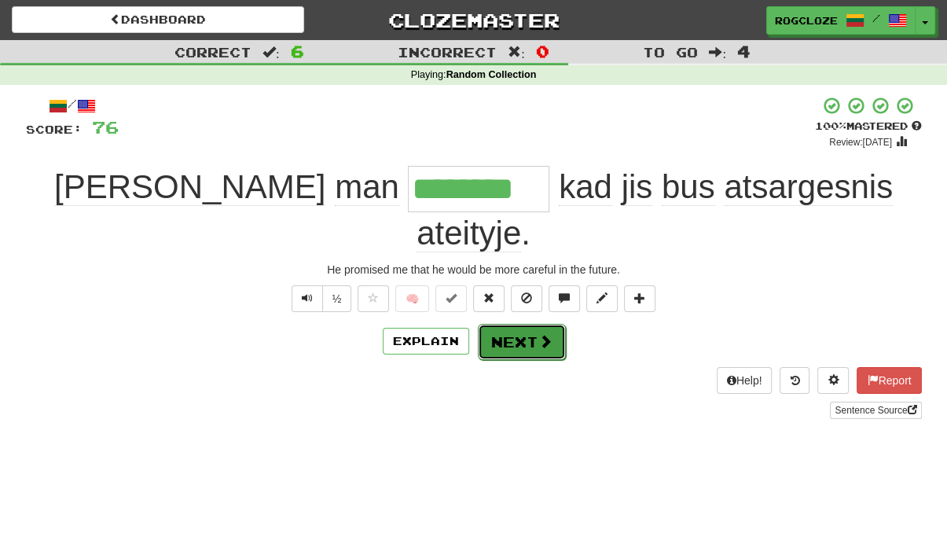
click at [498, 324] on button "Next" at bounding box center [522, 342] width 88 height 36
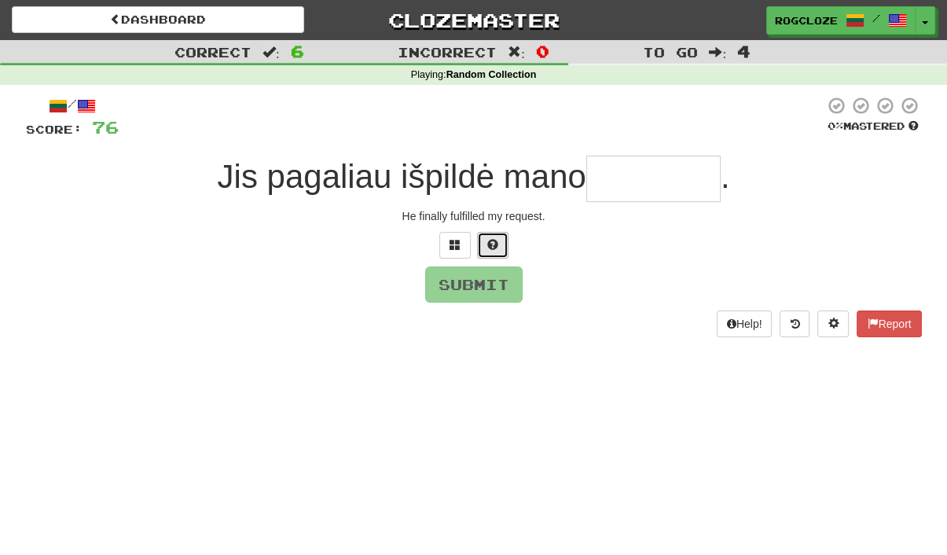
click at [495, 246] on span at bounding box center [492, 244] width 11 height 11
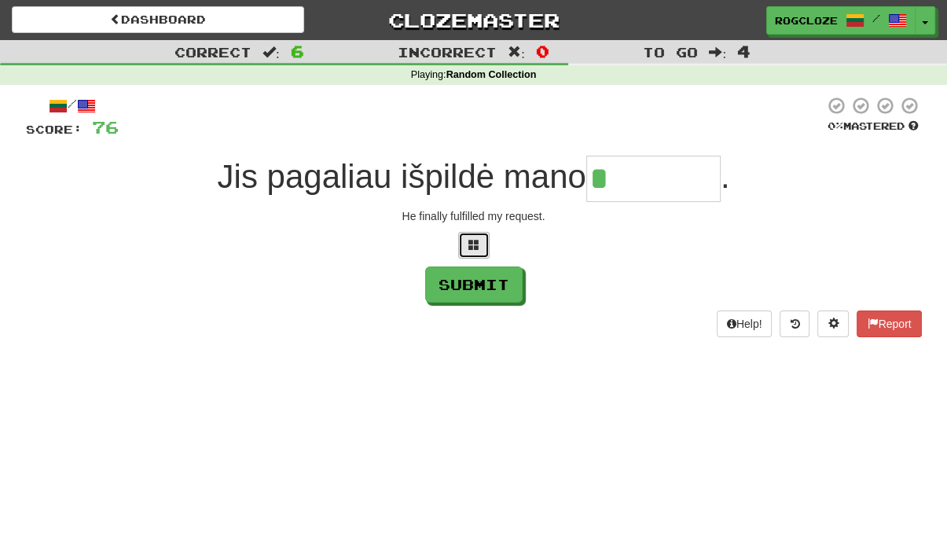
click at [468, 243] on span at bounding box center [473, 244] width 11 height 11
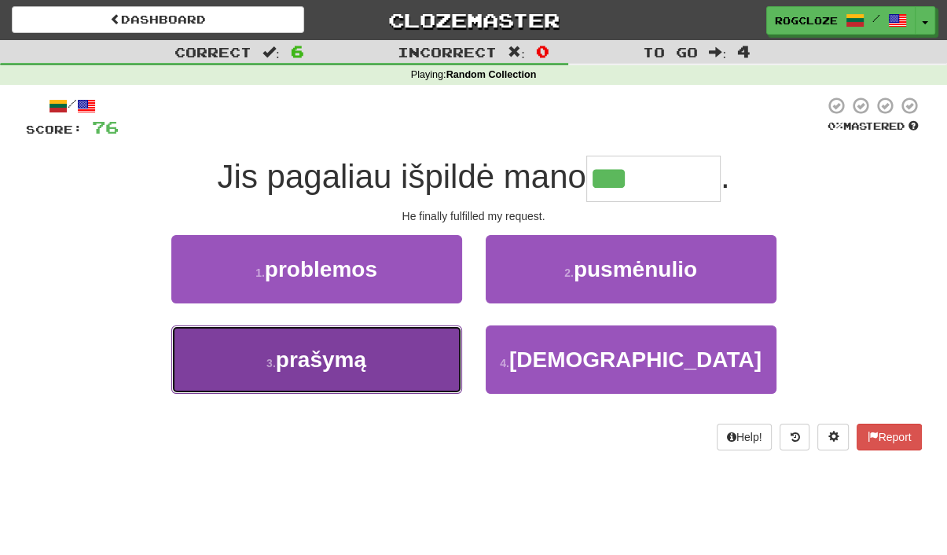
click at [338, 354] on span "prašymą" at bounding box center [321, 359] width 90 height 24
type input "*******"
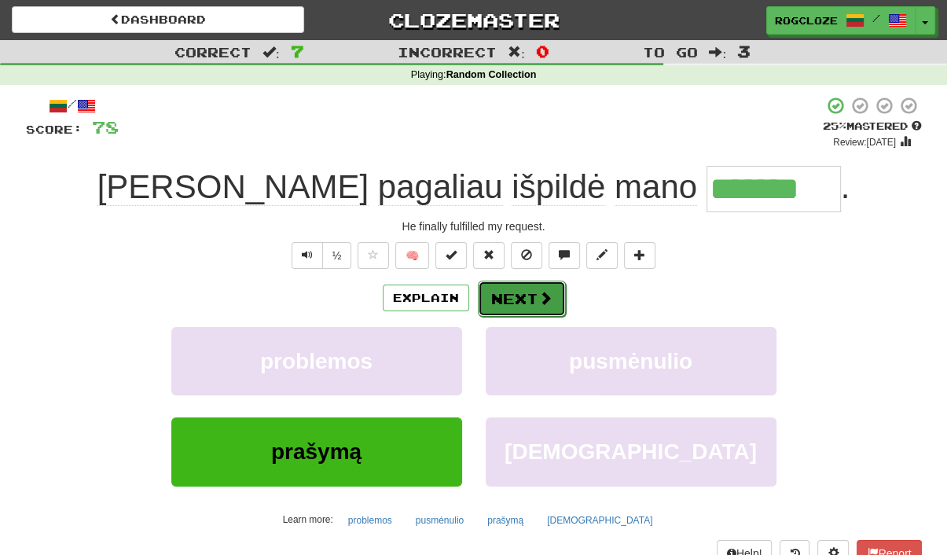
click at [507, 287] on button "Next" at bounding box center [522, 298] width 88 height 36
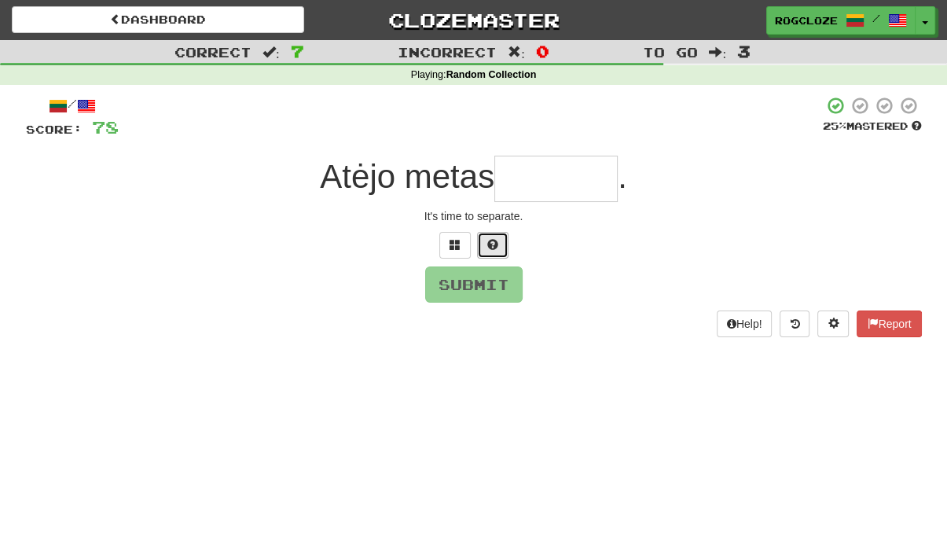
click at [484, 237] on button at bounding box center [492, 245] width 31 height 27
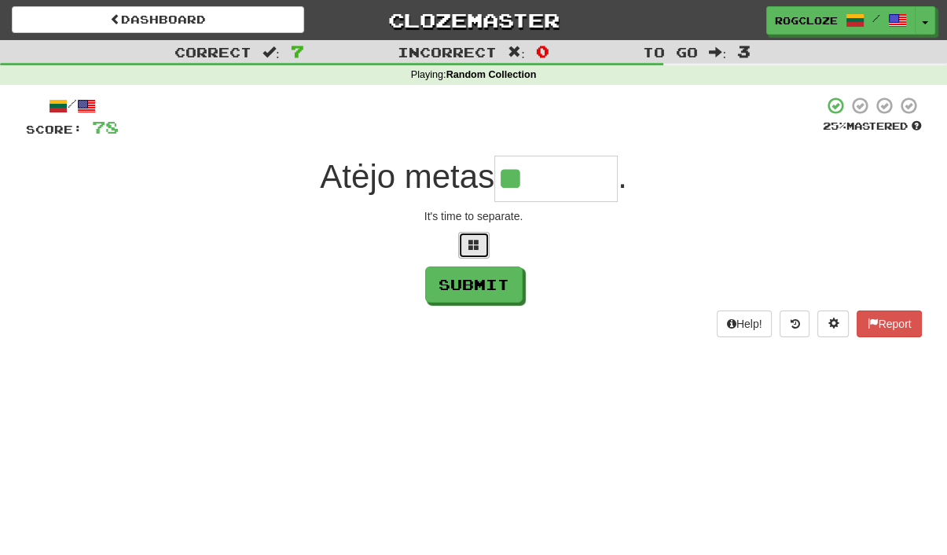
click at [472, 243] on span at bounding box center [473, 244] width 11 height 11
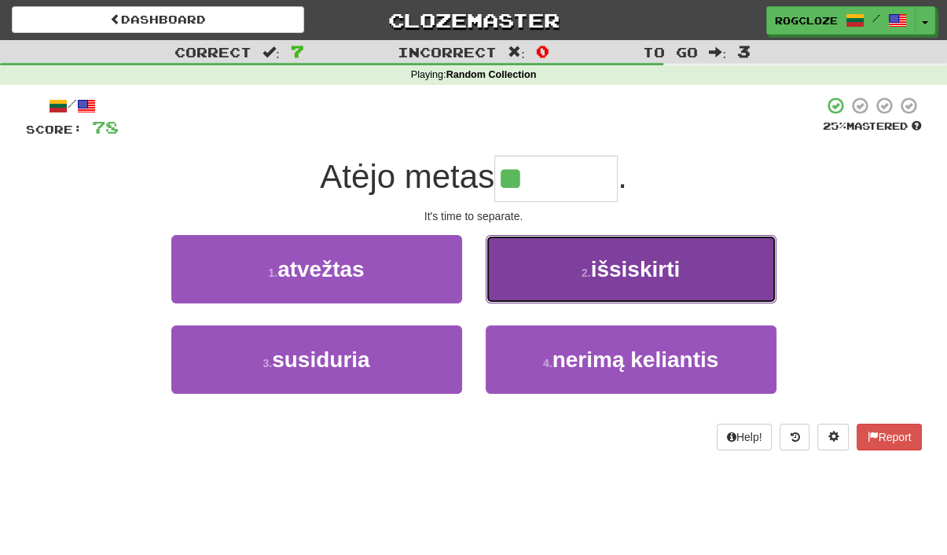
click at [618, 290] on button "2 . išsiskirti" at bounding box center [631, 269] width 291 height 68
type input "**********"
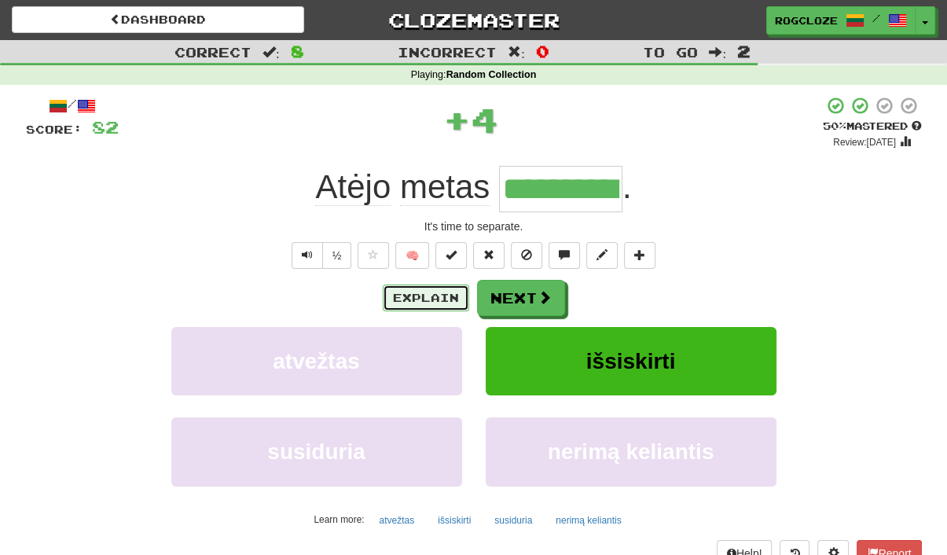
click at [437, 296] on button "Explain" at bounding box center [426, 297] width 86 height 27
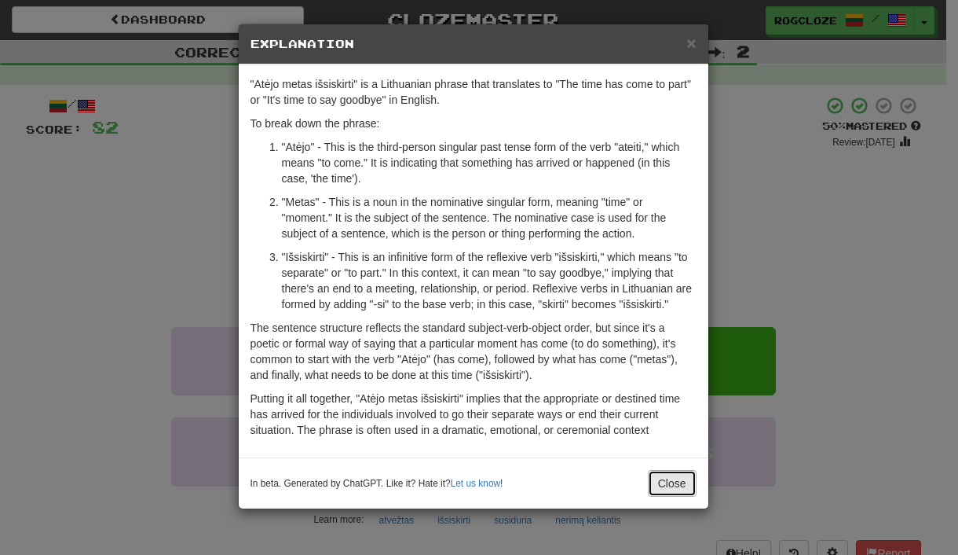
click at [676, 482] on button "Close" at bounding box center [672, 483] width 49 height 27
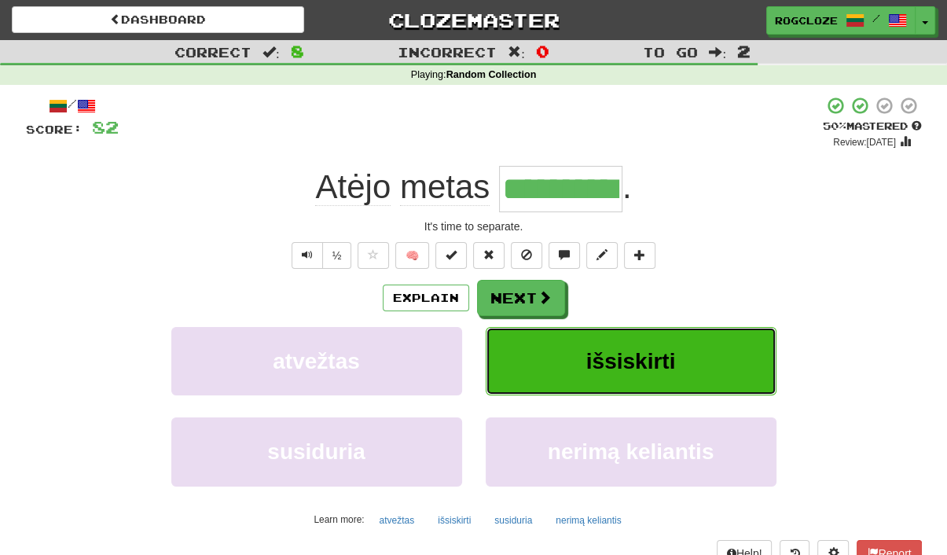
click at [562, 362] on button "išsiskirti" at bounding box center [631, 361] width 291 height 68
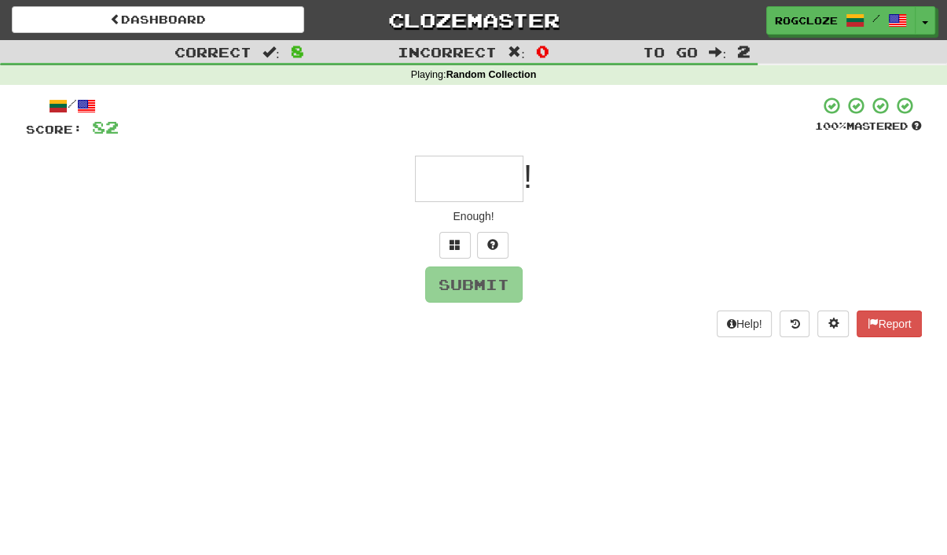
type input "*"
click at [496, 244] on span at bounding box center [492, 244] width 11 height 11
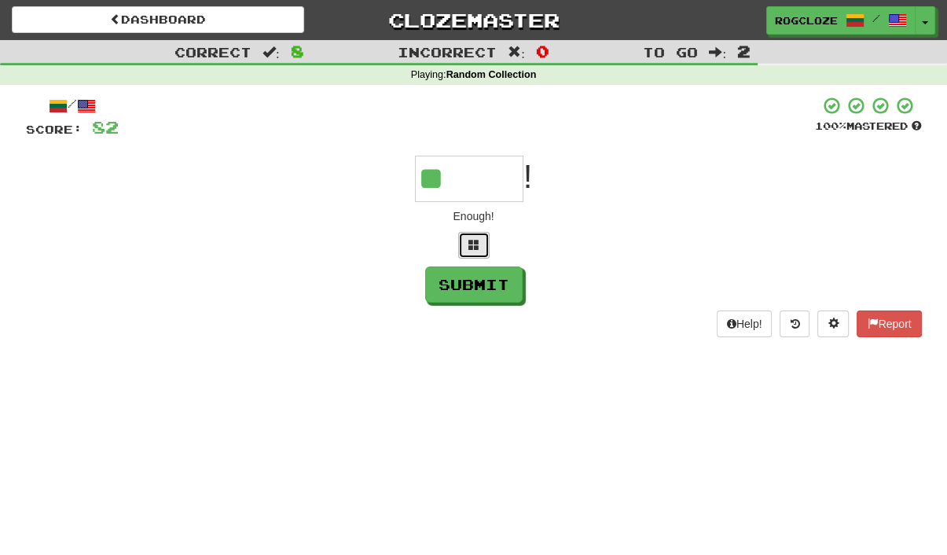
click at [478, 249] on span at bounding box center [473, 244] width 11 height 11
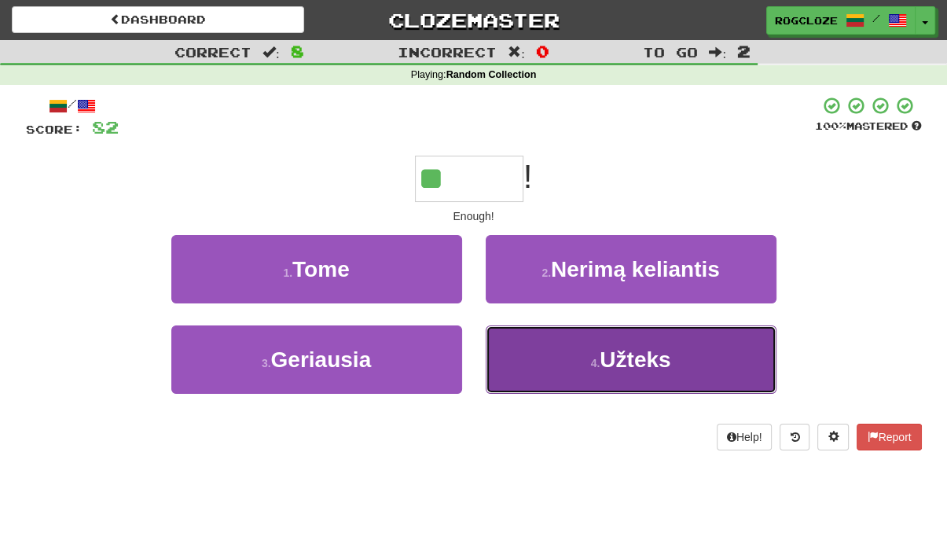
click at [630, 361] on span "Užteks" at bounding box center [634, 359] width 71 height 24
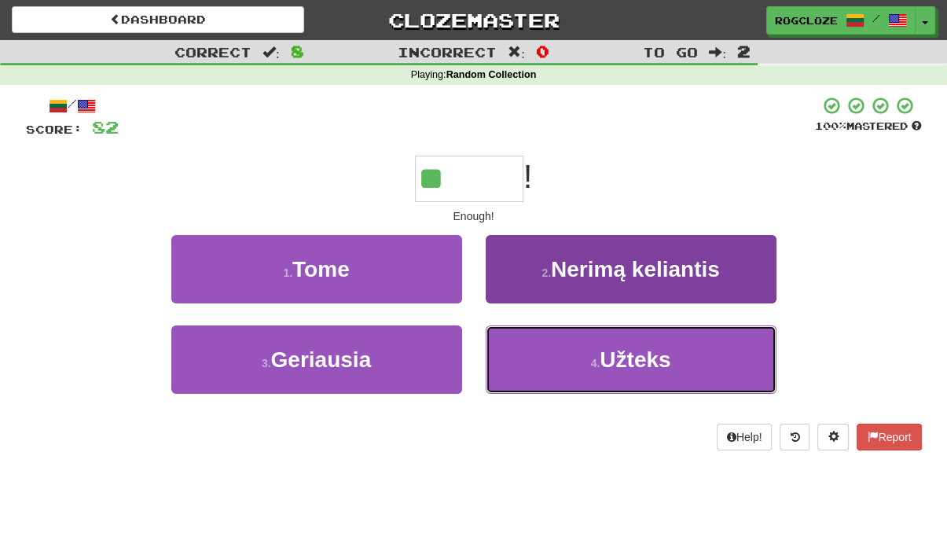
type input "******"
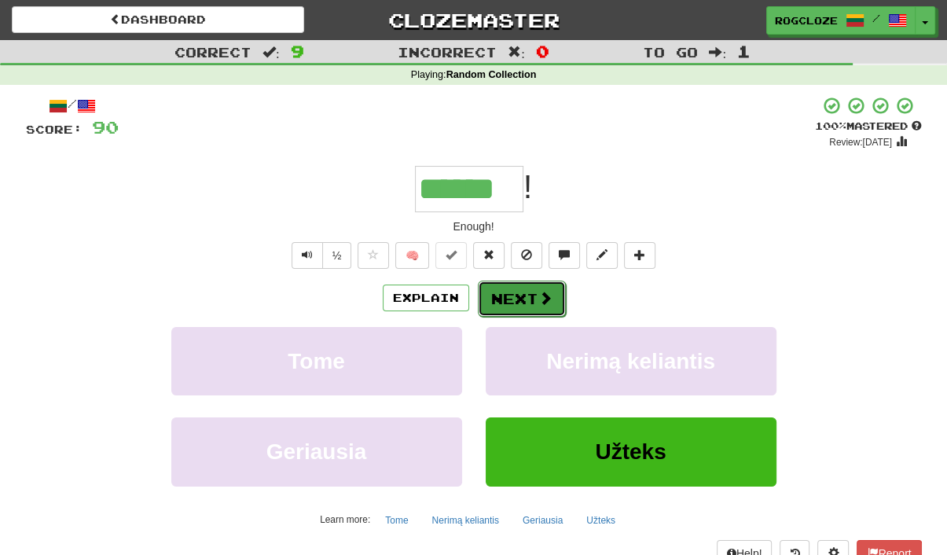
click at [521, 293] on button "Next" at bounding box center [522, 298] width 88 height 36
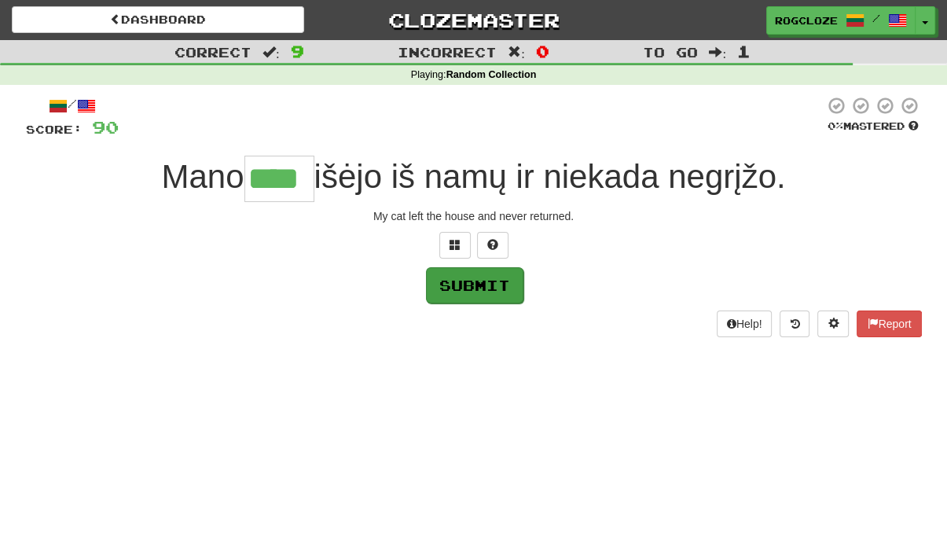
type input "****"
click at [473, 289] on button "Submit" at bounding box center [474, 285] width 97 height 36
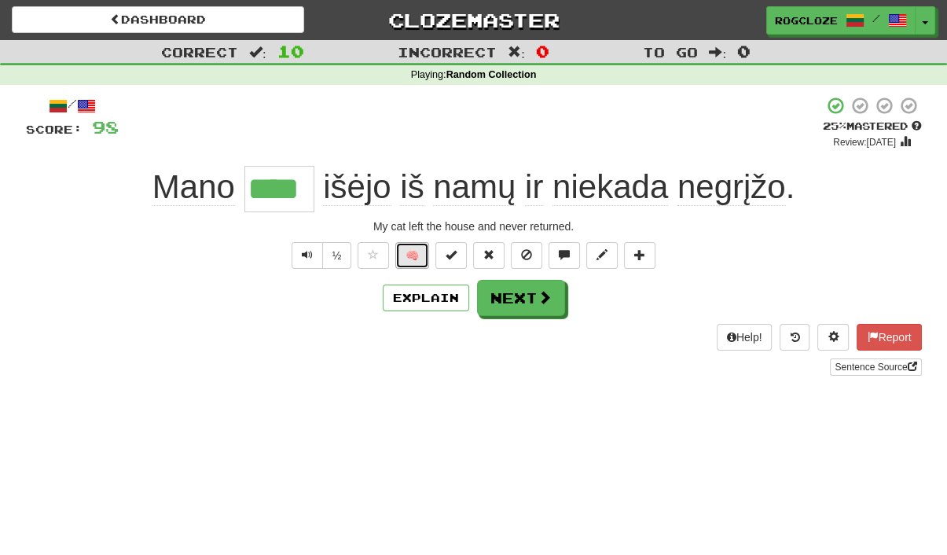
click at [405, 266] on button "🧠" at bounding box center [412, 255] width 34 height 27
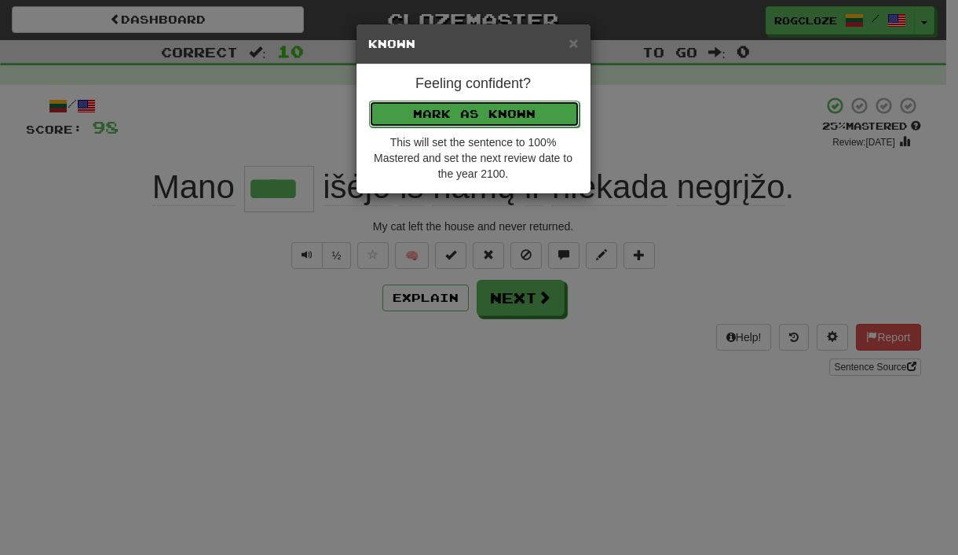
click at [478, 115] on button "Mark as Known" at bounding box center [474, 114] width 211 height 27
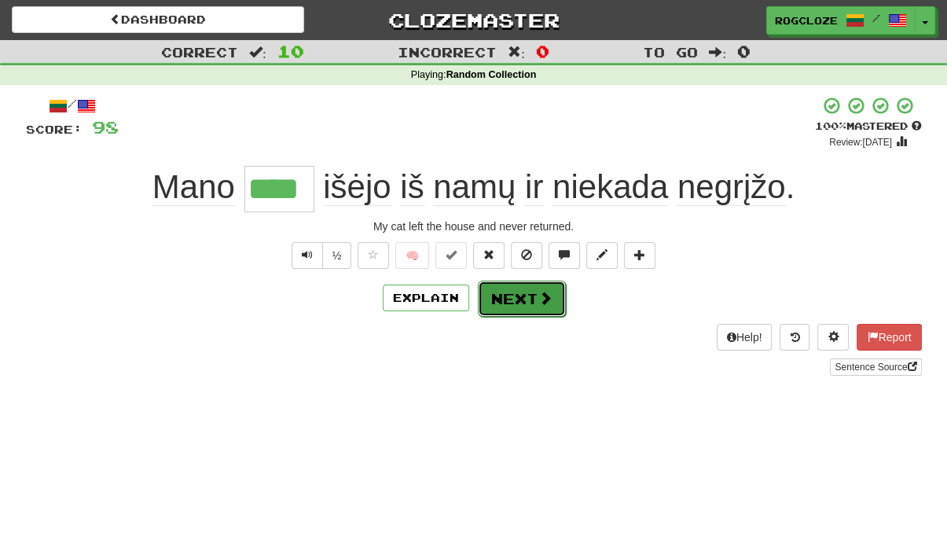
click at [508, 301] on button "Next" at bounding box center [522, 298] width 88 height 36
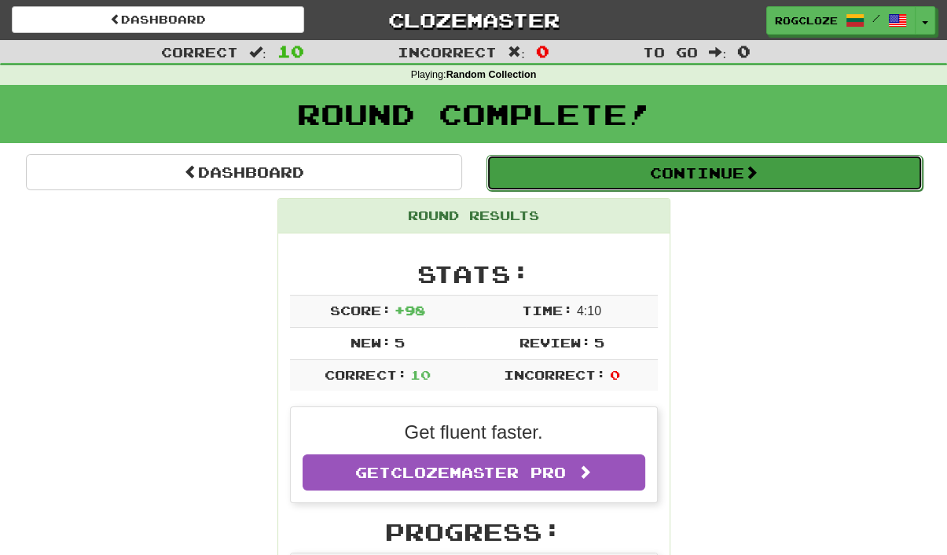
click at [641, 174] on button "Continue" at bounding box center [704, 173] width 436 height 36
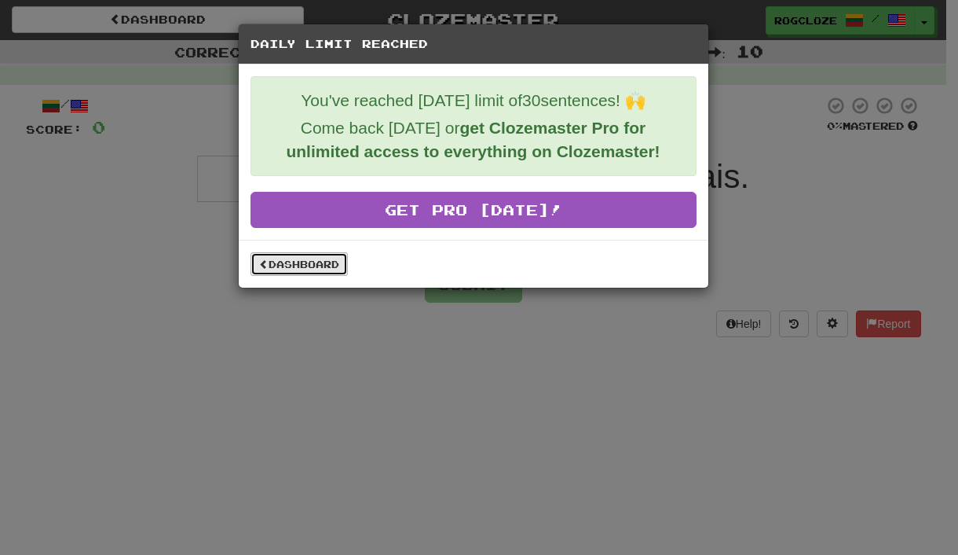
click at [336, 260] on link "Dashboard" at bounding box center [299, 264] width 97 height 24
click at [307, 262] on link "Dashboard" at bounding box center [299, 264] width 97 height 24
click at [314, 263] on link "Dashboard" at bounding box center [299, 264] width 97 height 24
